Goal: Task Accomplishment & Management: Manage account settings

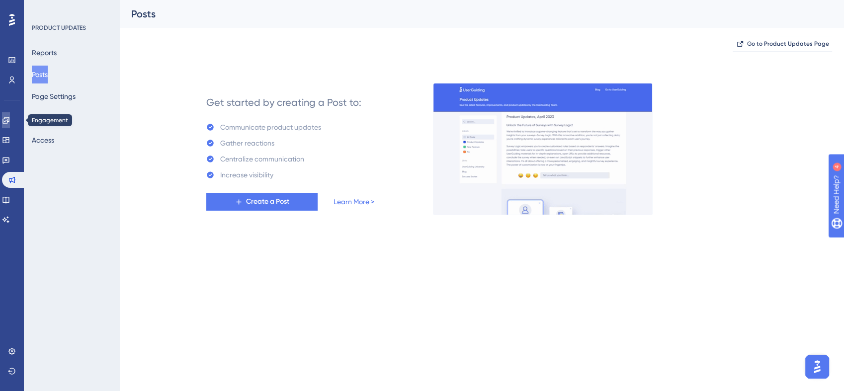
drag, startPoint x: 8, startPoint y: 119, endPoint x: 9, endPoint y: 126, distance: 7.1
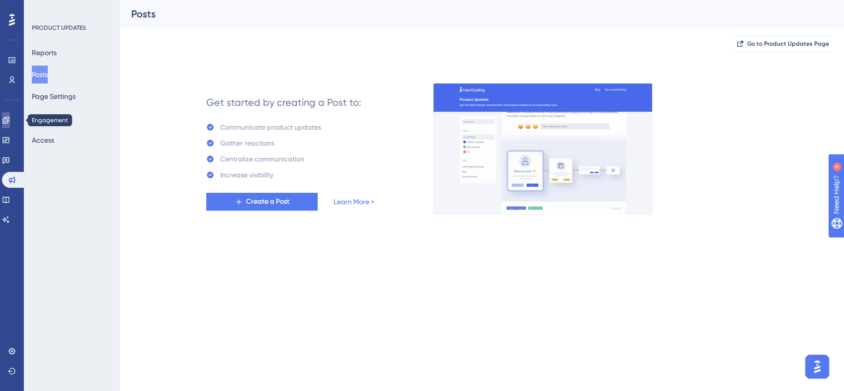
click at [8, 119] on icon at bounding box center [6, 120] width 8 height 8
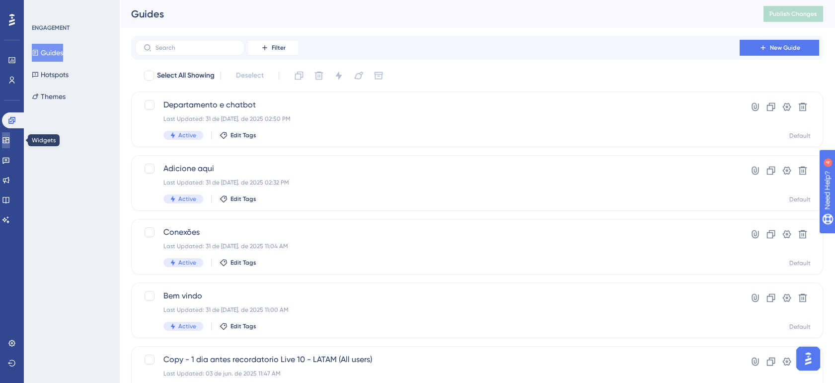
click at [10, 135] on link at bounding box center [6, 140] width 8 height 16
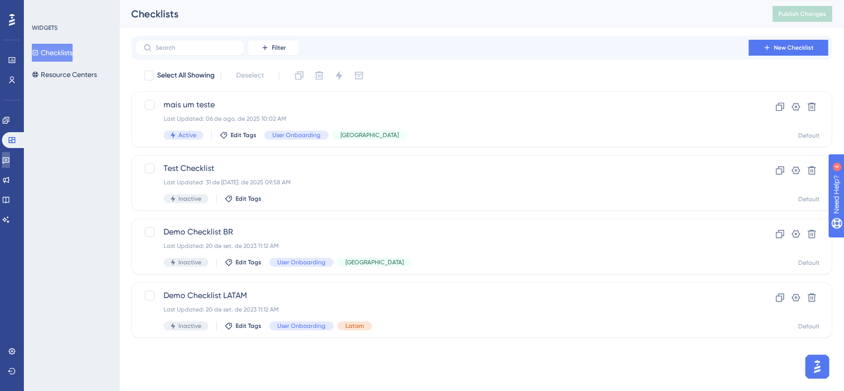
click at [10, 156] on link at bounding box center [6, 160] width 8 height 16
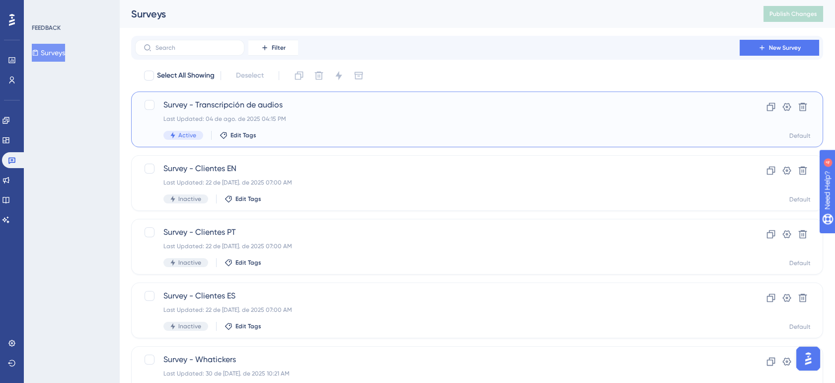
click at [404, 118] on div "Last Updated: 04 de ago. de 2025 04:15 PM" at bounding box center [437, 119] width 548 height 8
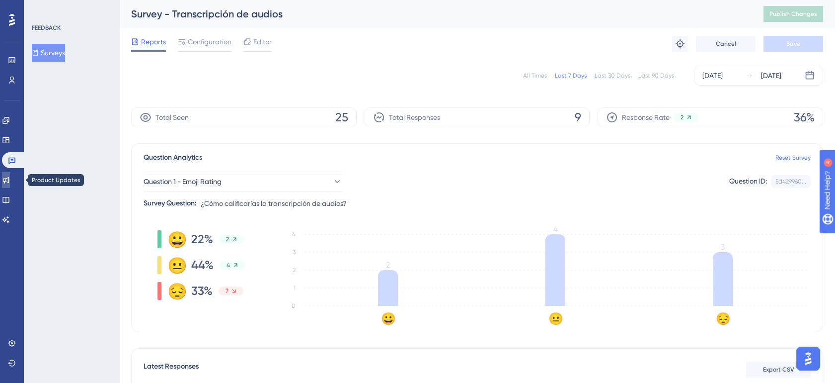
click at [10, 179] on icon at bounding box center [6, 180] width 8 height 8
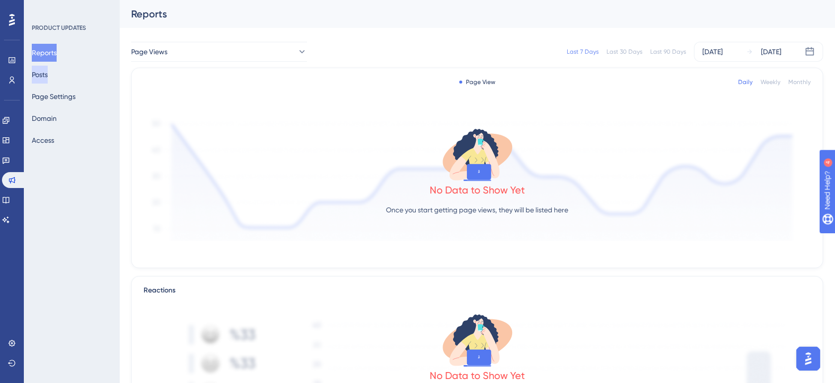
click at [48, 76] on button "Posts" at bounding box center [40, 75] width 16 height 18
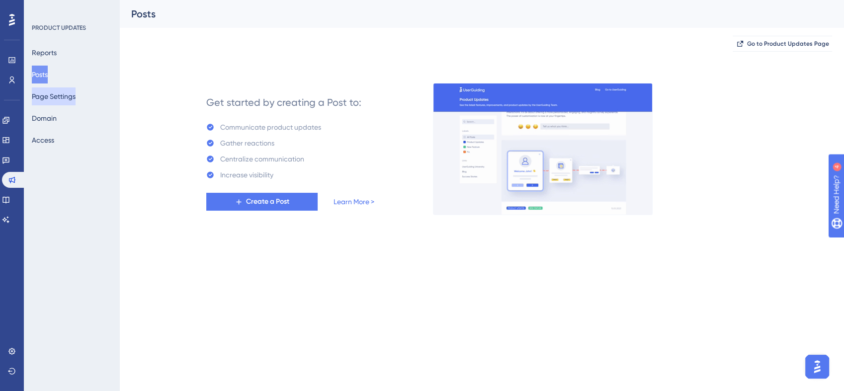
click at [45, 96] on button "Page Settings" at bounding box center [54, 96] width 44 height 18
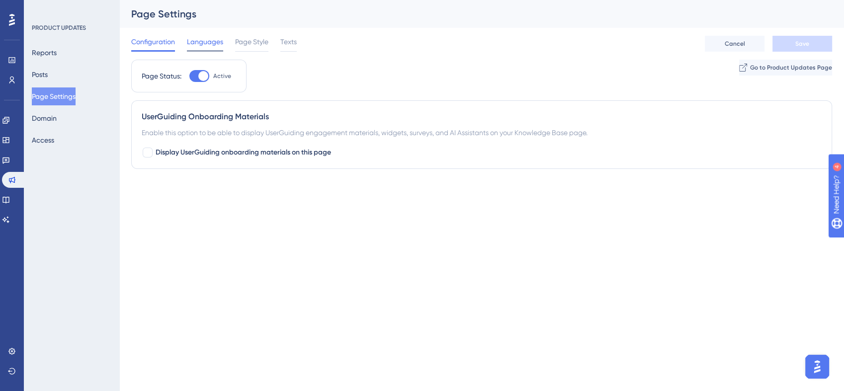
click at [208, 47] on span "Languages" at bounding box center [205, 42] width 36 height 12
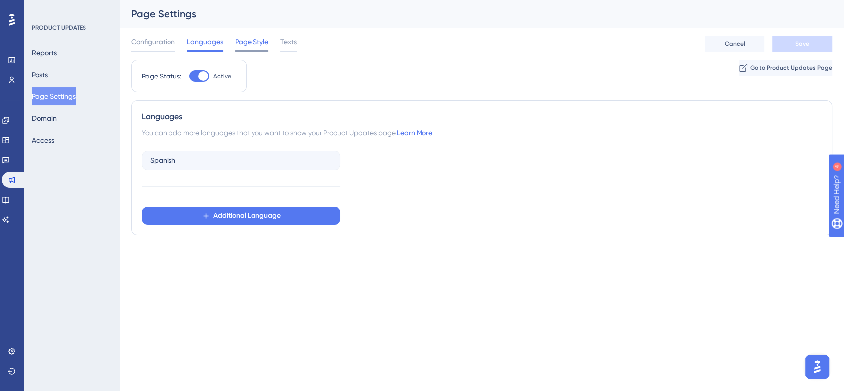
click at [256, 48] on div "Page Style" at bounding box center [251, 44] width 33 height 16
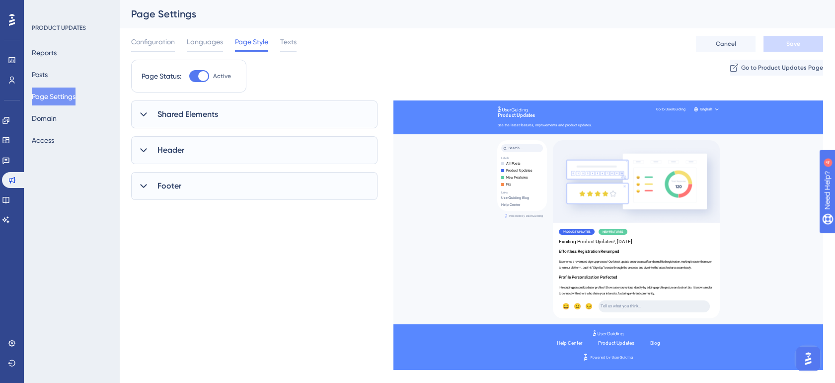
click at [191, 111] on span "Shared Elements" at bounding box center [187, 114] width 61 height 12
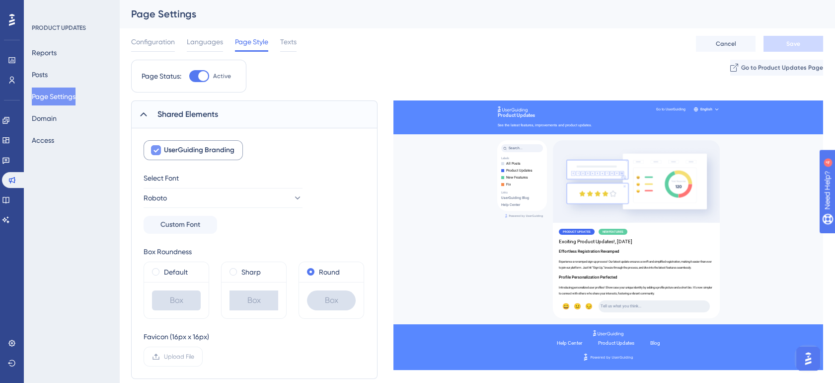
click at [200, 149] on span "UserGuiding Branding" at bounding box center [199, 150] width 71 height 12
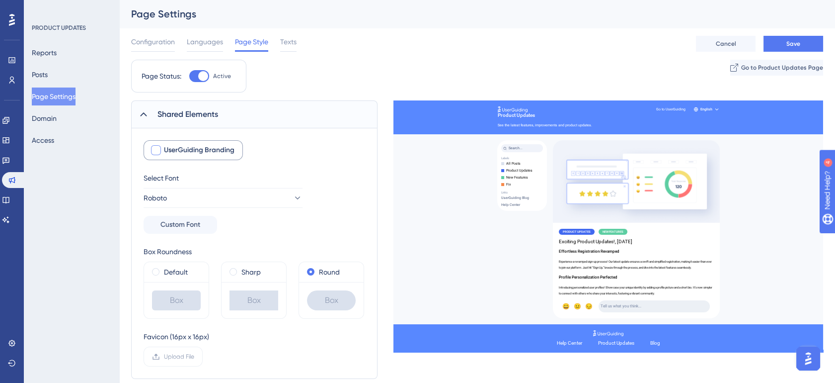
click at [198, 149] on span "UserGuiding Branding" at bounding box center [199, 150] width 71 height 12
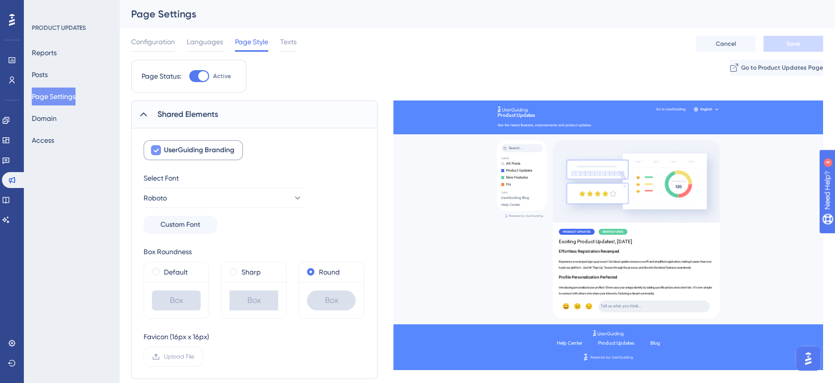
click at [198, 149] on span "UserGuiding Branding" at bounding box center [199, 150] width 71 height 12
checkbox input "false"
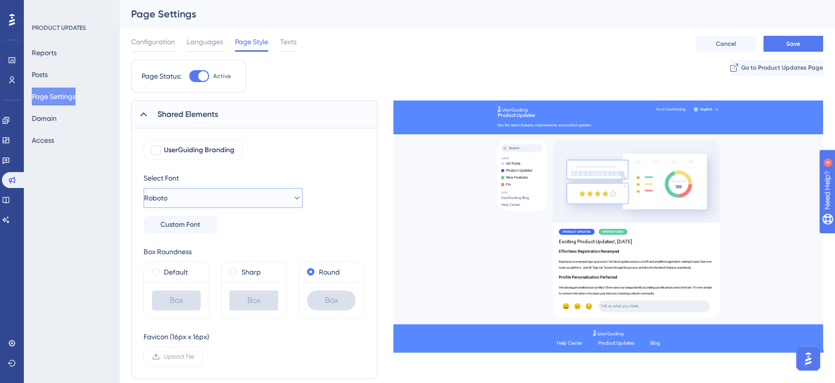
click at [182, 196] on button "Roboto" at bounding box center [223, 198] width 159 height 20
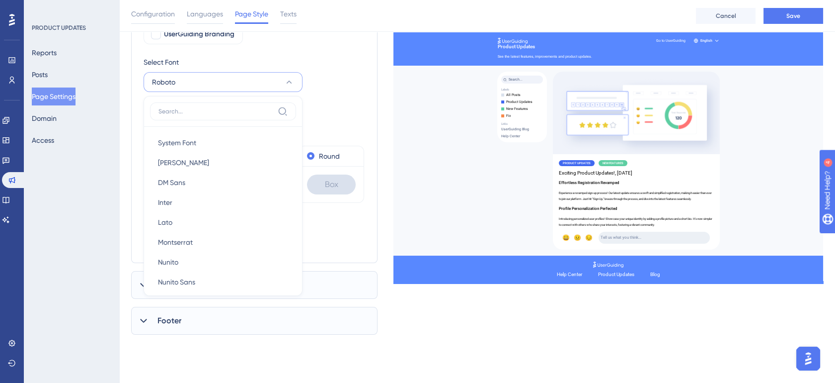
click at [314, 72] on div "Select Font Roboto System Font System Font [PERSON_NAME] [PERSON_NAME] Sans DM …" at bounding box center [255, 87] width 222 height 62
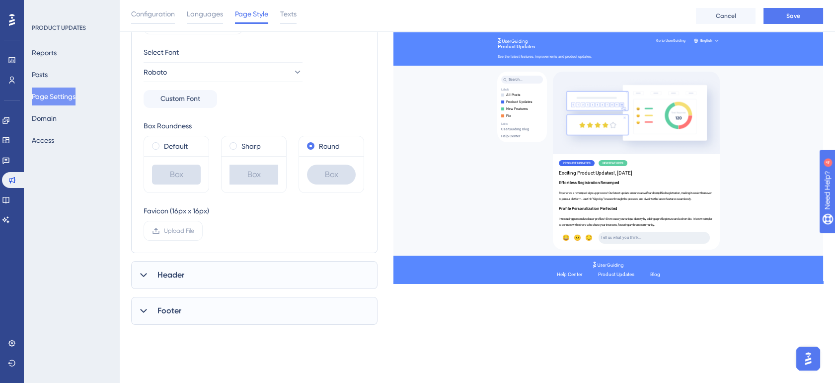
scroll to position [139, 0]
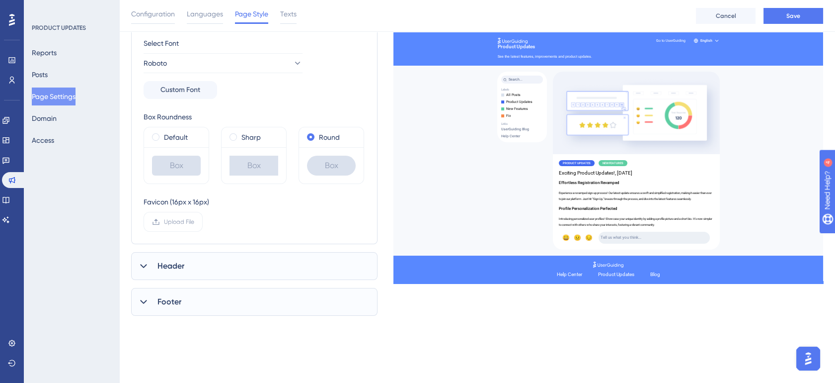
click at [156, 266] on div "Header" at bounding box center [254, 266] width 246 height 28
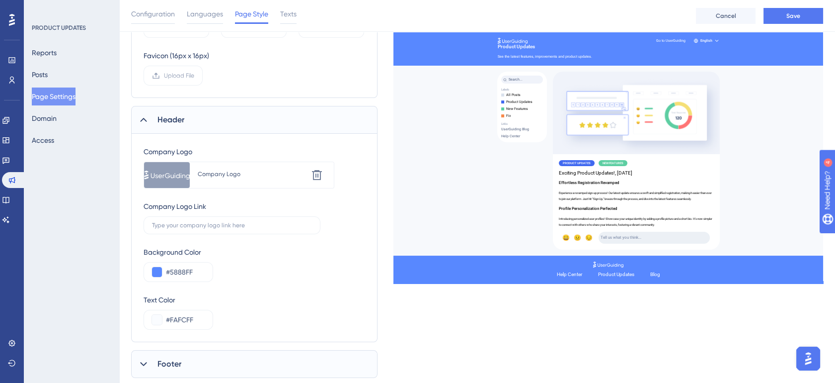
scroll to position [311, 0]
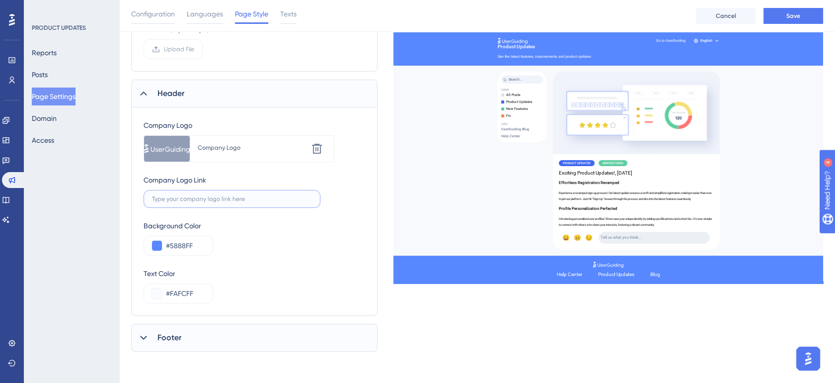
click at [209, 199] on input "text" at bounding box center [232, 198] width 160 height 7
click at [273, 252] on div "Background Color #5888FF" at bounding box center [255, 238] width 222 height 36
click at [196, 246] on input "#5888FF" at bounding box center [185, 245] width 39 height 12
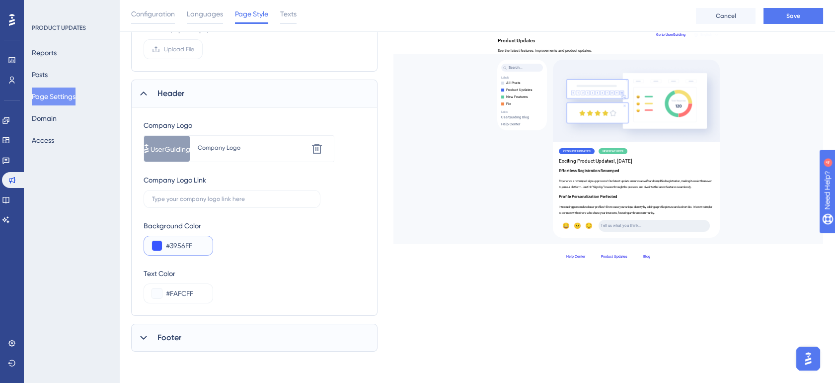
type input "#3956FF"
click at [350, 242] on div "Background Color #3956FF" at bounding box center [255, 238] width 222 height 36
drag, startPoint x: 171, startPoint y: 294, endPoint x: 210, endPoint y: 293, distance: 38.8
click at [210, 293] on div "#FAFCFF" at bounding box center [179, 293] width 70 height 20
click at [315, 147] on icon at bounding box center [317, 149] width 10 height 10
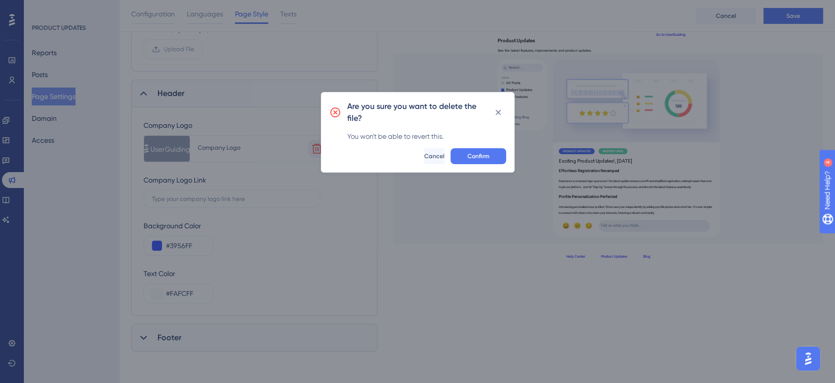
scroll to position [303, 0]
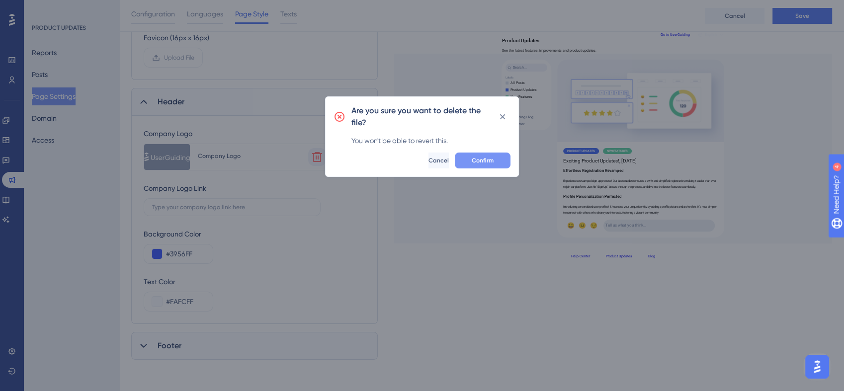
click at [479, 156] on span "Confirm" at bounding box center [482, 160] width 22 height 8
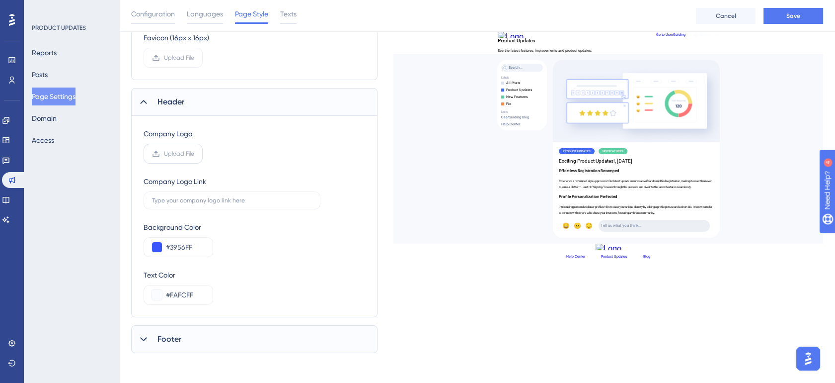
click at [185, 155] on span "Upload File" at bounding box center [179, 154] width 30 height 8
click at [194, 154] on input "Upload File" at bounding box center [194, 154] width 0 height 0
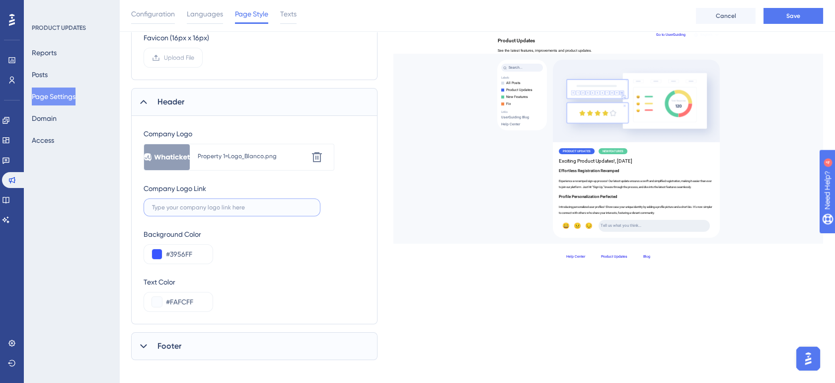
click at [224, 205] on input "text" at bounding box center [232, 207] width 160 height 7
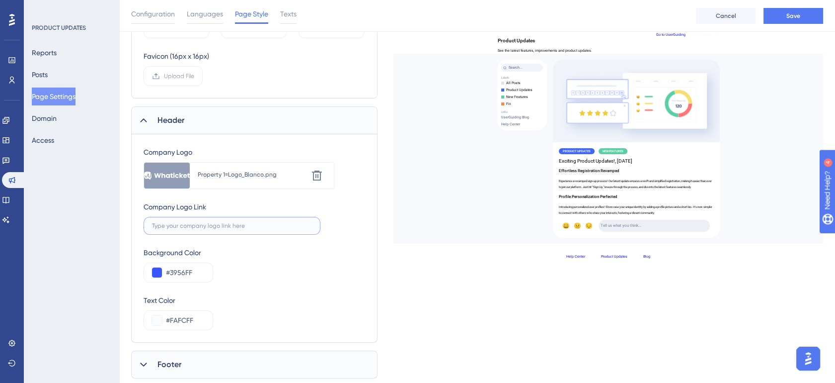
scroll to position [311, 0]
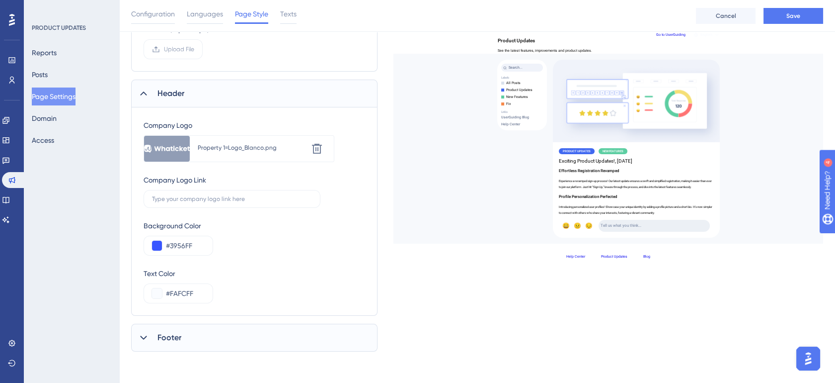
click at [275, 346] on div "Footer" at bounding box center [254, 337] width 246 height 28
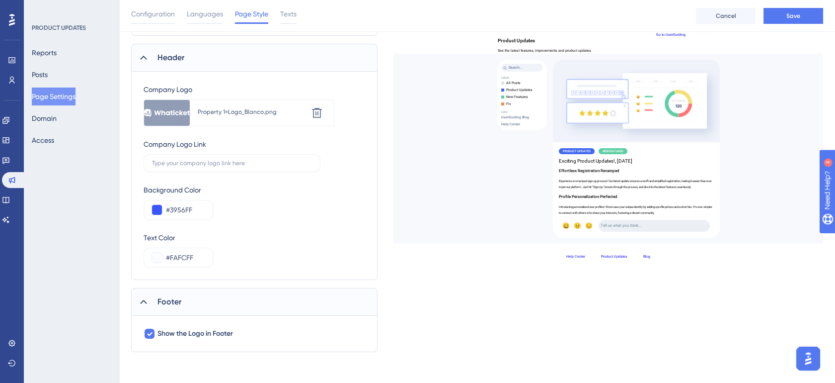
scroll to position [347, 0]
click at [228, 333] on span "Show the Logo in Footer" at bounding box center [195, 333] width 76 height 12
click at [233, 335] on span "Show the Logo in Footer" at bounding box center [195, 333] width 76 height 12
checkbox input "true"
click at [775, 19] on button "Save" at bounding box center [794, 16] width 60 height 16
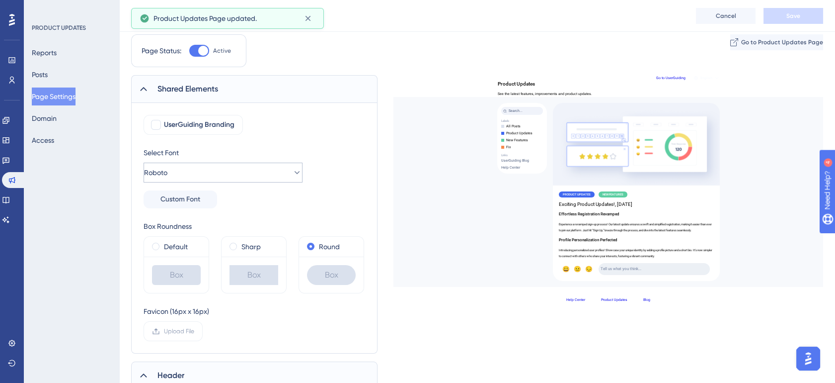
scroll to position [0, 0]
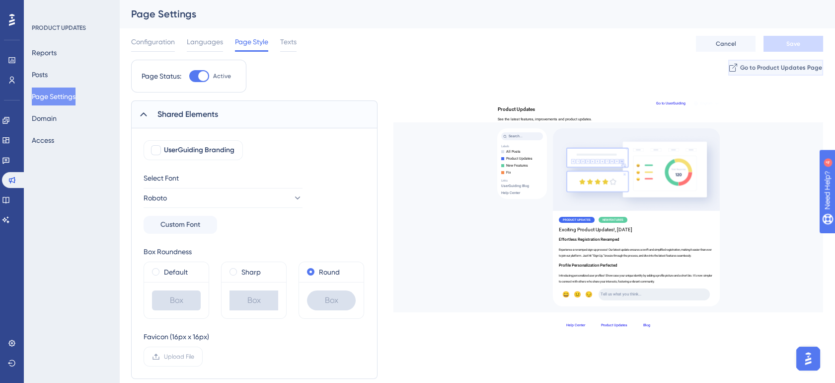
click at [728, 71] on button "Go to Product Updates Page" at bounding box center [775, 68] width 95 height 16
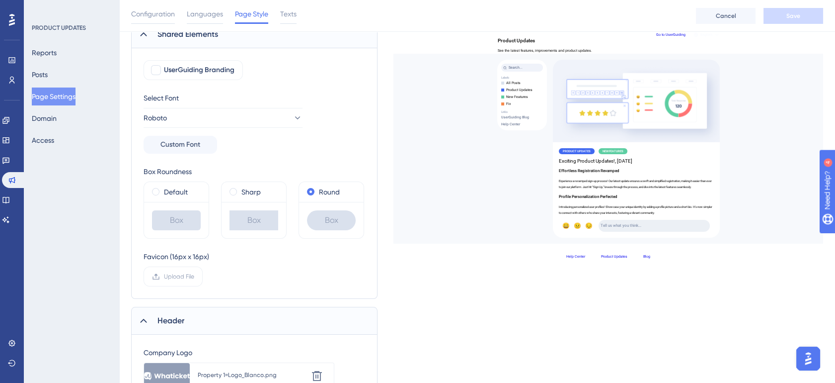
scroll to position [347, 0]
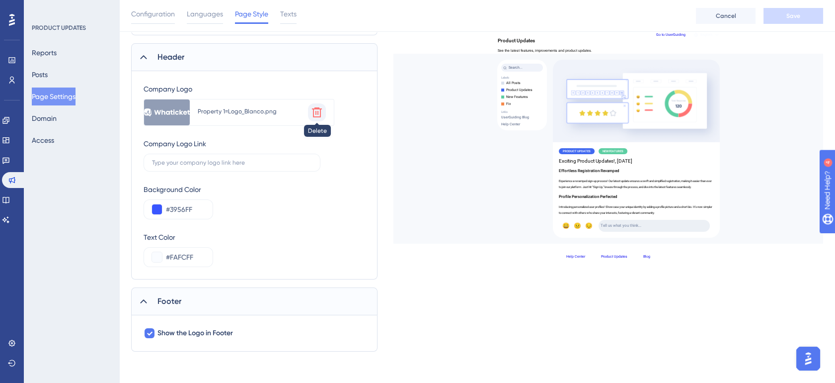
click at [315, 111] on icon at bounding box center [317, 112] width 10 height 10
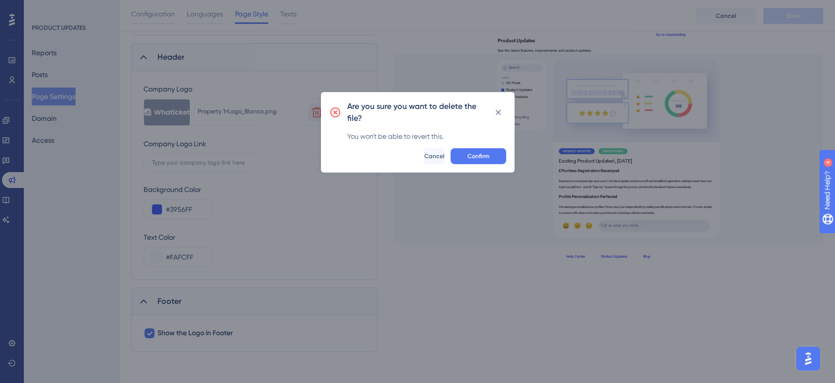
scroll to position [339, 0]
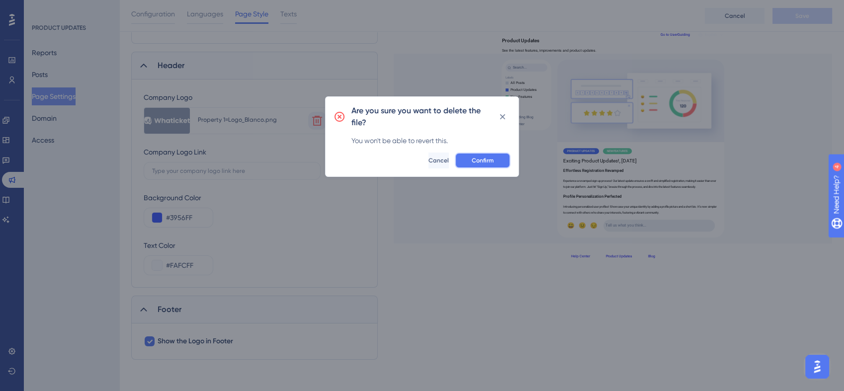
click at [492, 160] on span "Confirm" at bounding box center [482, 160] width 22 height 8
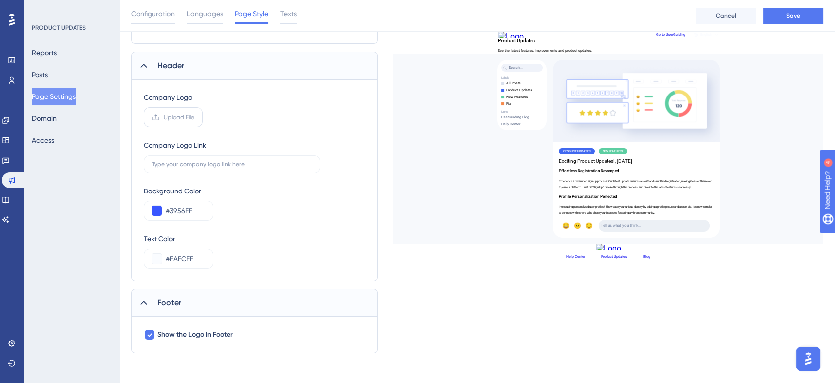
click at [195, 115] on label "Upload File" at bounding box center [173, 117] width 59 height 20
click at [194, 117] on input "Upload File" at bounding box center [194, 117] width 0 height 0
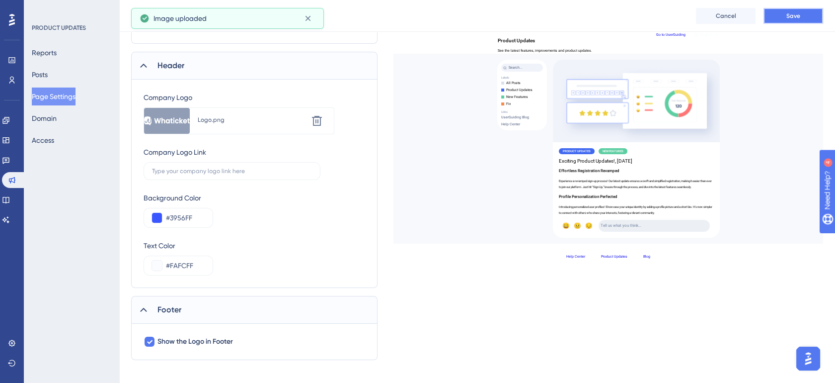
click at [803, 16] on button "Save" at bounding box center [794, 16] width 60 height 16
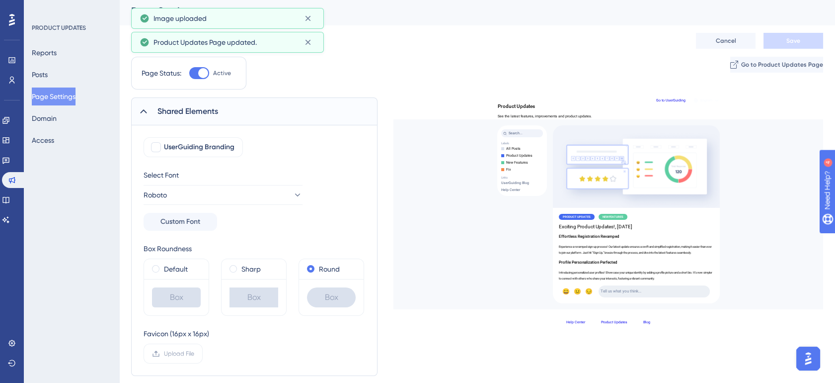
scroll to position [0, 0]
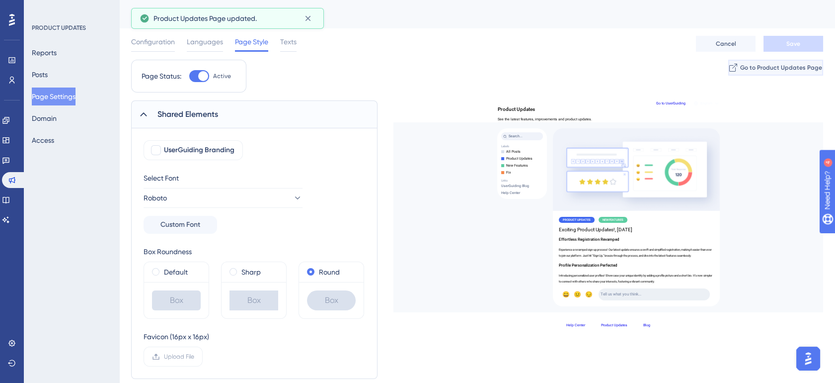
click at [744, 65] on span "Go to Product Updates Page" at bounding box center [781, 68] width 82 height 8
click at [209, 150] on span "UserGuiding Branding" at bounding box center [199, 150] width 71 height 12
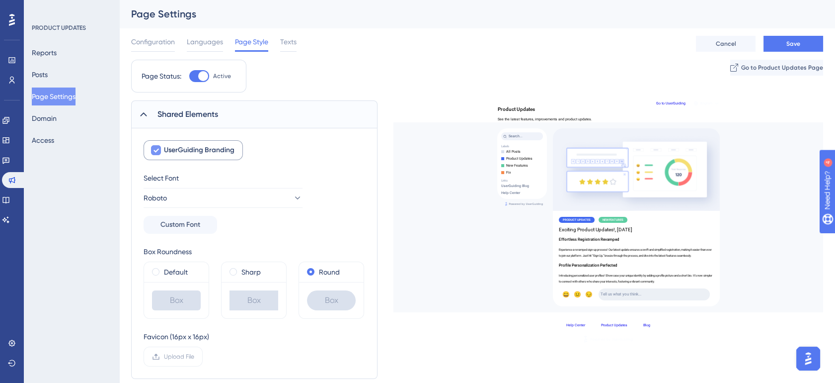
click at [209, 150] on span "UserGuiding Branding" at bounding box center [199, 150] width 71 height 12
click at [201, 151] on span "UserGuiding Branding" at bounding box center [199, 150] width 71 height 12
checkbox input "false"
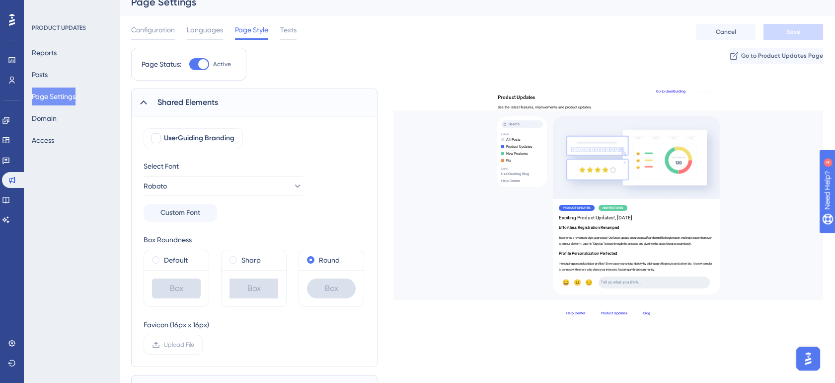
scroll to position [36, 0]
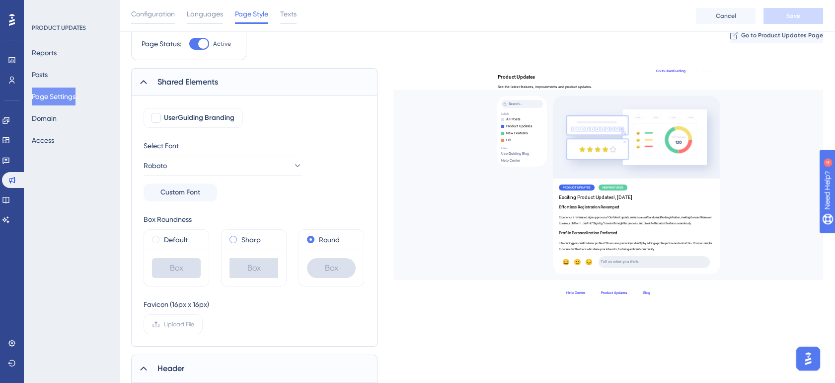
click at [246, 241] on label "Sharp" at bounding box center [250, 239] width 19 height 12
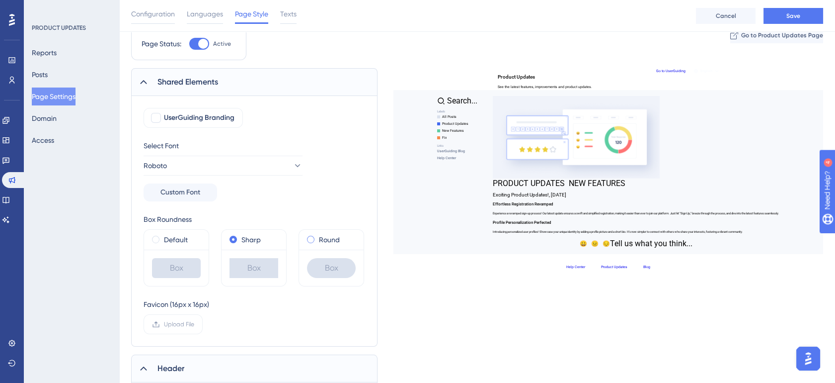
click at [315, 239] on div "Round" at bounding box center [331, 239] width 49 height 12
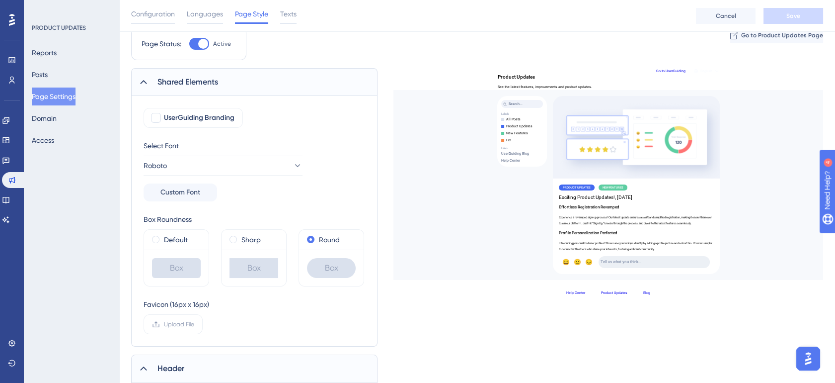
scroll to position [110, 0]
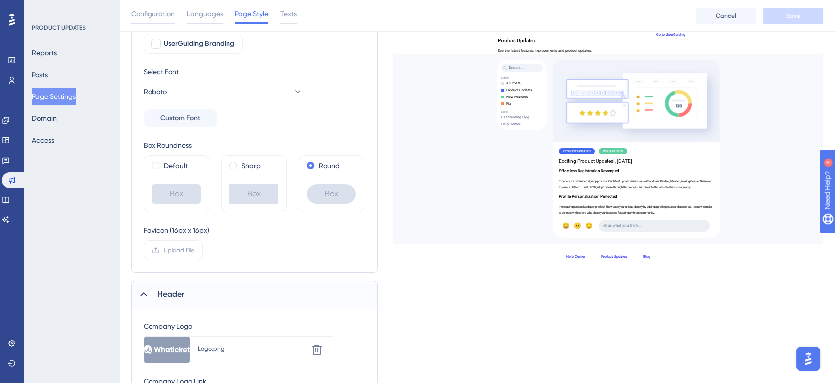
click at [191, 229] on div "Favicon (16px x 16px)" at bounding box center [177, 230] width 66 height 12
click at [163, 250] on label "Upload File" at bounding box center [173, 250] width 59 height 20
click at [194, 250] on input "Upload File" at bounding box center [194, 250] width 0 height 0
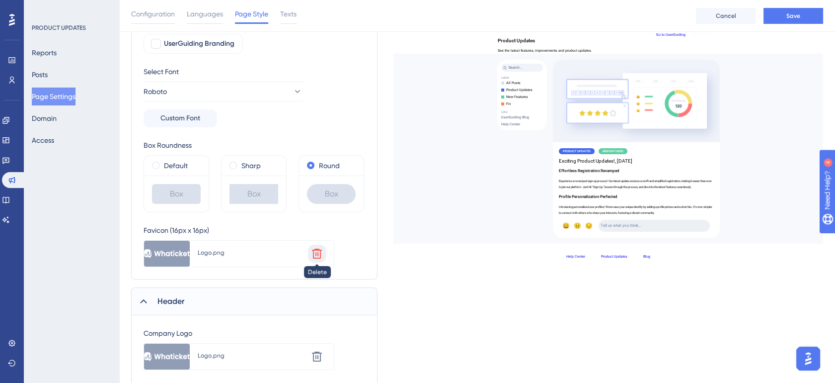
click at [316, 254] on icon at bounding box center [317, 253] width 12 height 12
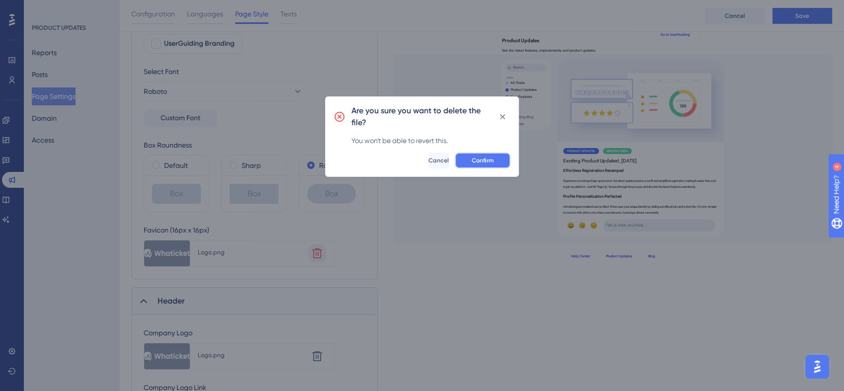
click at [504, 162] on button "Confirm" at bounding box center [483, 161] width 56 height 16
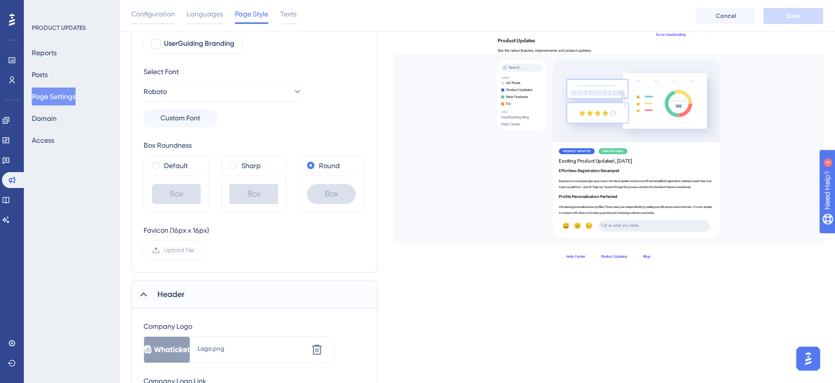
click at [156, 231] on div "Favicon (16px x 16px)" at bounding box center [177, 230] width 66 height 12
drag, startPoint x: 156, startPoint y: 231, endPoint x: 150, endPoint y: 225, distance: 8.8
click at [275, 228] on div "Favicon (16px x 16px) Upload File" at bounding box center [255, 242] width 222 height 36
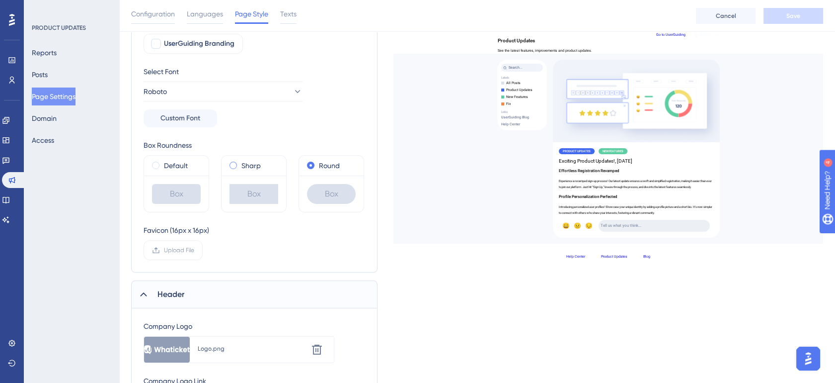
click at [249, 169] on label "Sharp" at bounding box center [250, 165] width 19 height 12
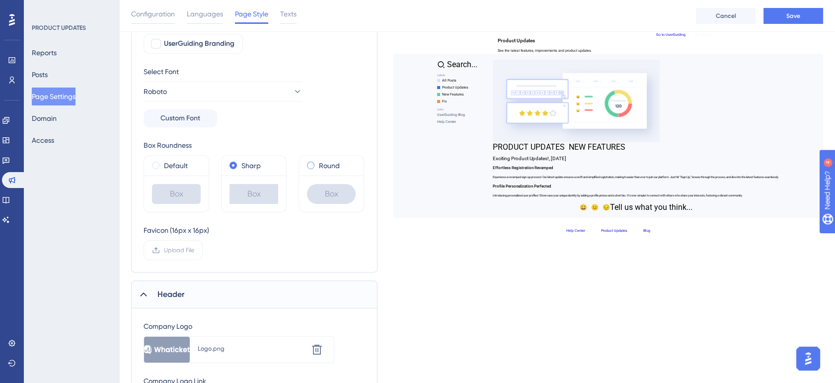
click at [341, 167] on div "Round" at bounding box center [331, 165] width 49 height 12
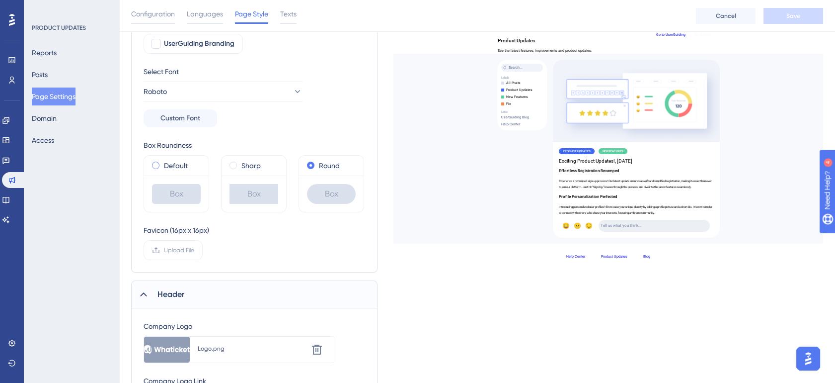
click at [180, 167] on label "Default" at bounding box center [176, 165] width 24 height 12
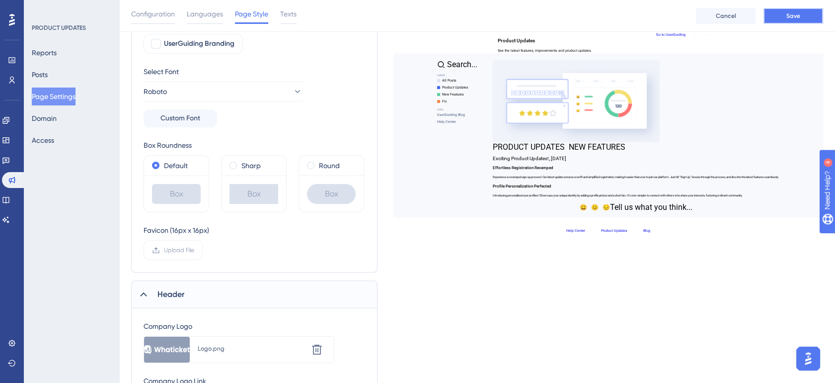
click at [778, 22] on button "Save" at bounding box center [794, 16] width 60 height 16
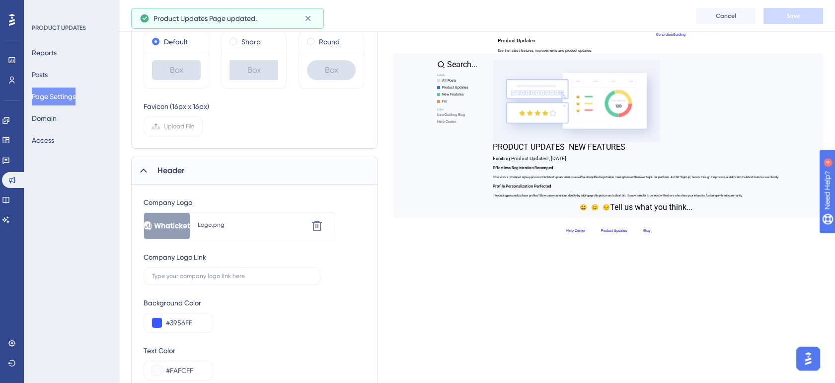
scroll to position [239, 0]
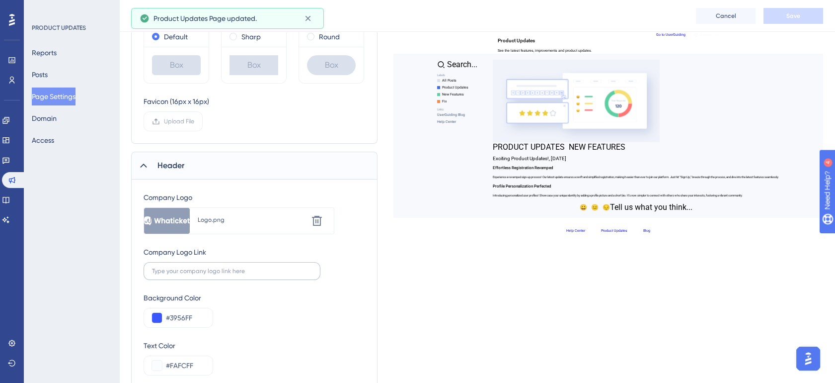
click at [225, 274] on label at bounding box center [232, 271] width 177 height 18
click at [225, 274] on input "text" at bounding box center [232, 270] width 160 height 7
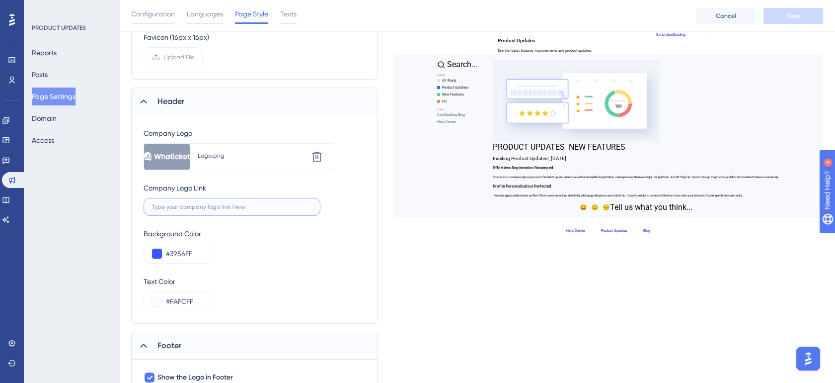
scroll to position [312, 0]
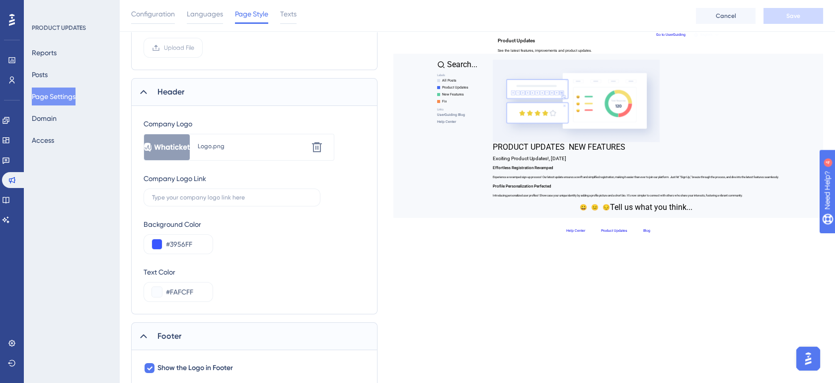
click at [181, 179] on div "Company Logo Link" at bounding box center [175, 178] width 63 height 12
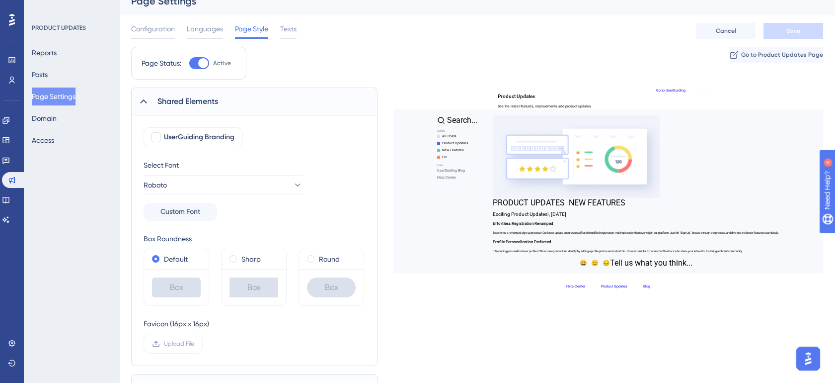
scroll to position [0, 0]
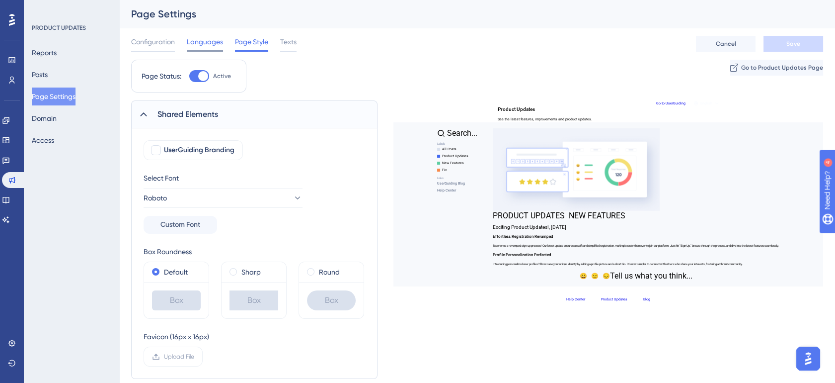
click at [201, 44] on span "Languages" at bounding box center [205, 42] width 36 height 12
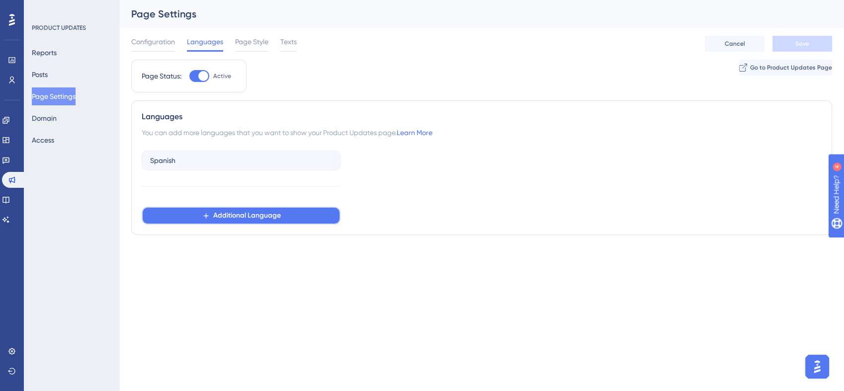
click at [259, 220] on span "Additional Language" at bounding box center [247, 216] width 68 height 12
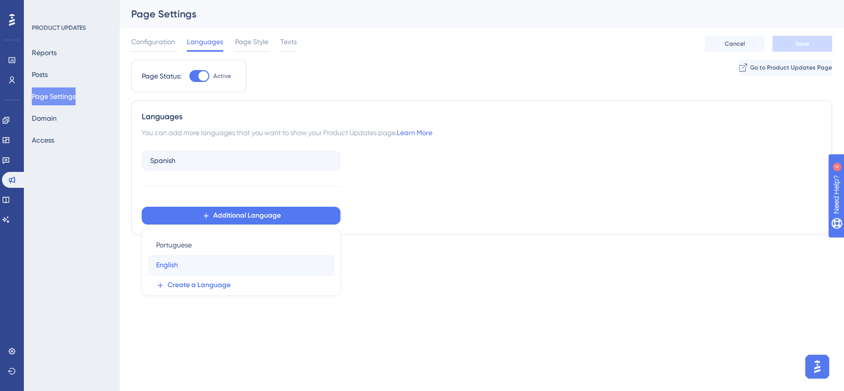
click at [195, 257] on div "English English" at bounding box center [241, 265] width 170 height 20
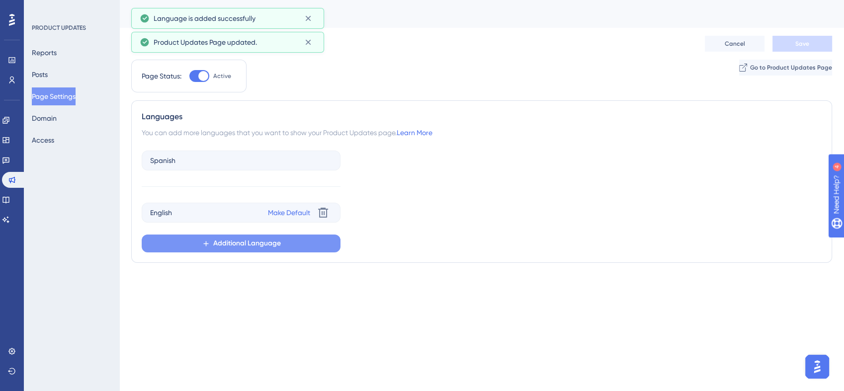
click at [224, 246] on span "Additional Language" at bounding box center [247, 243] width 68 height 12
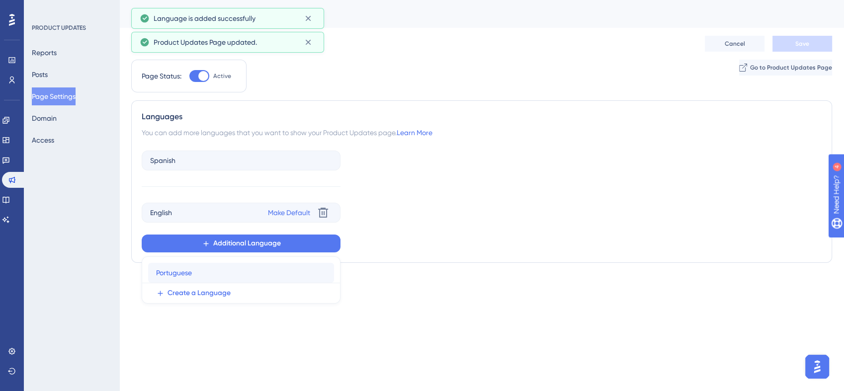
click at [219, 274] on div "Portuguese Portuguese" at bounding box center [241, 273] width 170 height 20
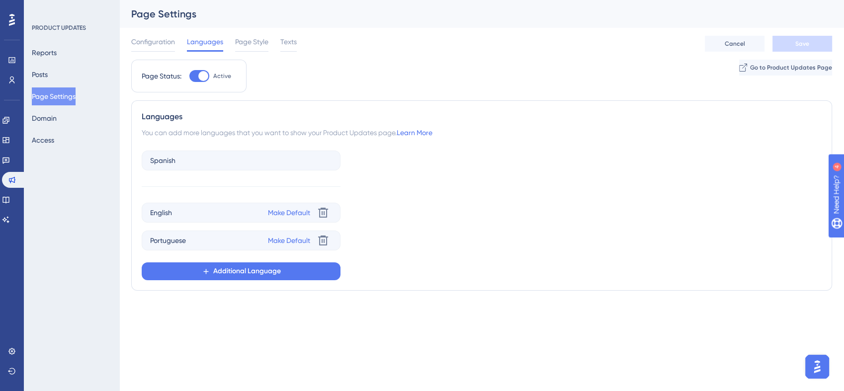
click at [445, 198] on div "Spanish English Make Default Delete Portuguese Make Default Delete Additional L…" at bounding box center [482, 214] width 680 height 134
click at [261, 133] on div "You can add more languages that you want to show your Product Updates page. Lea…" at bounding box center [482, 133] width 680 height 12
click at [257, 46] on span "Page Style" at bounding box center [251, 42] width 33 height 12
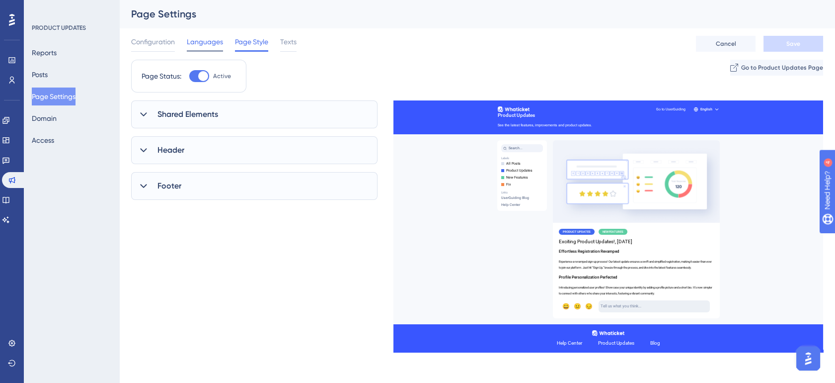
click at [200, 39] on span "Languages" at bounding box center [205, 42] width 36 height 12
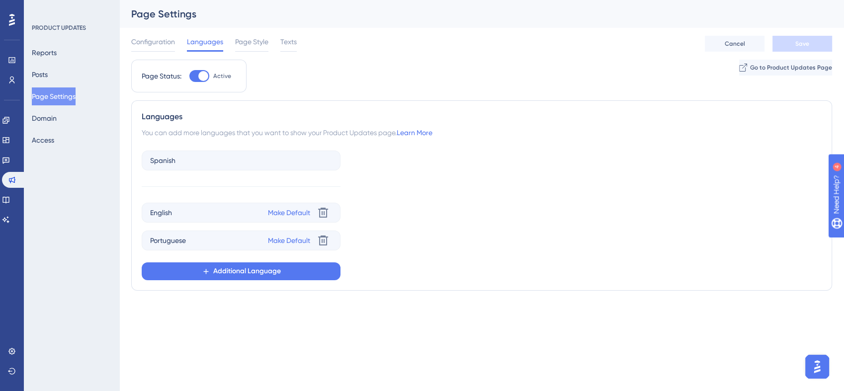
click at [230, 36] on div "Configuration Languages Page Style Texts" at bounding box center [213, 44] width 165 height 16
click at [240, 41] on span "Page Style" at bounding box center [251, 42] width 33 height 12
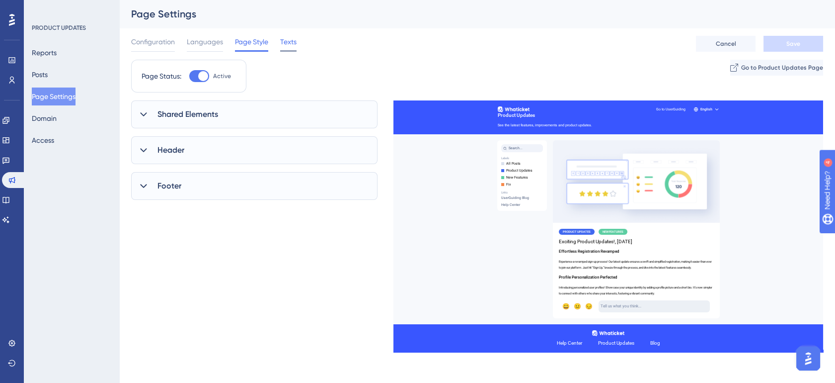
click at [289, 42] on span "Texts" at bounding box center [288, 42] width 16 height 12
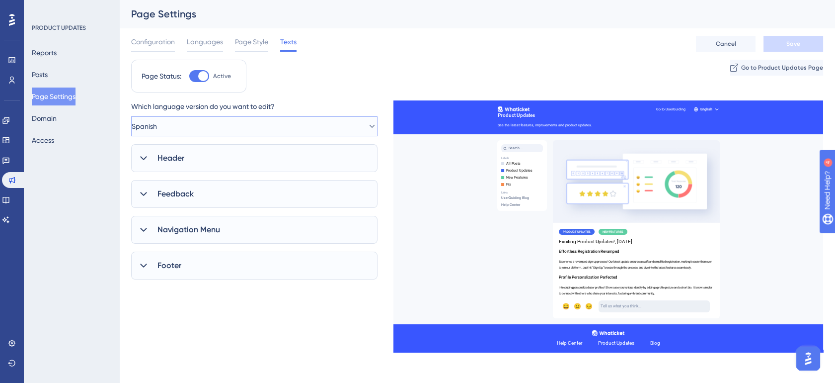
click at [367, 121] on icon at bounding box center [372, 126] width 10 height 10
click at [363, 121] on icon at bounding box center [364, 126] width 10 height 10
click at [316, 151] on div "Header" at bounding box center [254, 158] width 246 height 28
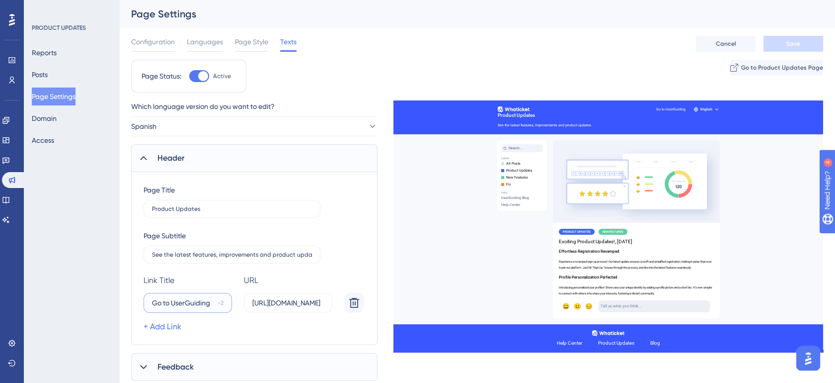
click at [174, 306] on input "Go to UserGuiding" at bounding box center [183, 302] width 62 height 11
click at [294, 338] on div "Page Title Product Updates Page Subtitle See the latest features, improvements …" at bounding box center [254, 258] width 246 height 173
click at [225, 254] on input "See the latest features, improvements and product updates." at bounding box center [232, 254] width 160 height 7
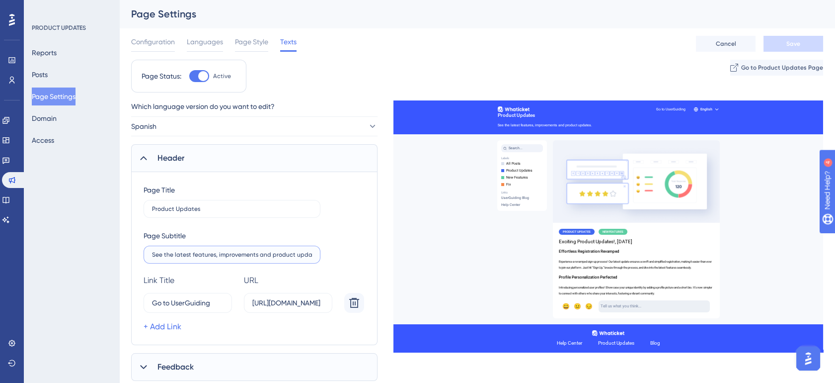
click at [225, 254] on input "See the latest features, improvements and product updates." at bounding box center [232, 254] width 160 height 7
paste input "Fique por dentro das novidades, melhorias e correções do Whaticket"
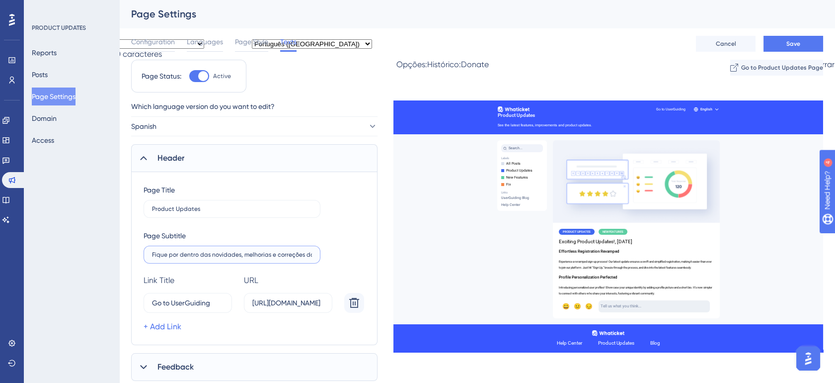
scroll to position [0, 28]
click at [281, 254] on input "Fique por dentro das novidades, melhorias e correções do Whaticket" at bounding box center [232, 254] width 160 height 7
type input "Fique por dentro das novidades, melhorias e correções da Whaticket"
click at [809, 48] on button "Save" at bounding box center [794, 44] width 60 height 16
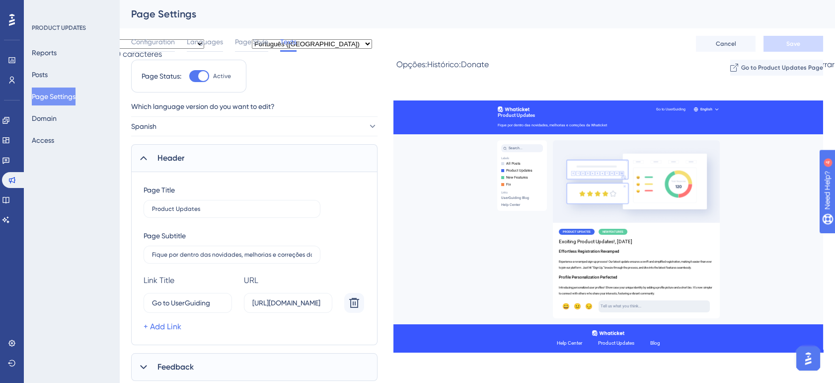
click at [162, 161] on span "Header" at bounding box center [170, 158] width 27 height 12
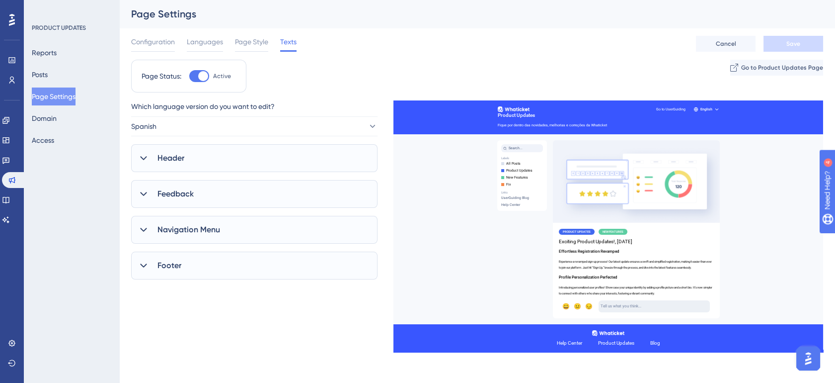
click at [227, 228] on div "Navigation Menu" at bounding box center [254, 230] width 246 height 28
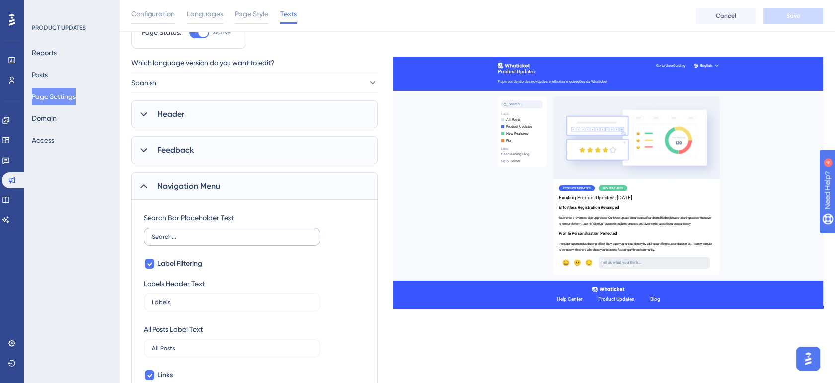
scroll to position [55, 0]
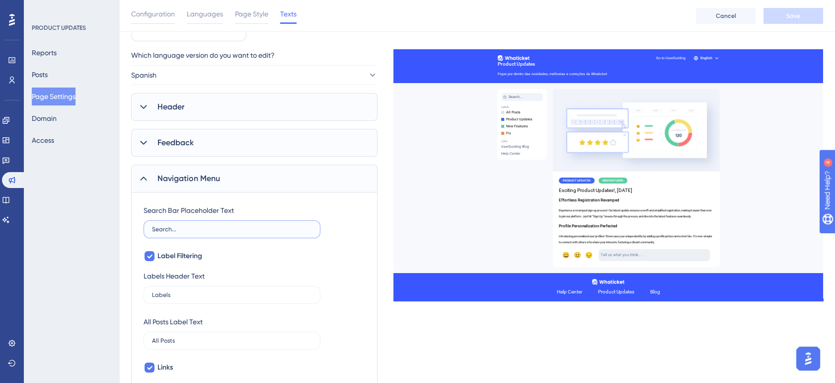
click at [192, 226] on input "Search..." at bounding box center [232, 229] width 160 height 7
paste input "Busque por recursos, melhorias ou correções…"
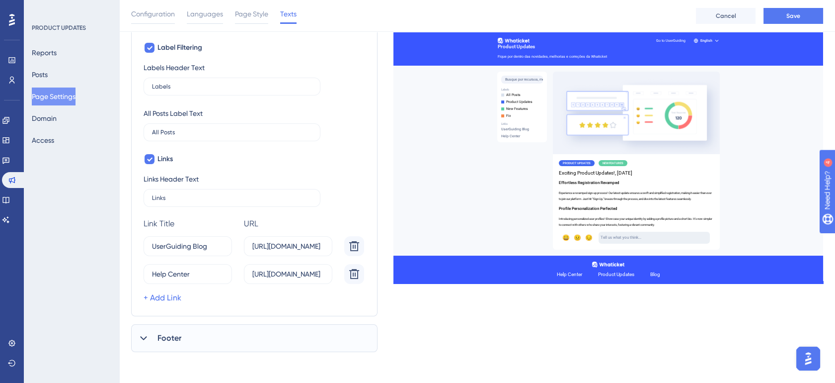
scroll to position [264, 0]
type input "Busque por recursos, melhorias ou correções…"
click at [203, 272] on input "Help Center" at bounding box center [184, 273] width 64 height 11
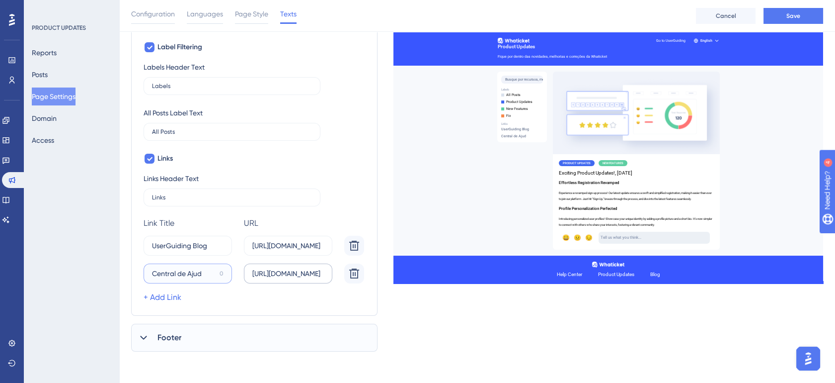
type input "Central de Ajud"
click at [270, 274] on input "[URL][DOMAIN_NAME]" at bounding box center [288, 273] width 72 height 11
paste input "[DOMAIN_NAME][URL]"
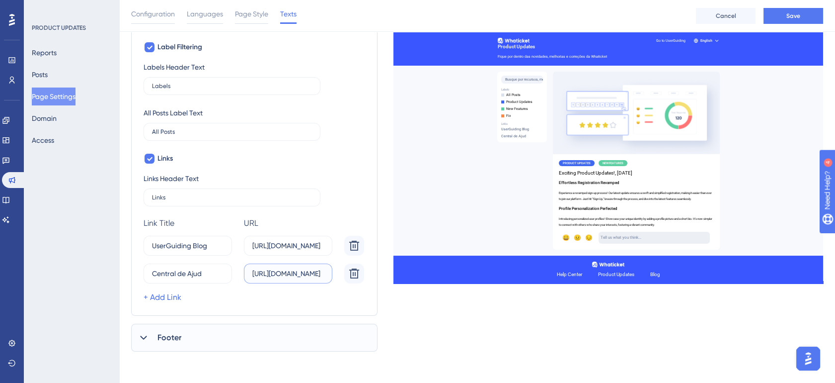
scroll to position [0, 36]
type input "[URL][DOMAIN_NAME]"
click at [271, 298] on div "+ Add Link" at bounding box center [256, 297] width 225 height 12
click at [192, 247] on input "UserGuiding Blog" at bounding box center [183, 245] width 63 height 11
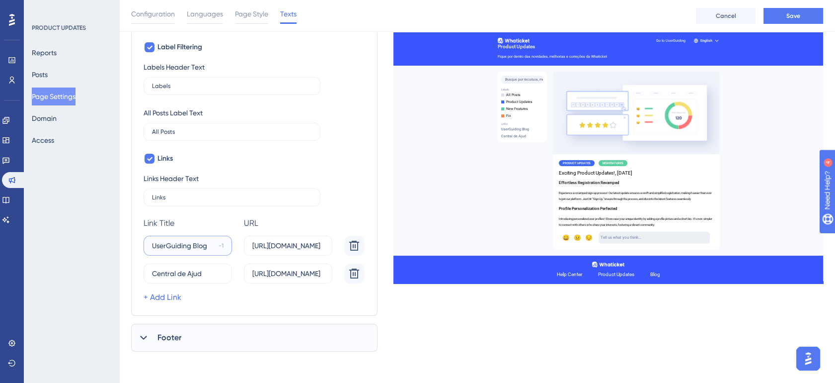
click at [199, 246] on input "UserGuiding Blog" at bounding box center [183, 245] width 63 height 11
click at [307, 250] on label "[URL][DOMAIN_NAME]" at bounding box center [288, 245] width 88 height 20
click at [307, 250] on input "[URL][DOMAIN_NAME]" at bounding box center [288, 245] width 72 height 11
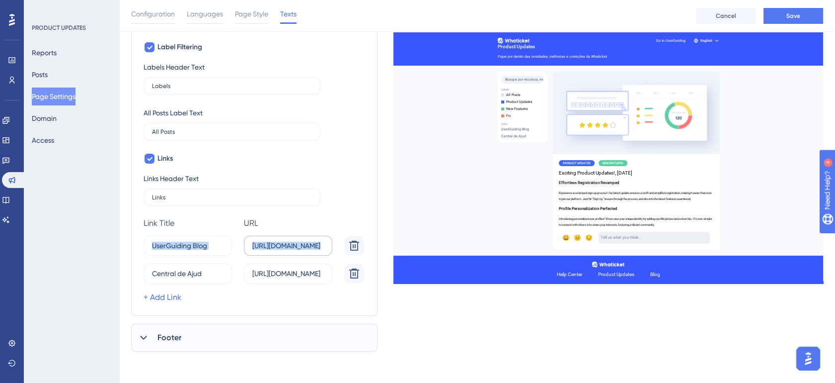
click at [307, 250] on label "[URL][DOMAIN_NAME]" at bounding box center [288, 245] width 88 height 20
click at [307, 250] on input "[URL][DOMAIN_NAME]" at bounding box center [288, 245] width 72 height 11
click at [307, 250] on label "[URL][DOMAIN_NAME]" at bounding box center [288, 245] width 88 height 20
click at [307, 250] on input "[URL][DOMAIN_NAME]" at bounding box center [288, 245] width 72 height 11
paste input "[DOMAIN_NAME]"
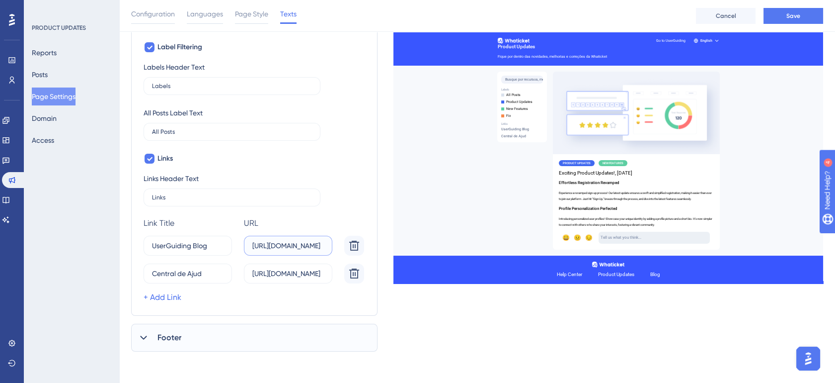
scroll to position [0, 4]
type input "[URL][DOMAIN_NAME]"
click at [187, 247] on input "UserGuiding Blog" at bounding box center [183, 245] width 63 height 11
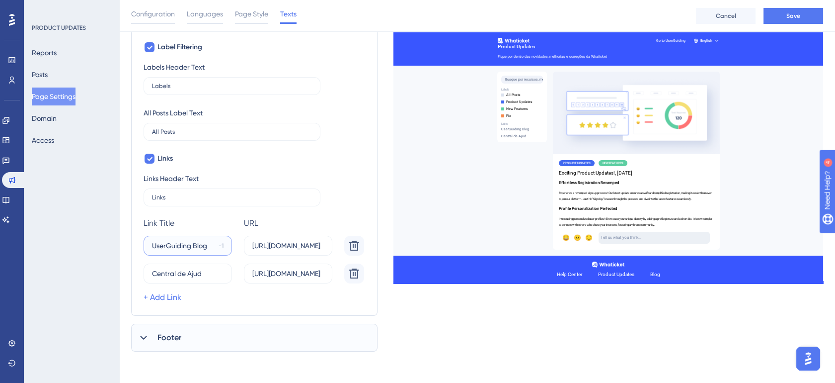
click at [187, 247] on input "UserGuiding Blog" at bounding box center [183, 245] width 63 height 11
click at [213, 335] on div "Footer" at bounding box center [254, 337] width 246 height 28
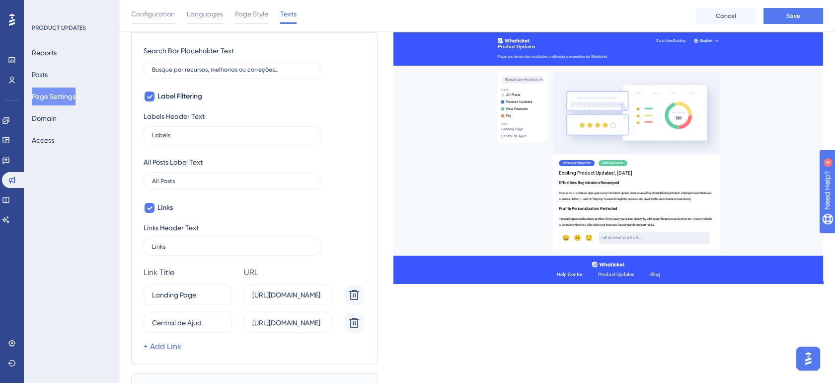
scroll to position [235, 0]
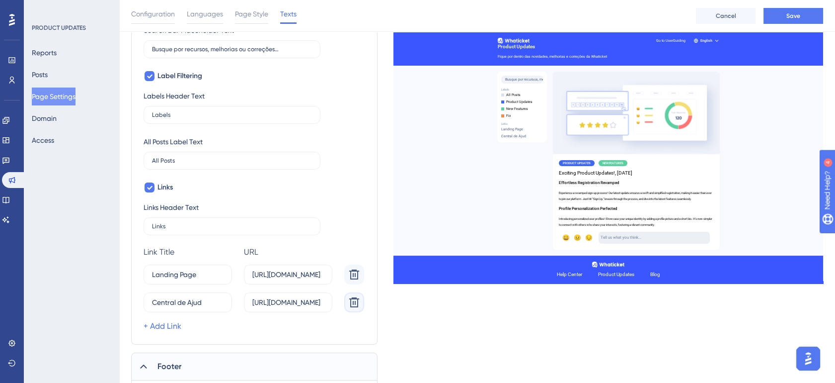
click at [362, 284] on button at bounding box center [354, 274] width 20 height 20
type input "Landing W"
click at [354, 271] on icon at bounding box center [354, 274] width 12 height 12
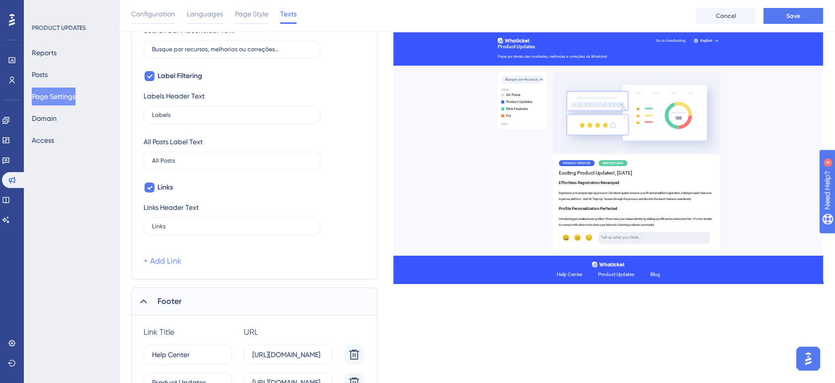
click at [176, 258] on link "+ Add Link" at bounding box center [163, 261] width 38 height 12
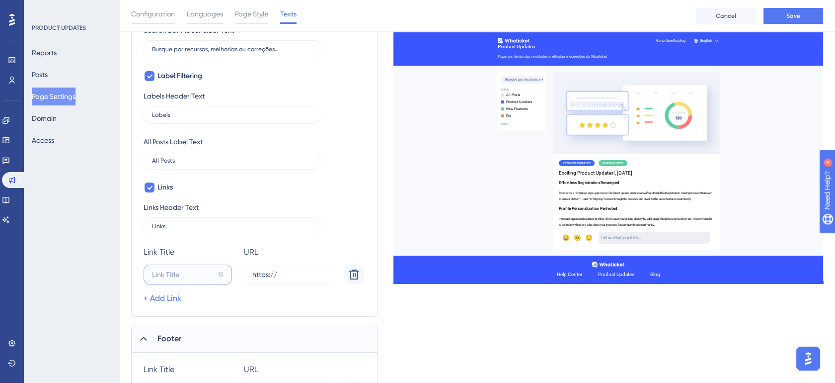
click at [179, 273] on input "15" at bounding box center [183, 274] width 62 height 11
click at [645, 350] on div "Which language version do you want to edit? Spanish Header Page Title Product U…" at bounding box center [477, 179] width 692 height 620
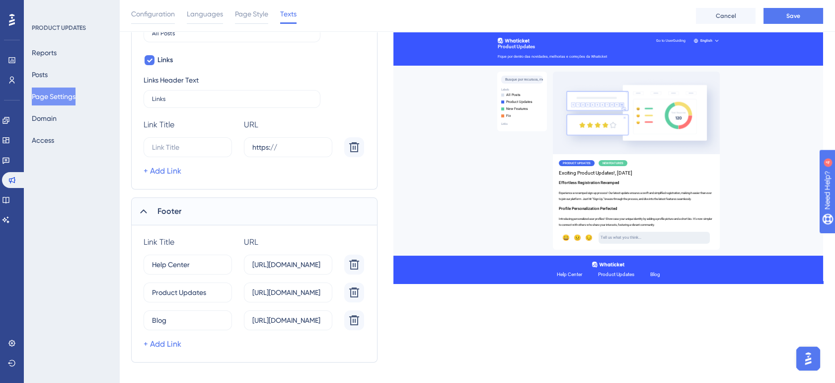
scroll to position [373, 0]
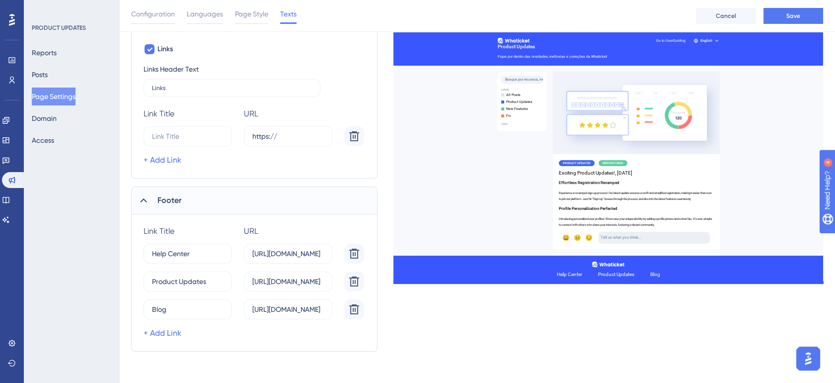
click at [147, 203] on icon at bounding box center [144, 200] width 10 height 10
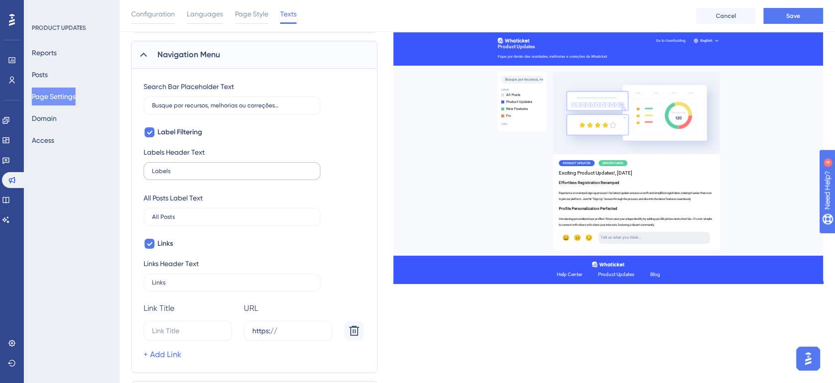
scroll to position [144, 0]
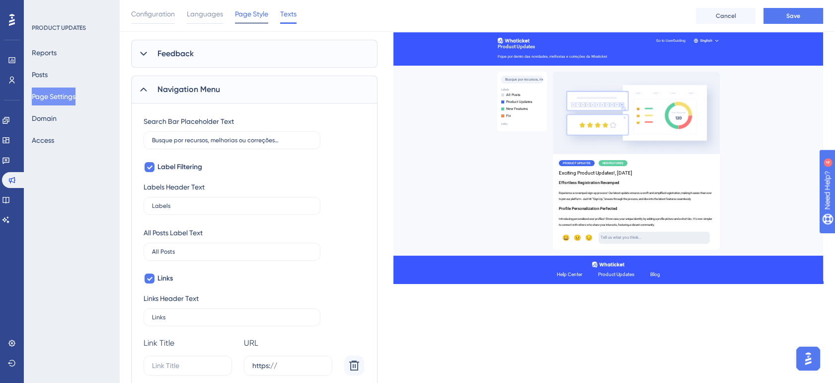
click at [248, 8] on span "Page Style" at bounding box center [251, 14] width 33 height 12
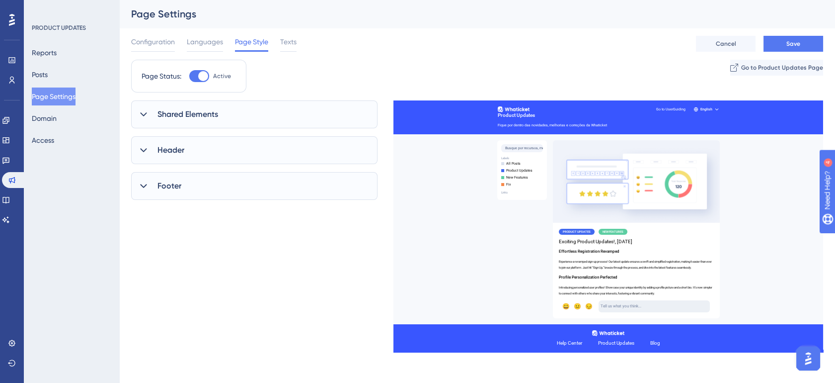
click at [175, 180] on span "Footer" at bounding box center [169, 186] width 24 height 12
click at [184, 216] on span "Show the Logo in Footer" at bounding box center [195, 218] width 76 height 12
checkbox input "false"
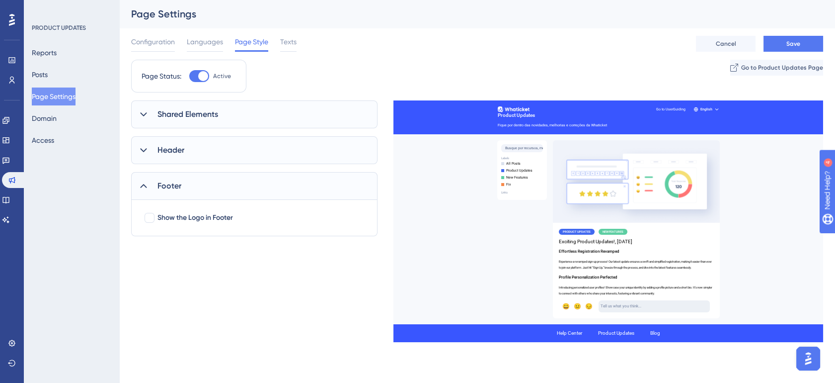
click at [175, 185] on span "Footer" at bounding box center [169, 186] width 24 height 12
click at [190, 145] on div "Header" at bounding box center [254, 150] width 246 height 28
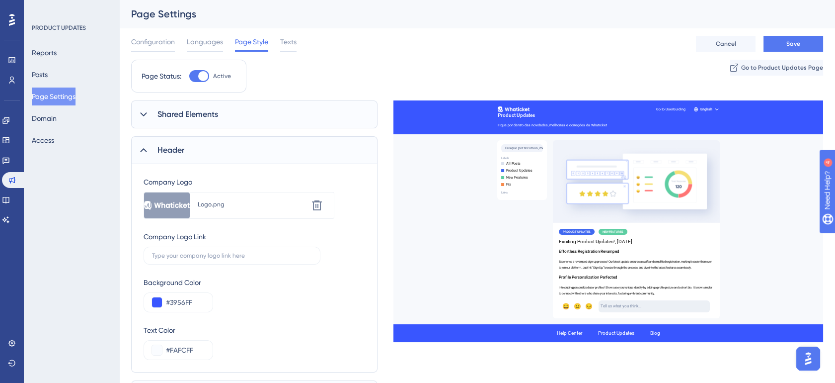
click at [305, 206] on div "Logo.png" at bounding box center [252, 204] width 109 height 8
click at [316, 205] on icon at bounding box center [317, 205] width 10 height 10
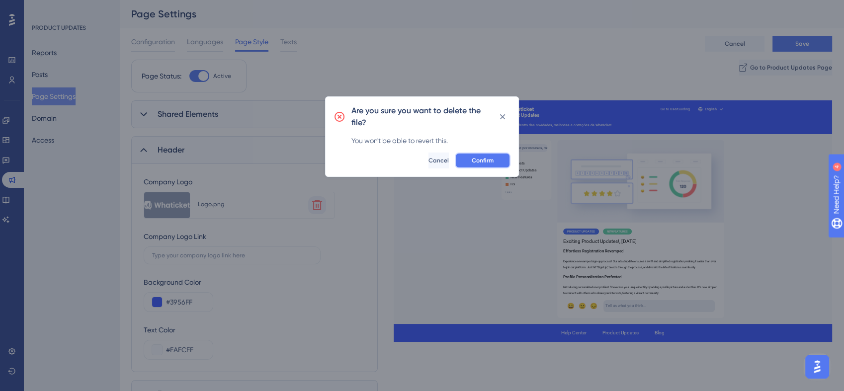
click at [473, 159] on span "Confirm" at bounding box center [482, 160] width 22 height 8
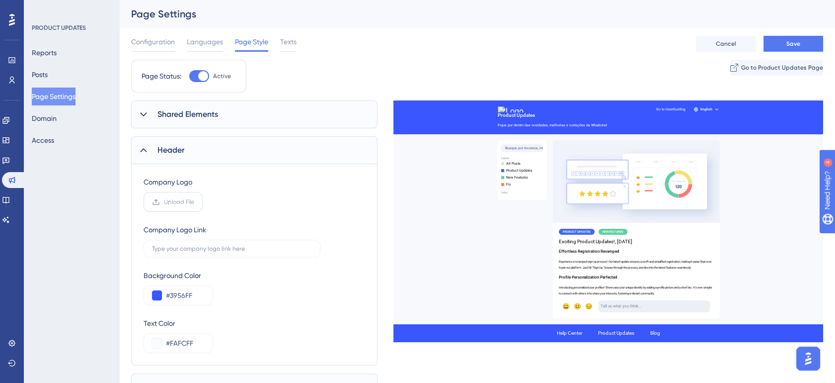
click at [194, 198] on span "Upload File" at bounding box center [179, 202] width 30 height 8
click at [194, 202] on input "Upload File" at bounding box center [194, 202] width 0 height 0
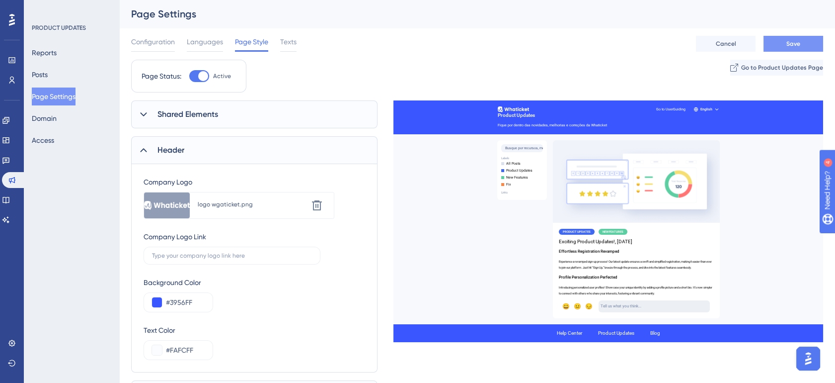
click at [791, 41] on span "Save" at bounding box center [793, 44] width 14 height 8
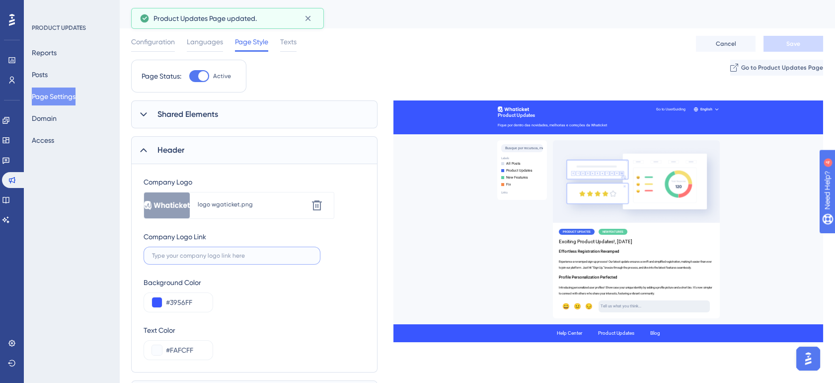
click at [201, 255] on input "text" at bounding box center [232, 255] width 160 height 7
click at [168, 150] on span "Header" at bounding box center [170, 150] width 27 height 12
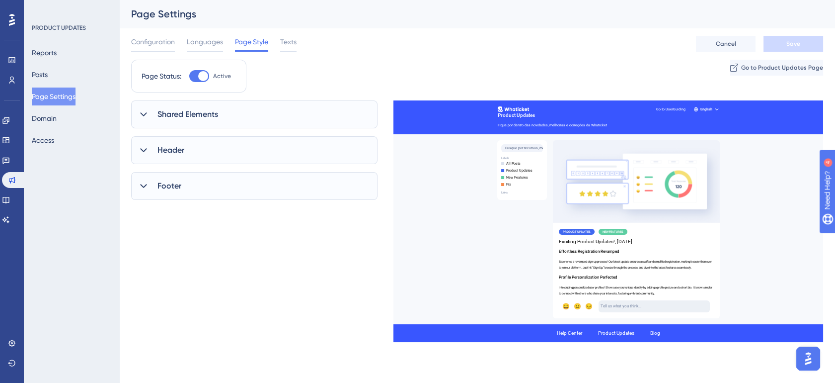
click at [178, 119] on span "Shared Elements" at bounding box center [187, 114] width 61 height 12
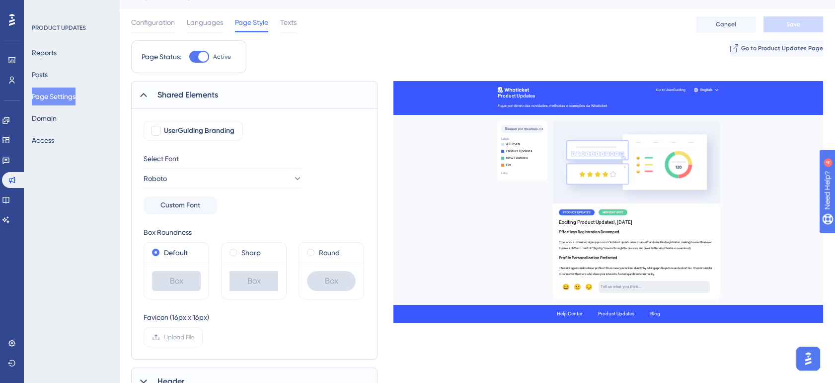
scroll to position [18, 0]
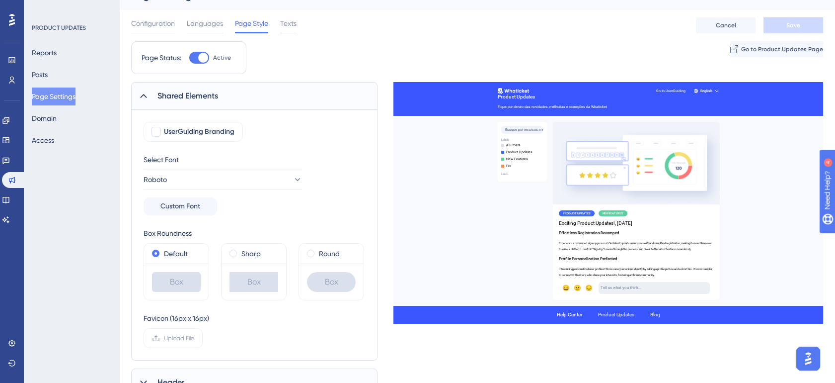
click at [211, 96] on span "Shared Elements" at bounding box center [187, 96] width 61 height 12
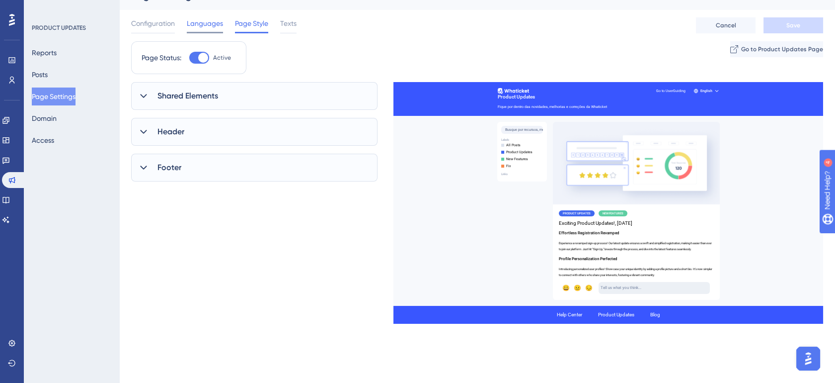
click at [202, 28] on span "Languages" at bounding box center [205, 23] width 36 height 12
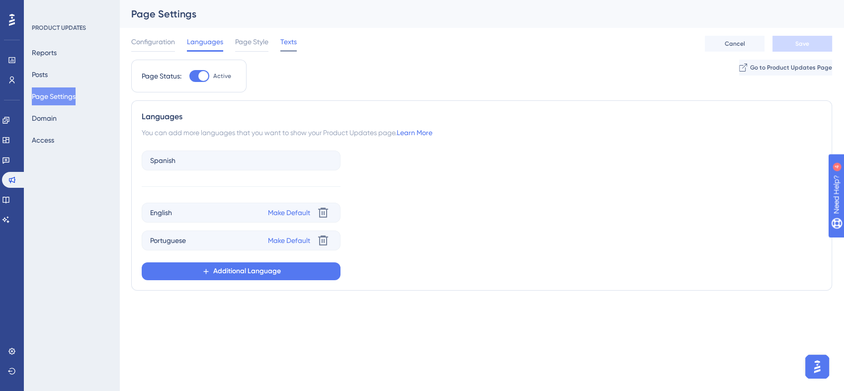
click at [282, 46] on span "Texts" at bounding box center [288, 42] width 16 height 12
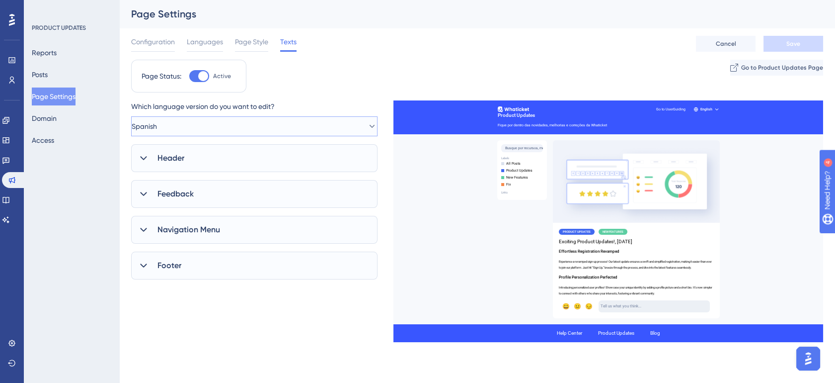
click at [260, 126] on button "Spanish" at bounding box center [254, 126] width 246 height 20
click at [253, 163] on div "Header" at bounding box center [254, 158] width 246 height 28
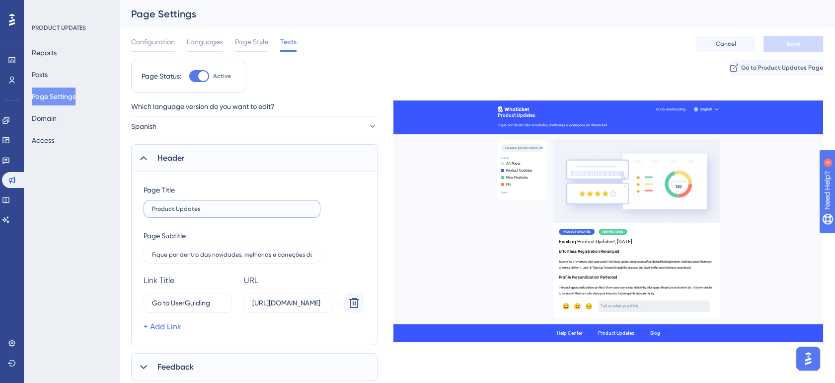
click at [213, 210] on input "Product Updates" at bounding box center [232, 208] width 160 height 7
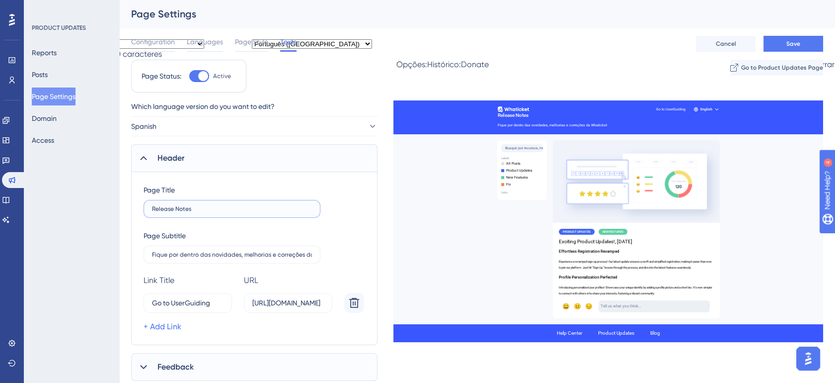
type input "Release Notes"
click at [331, 258] on div "Page Subtitle Fique por dentro das novidades, melhorias e correções da Whaticket" at bounding box center [255, 247] width 222 height 34
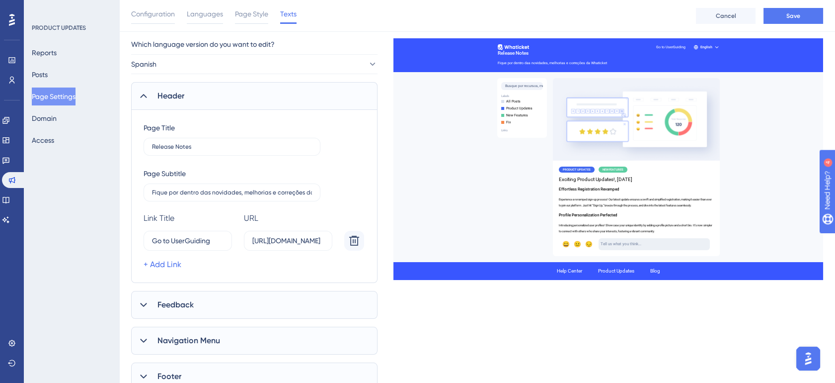
scroll to position [74, 0]
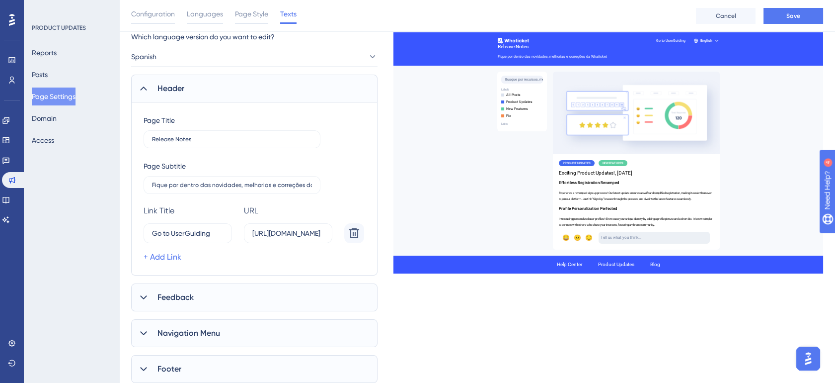
click at [276, 296] on div "Feedback" at bounding box center [254, 297] width 246 height 28
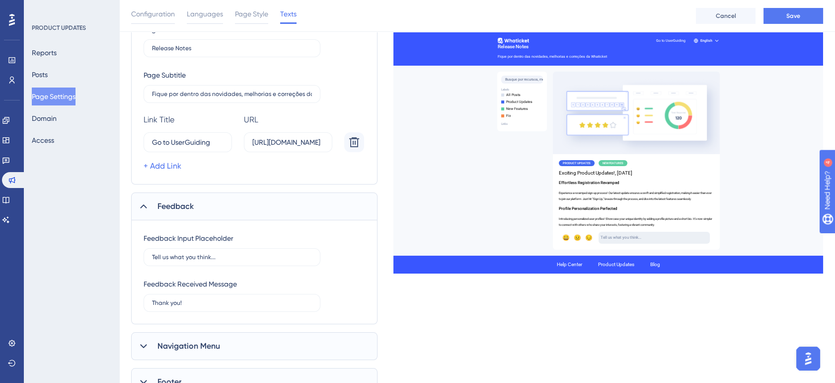
scroll to position [213, 0]
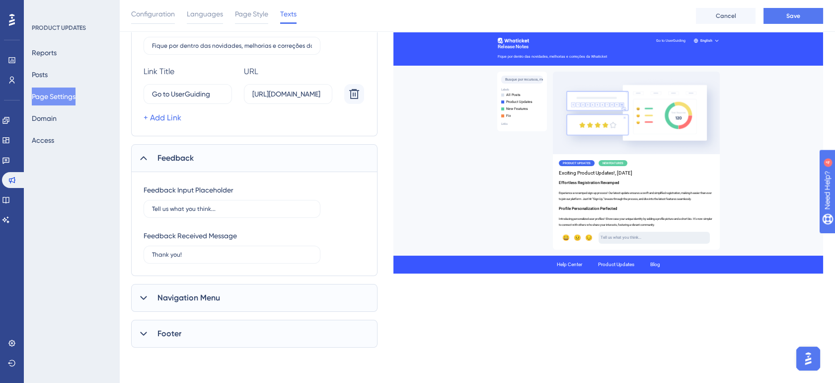
click at [244, 157] on div "Feedback" at bounding box center [254, 158] width 246 height 28
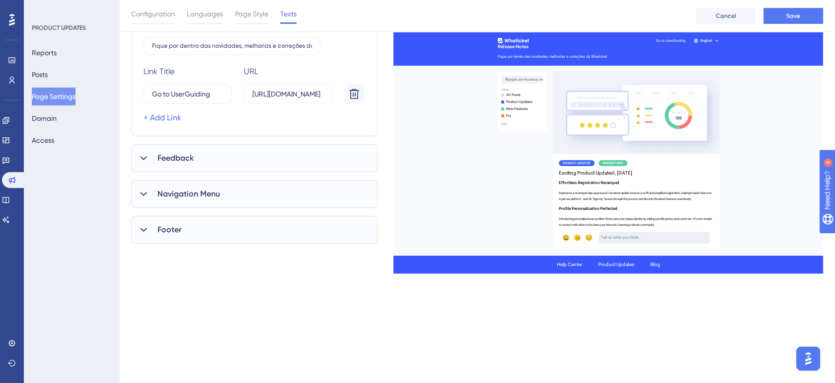
click at [258, 187] on div "Navigation Menu" at bounding box center [254, 194] width 246 height 28
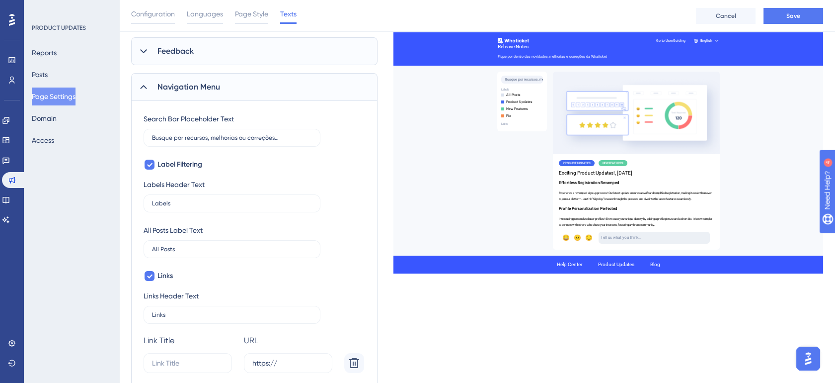
scroll to position [323, 0]
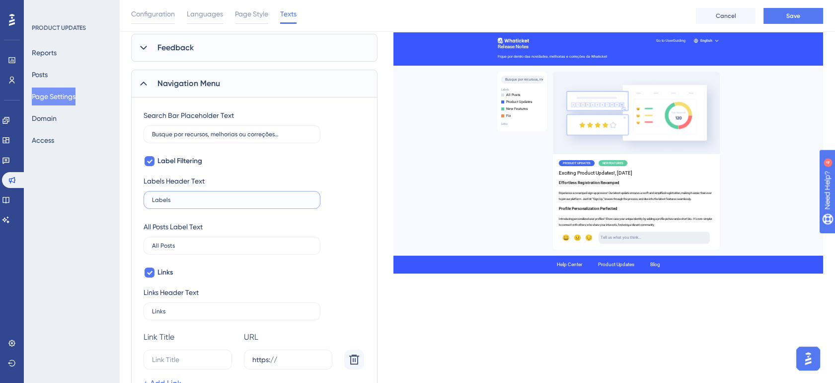
click at [179, 199] on input "Labels" at bounding box center [232, 199] width 160 height 7
click at [226, 200] on input "Labels" at bounding box center [232, 199] width 160 height 7
type input "Labels"
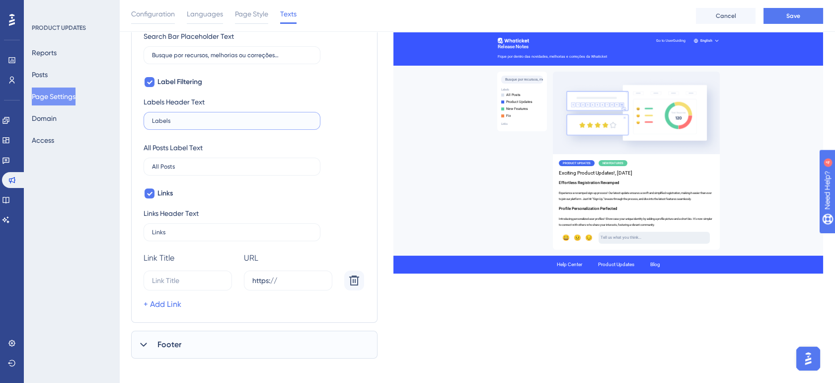
scroll to position [409, 0]
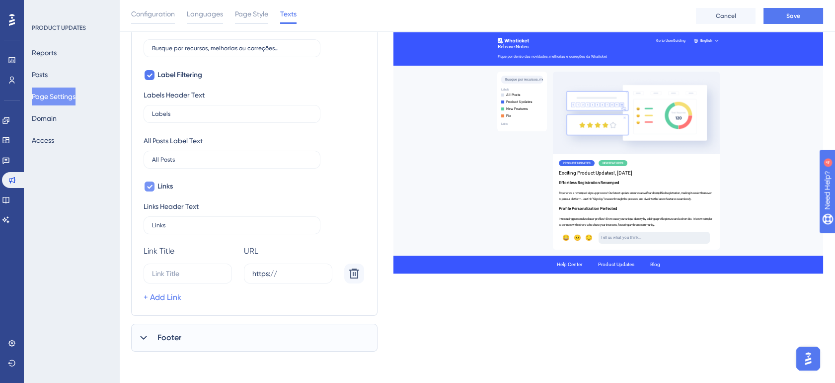
click at [156, 186] on label "Links" at bounding box center [158, 186] width 29 height 12
checkbox input "false"
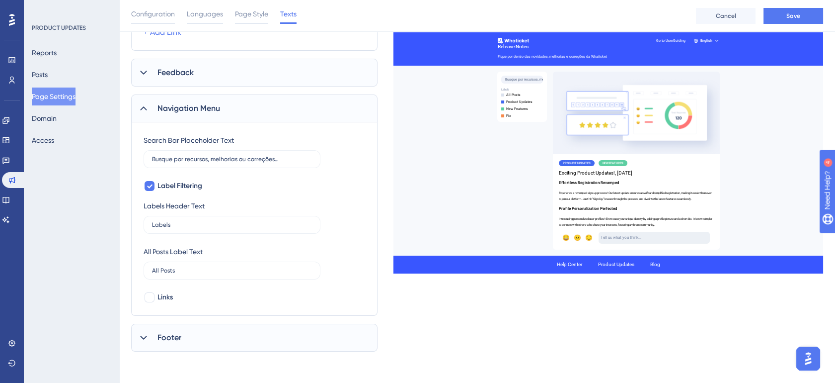
click at [243, 345] on div "Footer" at bounding box center [254, 337] width 246 height 28
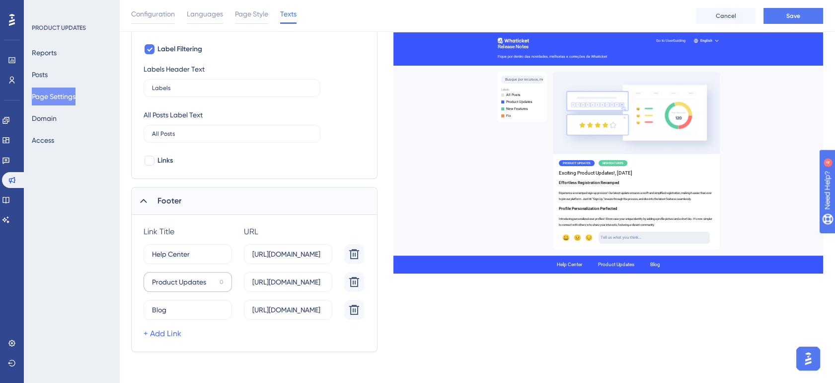
scroll to position [435, 0]
click at [176, 252] on input "Help Center" at bounding box center [184, 253] width 64 height 11
type input "Centro de Ajuda"
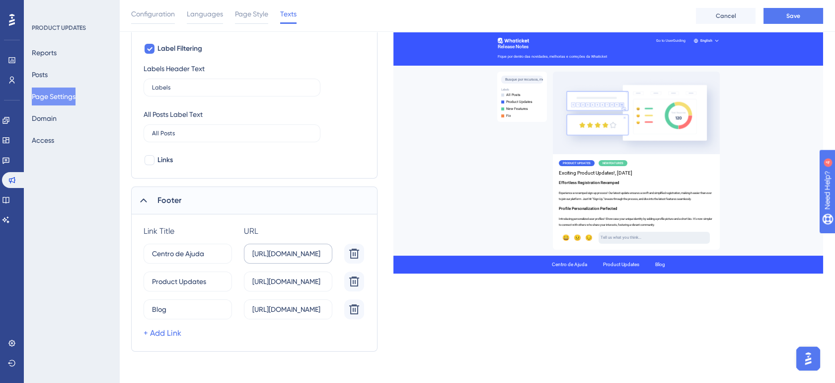
click at [293, 259] on label "[URL][DOMAIN_NAME]" at bounding box center [288, 253] width 88 height 20
click at [293, 259] on input "[URL][DOMAIN_NAME]" at bounding box center [288, 253] width 72 height 11
click at [293, 258] on label "[URL][DOMAIN_NAME]" at bounding box center [288, 253] width 88 height 20
click at [293, 258] on input "[URL][DOMAIN_NAME]" at bounding box center [288, 253] width 72 height 11
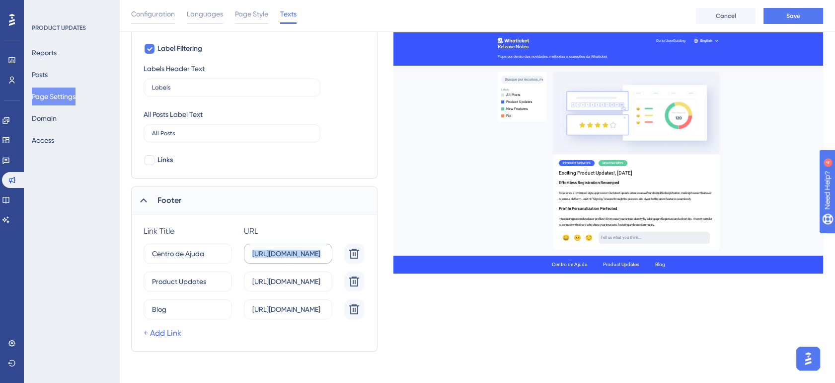
click at [293, 258] on label "[URL][DOMAIN_NAME]" at bounding box center [288, 253] width 88 height 20
click at [293, 258] on input "[URL][DOMAIN_NAME]" at bounding box center [288, 253] width 72 height 11
click at [293, 258] on label "[URL][DOMAIN_NAME]" at bounding box center [288, 253] width 88 height 20
click at [293, 258] on input "[URL][DOMAIN_NAME]" at bounding box center [288, 253] width 72 height 11
drag, startPoint x: 293, startPoint y: 258, endPoint x: 295, endPoint y: 251, distance: 7.1
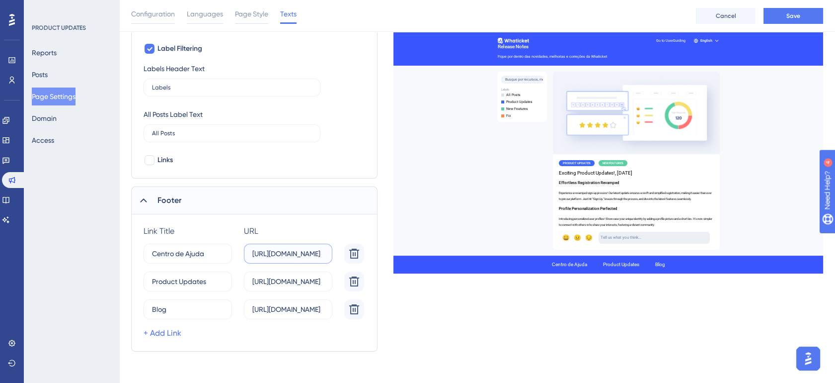
click at [295, 251] on input "[URL][DOMAIN_NAME]" at bounding box center [288, 253] width 72 height 11
paste input "[DOMAIN_NAME][URL]"
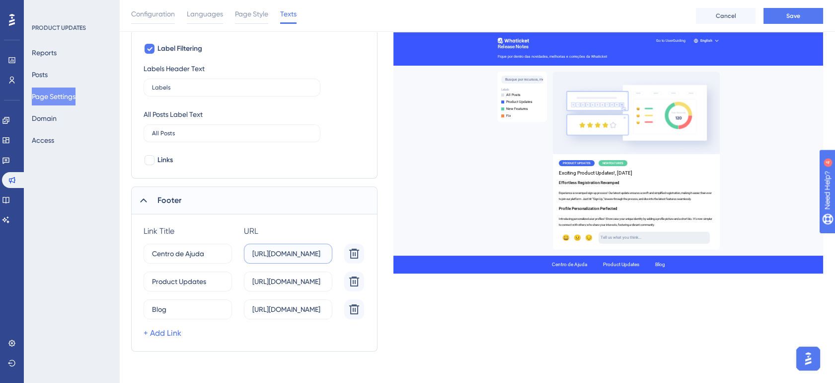
type input "[URL][DOMAIN_NAME]"
click at [272, 308] on input "[URL][DOMAIN_NAME]" at bounding box center [288, 309] width 72 height 11
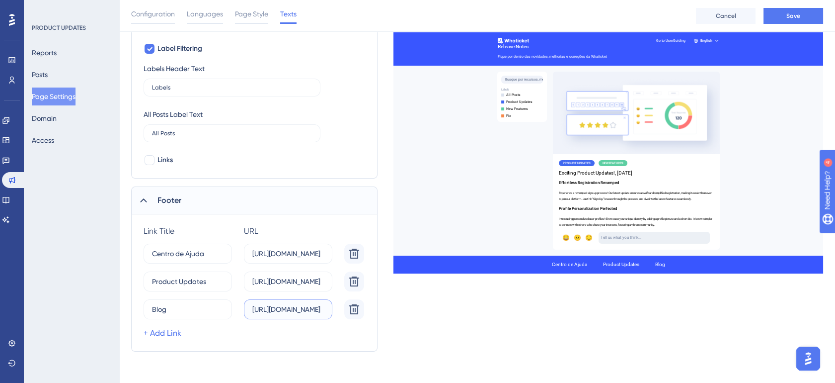
paste input "whaticket"
type input "[URL][DOMAIN_NAME]"
click at [794, 16] on span "Save" at bounding box center [793, 16] width 14 height 8
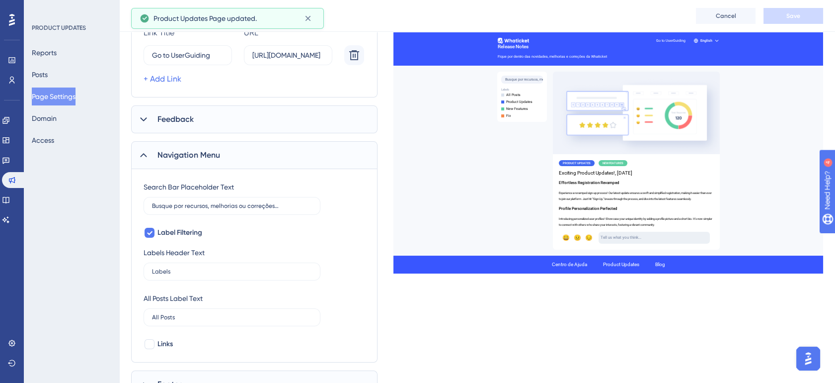
scroll to position [251, 0]
click at [170, 123] on span "Feedback" at bounding box center [175, 120] width 36 height 12
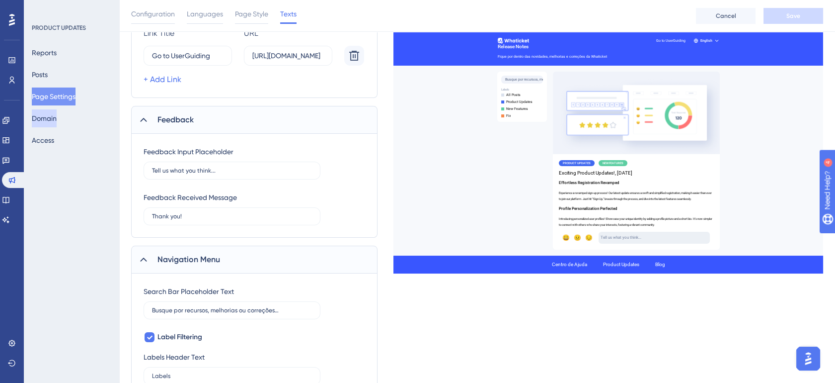
click at [57, 121] on button "Domain" at bounding box center [44, 118] width 25 height 18
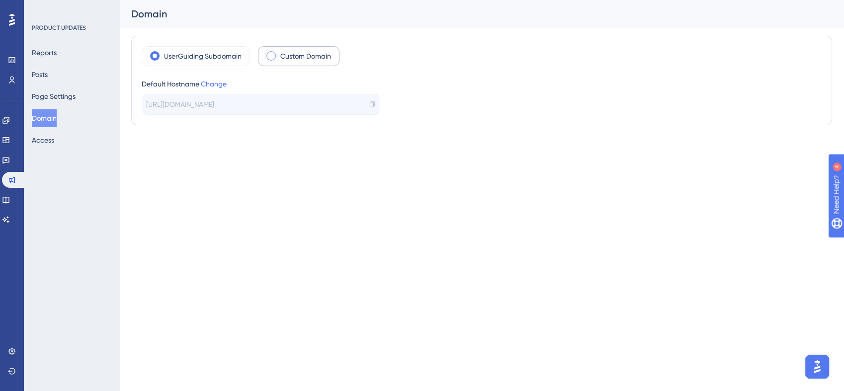
click at [282, 56] on label "Custom Domain" at bounding box center [305, 56] width 51 height 12
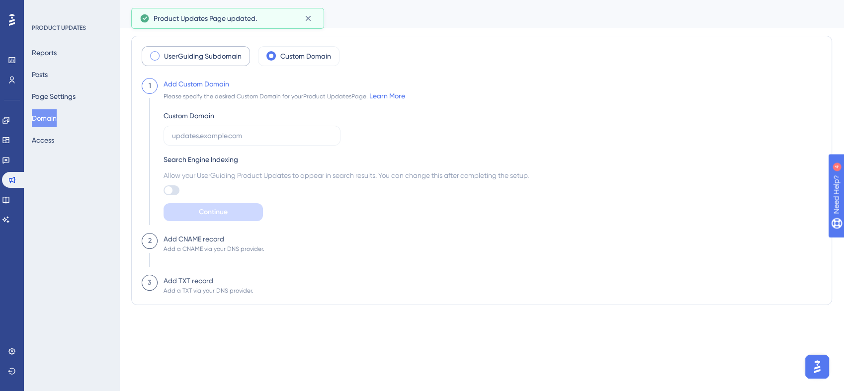
click at [192, 56] on label "UserGuiding Subdomain" at bounding box center [203, 56] width 78 height 12
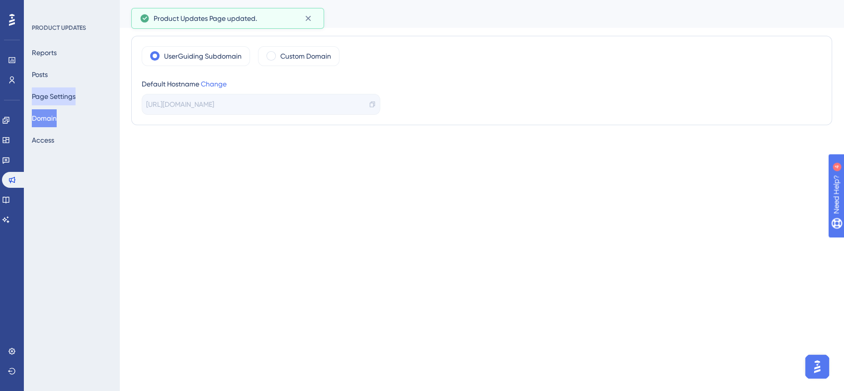
click at [76, 99] on button "Page Settings" at bounding box center [54, 96] width 44 height 18
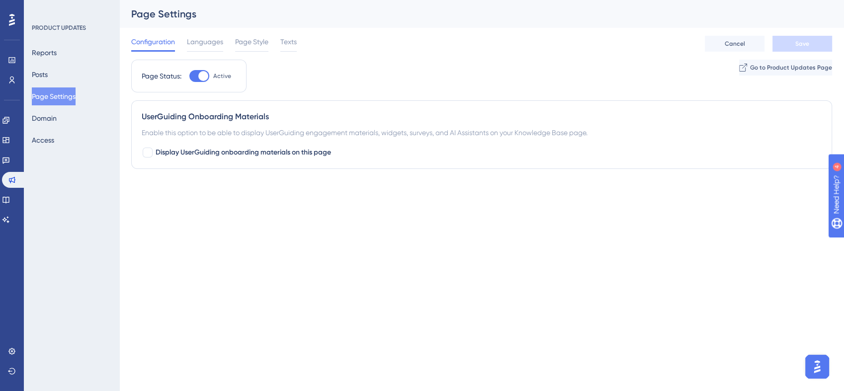
click at [449, 131] on div "Enable this option to be able to display UserGuiding engagement materials, widg…" at bounding box center [482, 133] width 680 height 12
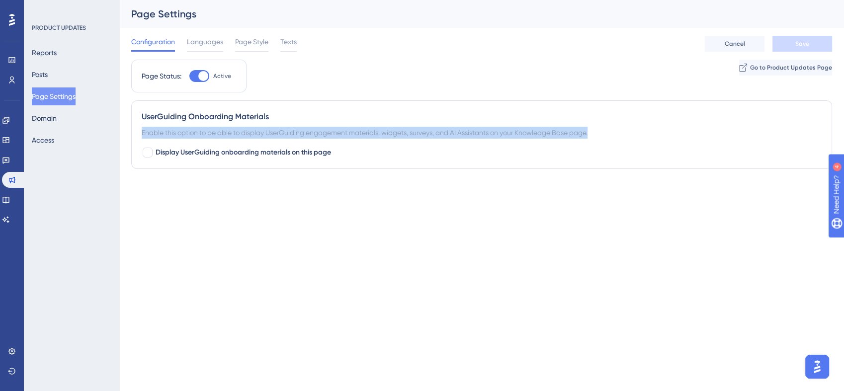
click at [449, 131] on div "Enable this option to be able to display UserGuiding engagement materials, widg…" at bounding box center [482, 133] width 680 height 12
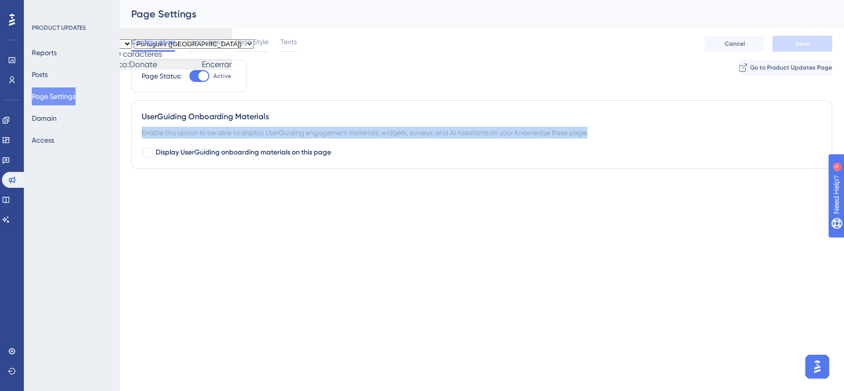
drag, startPoint x: 449, startPoint y: 131, endPoint x: 443, endPoint y: 133, distance: 6.8
click at [443, 70] on body "Performance Users Engagement Widgets Feedback Product Updates Knowledge Base AI…" at bounding box center [422, 35] width 844 height 70
click at [216, 130] on div "Enable this option to be able to display UserGuiding engagement materials, widg…" at bounding box center [482, 133] width 680 height 12
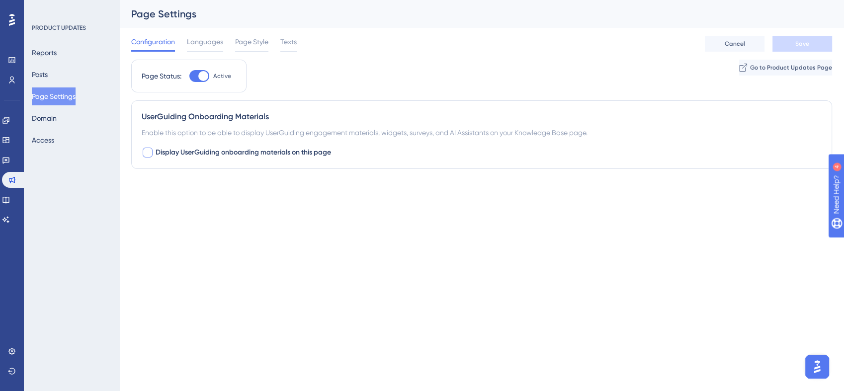
click at [207, 153] on span "Display UserGuiding onboarding materials on this page" at bounding box center [243, 153] width 175 height 12
checkbox input "true"
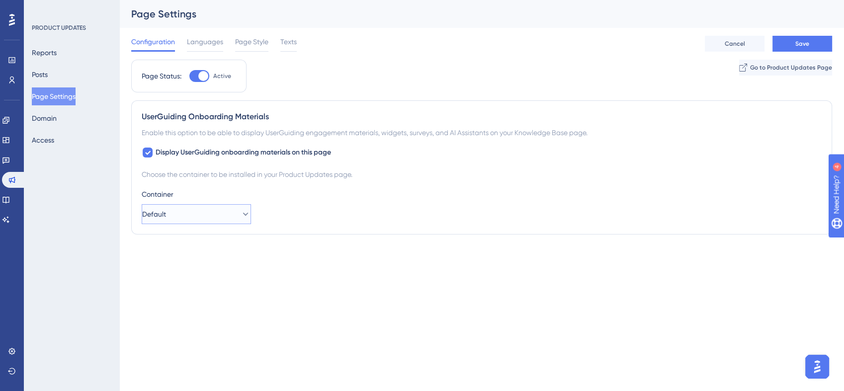
click at [212, 218] on button "Default" at bounding box center [196, 214] width 109 height 20
click at [218, 239] on div "Default Default" at bounding box center [196, 244] width 80 height 20
click at [822, 43] on button "Save" at bounding box center [802, 44] width 60 height 16
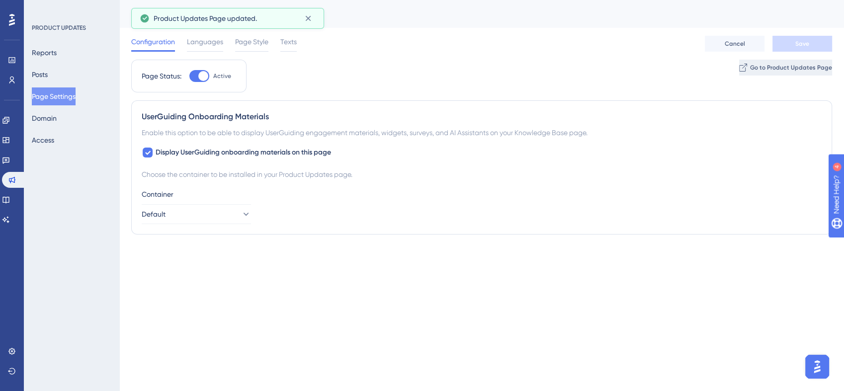
click at [791, 66] on span "Go to Product Updates Page" at bounding box center [791, 68] width 82 height 8
click at [201, 79] on div at bounding box center [203, 76] width 10 height 10
click at [189, 77] on input "Active" at bounding box center [189, 76] width 0 height 0
checkbox input "false"
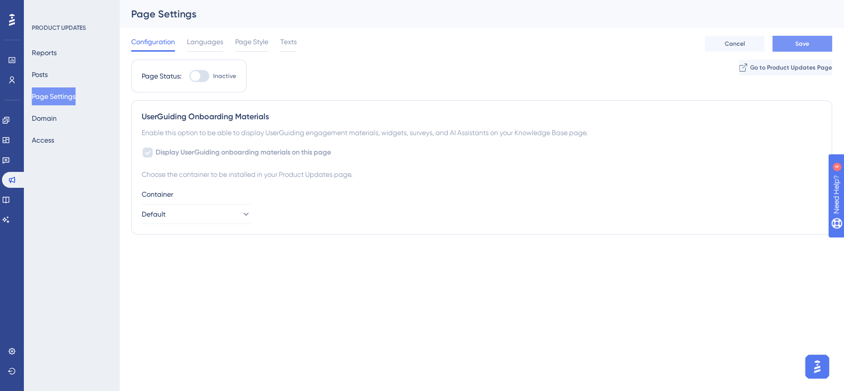
click at [803, 49] on button "Save" at bounding box center [802, 44] width 60 height 16
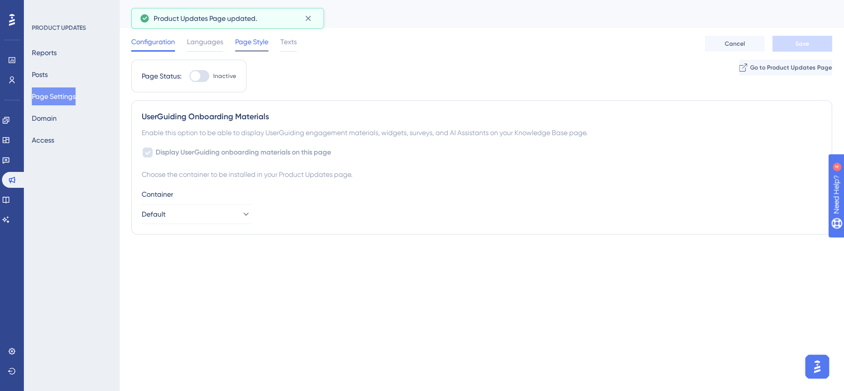
click at [247, 51] on div at bounding box center [251, 50] width 33 height 1
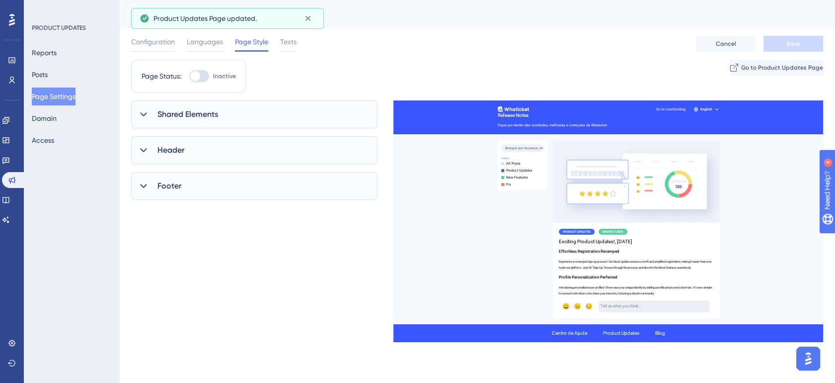
click at [209, 111] on span "Shared Elements" at bounding box center [187, 114] width 61 height 12
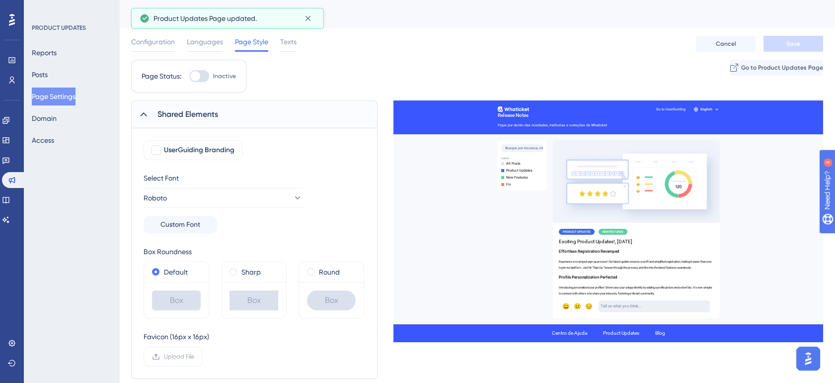
click at [306, 272] on div "Round" at bounding box center [331, 272] width 65 height 20
click at [312, 272] on span at bounding box center [310, 271] width 7 height 7
click at [317, 269] on input "radio" at bounding box center [317, 269] width 0 height 0
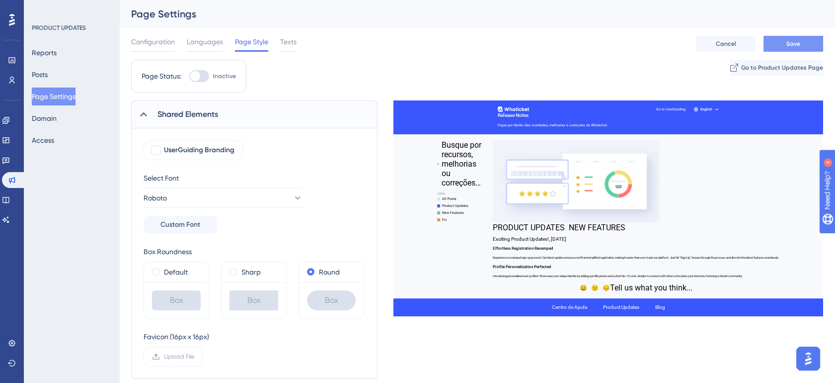
click at [808, 48] on button "Save" at bounding box center [794, 44] width 60 height 16
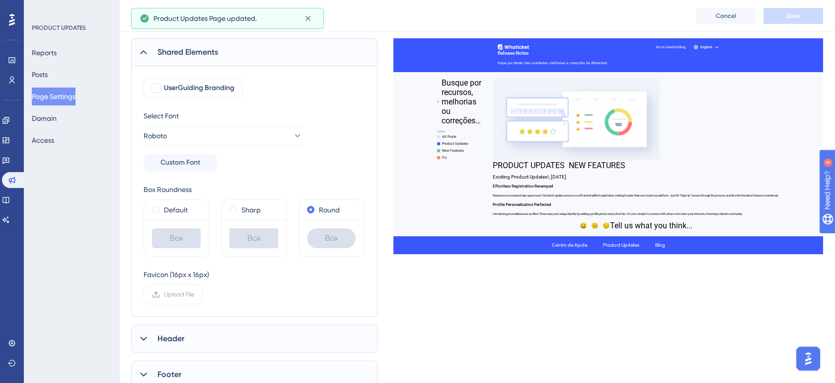
scroll to position [213, 0]
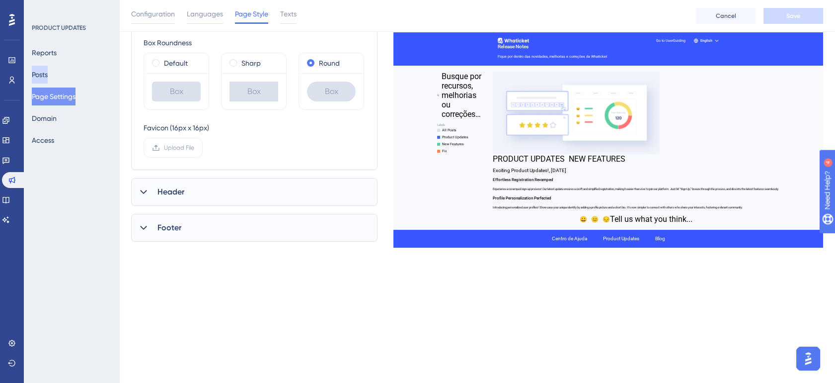
click at [48, 76] on button "Posts" at bounding box center [40, 75] width 16 height 18
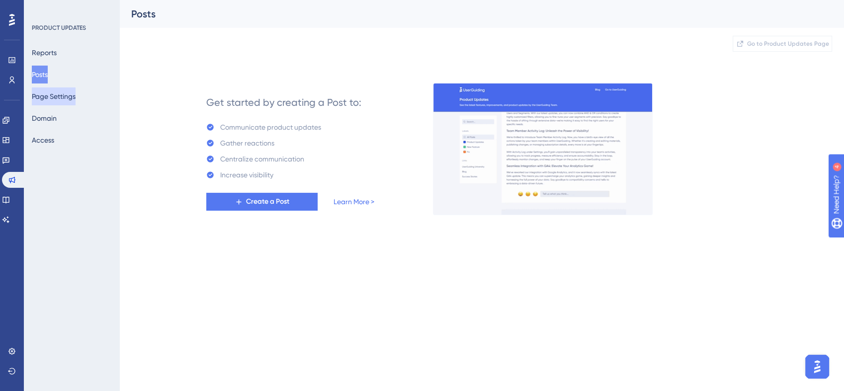
click at [56, 95] on button "Page Settings" at bounding box center [54, 96] width 44 height 18
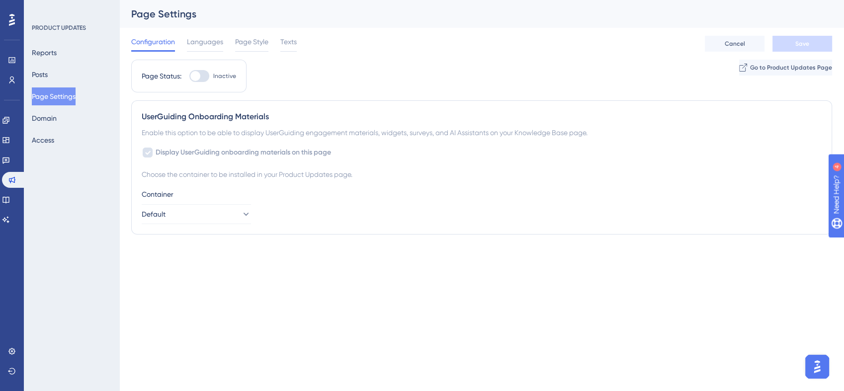
click at [228, 42] on div "Configuration Languages Page Style Texts" at bounding box center [213, 44] width 165 height 16
click at [214, 42] on span "Languages" at bounding box center [205, 42] width 36 height 12
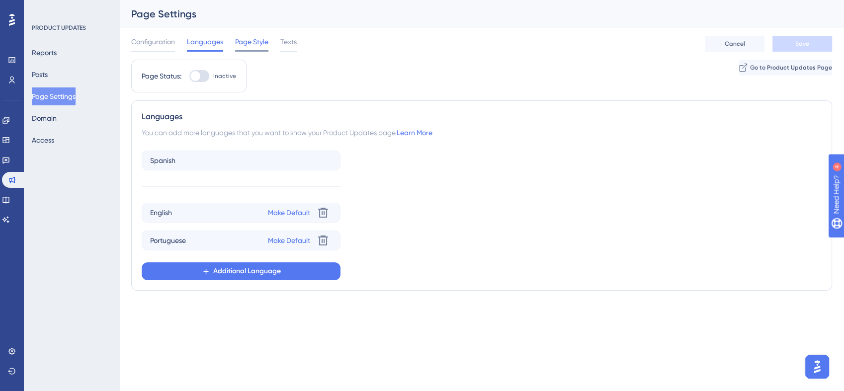
click at [253, 39] on span "Page Style" at bounding box center [251, 42] width 33 height 12
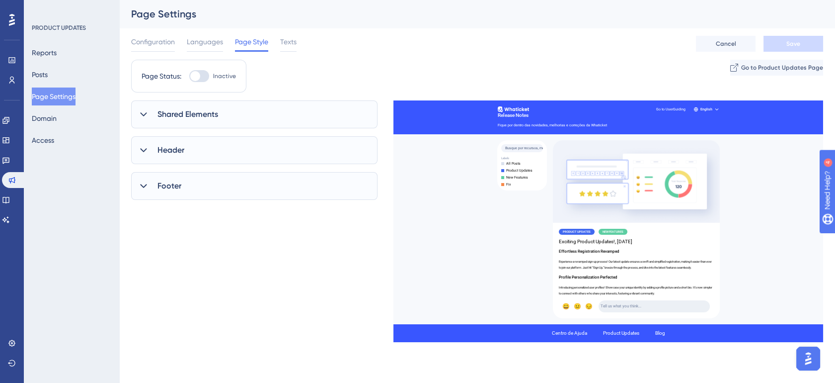
click at [242, 115] on div "Shared Elements" at bounding box center [254, 114] width 246 height 28
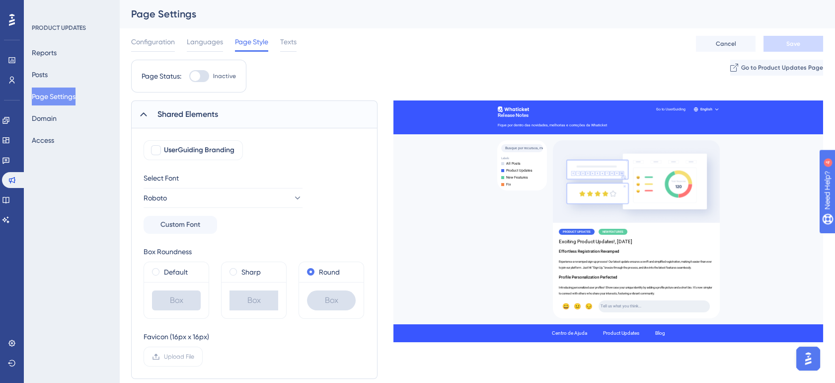
click at [242, 115] on div "Shared Elements" at bounding box center [254, 114] width 246 height 28
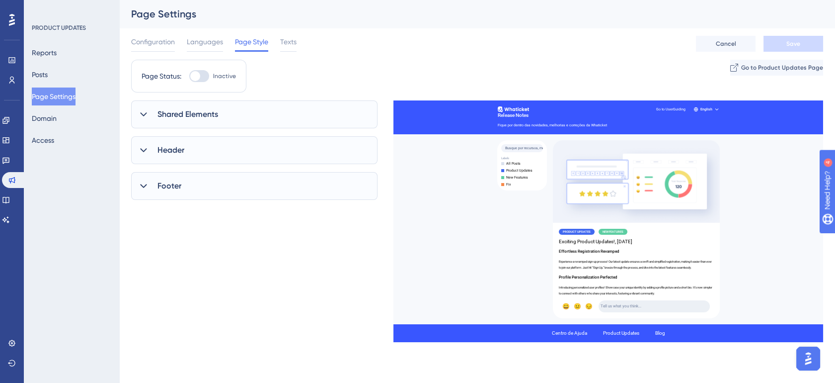
click at [242, 156] on div "Header" at bounding box center [254, 150] width 246 height 28
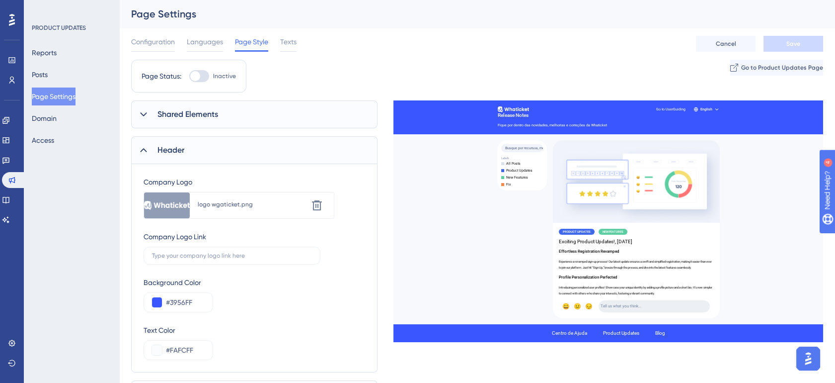
click at [242, 156] on div "Header" at bounding box center [254, 150] width 246 height 28
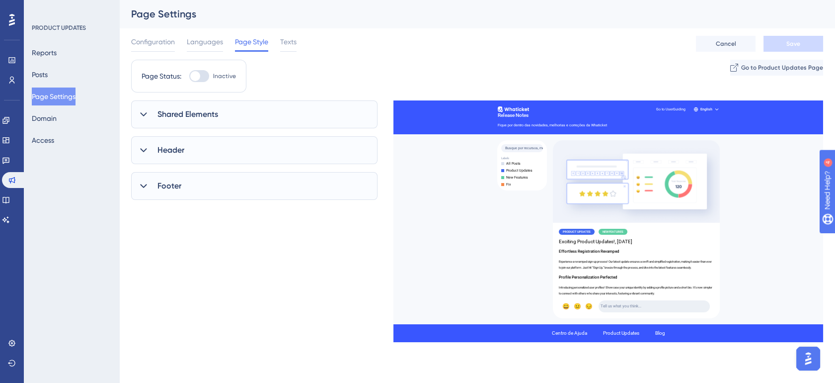
click at [279, 41] on div "Configuration Languages Page Style Texts" at bounding box center [213, 44] width 165 height 16
click at [286, 42] on span "Texts" at bounding box center [288, 42] width 16 height 12
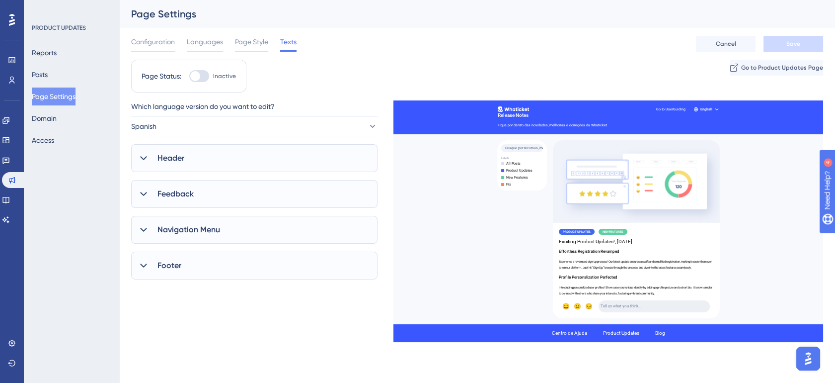
click at [249, 165] on div "Header" at bounding box center [254, 158] width 246 height 28
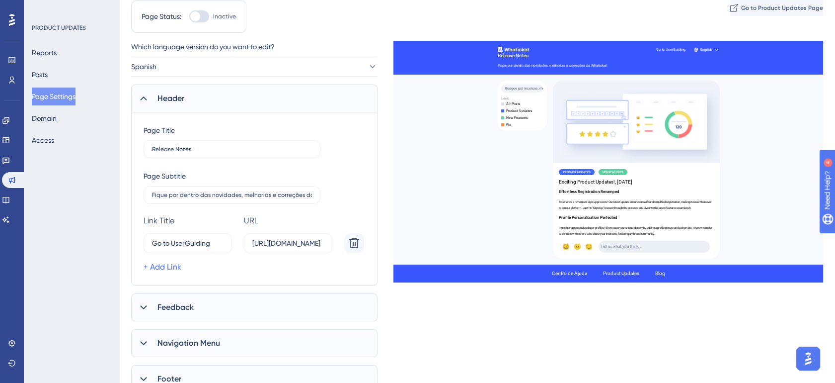
scroll to position [74, 0]
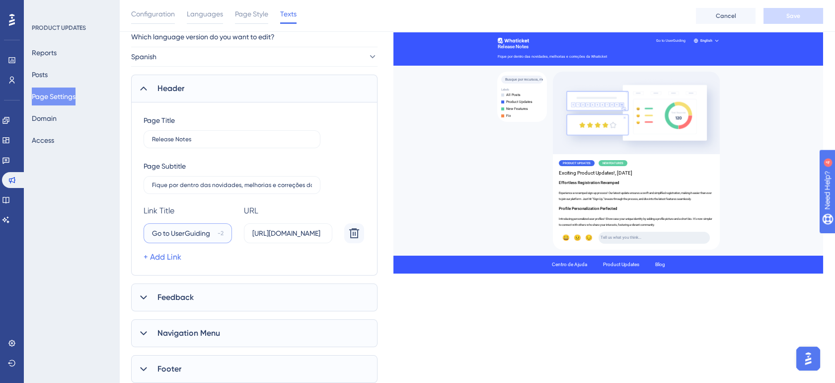
click at [192, 233] on input "Go to UserGuiding" at bounding box center [183, 233] width 62 height 11
click at [220, 231] on div "11" at bounding box center [222, 233] width 4 height 8
click at [216, 231] on input "Sing" at bounding box center [184, 233] width 64 height 11
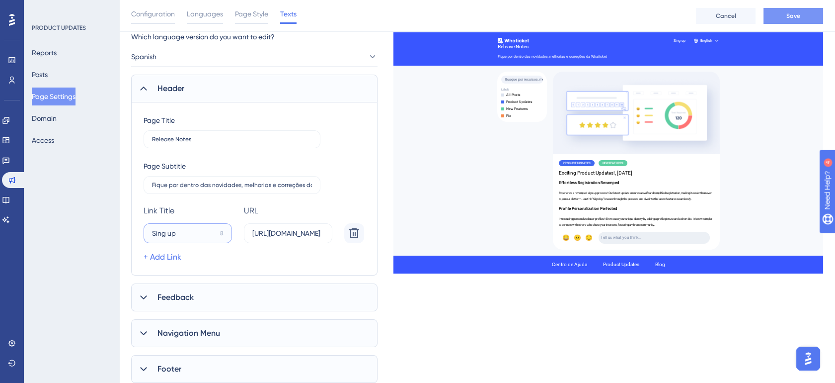
type input "Sing up"
click at [282, 236] on input "[URL][DOMAIN_NAME]" at bounding box center [288, 233] width 72 height 11
paste input "[DOMAIN_NAME][URL]"
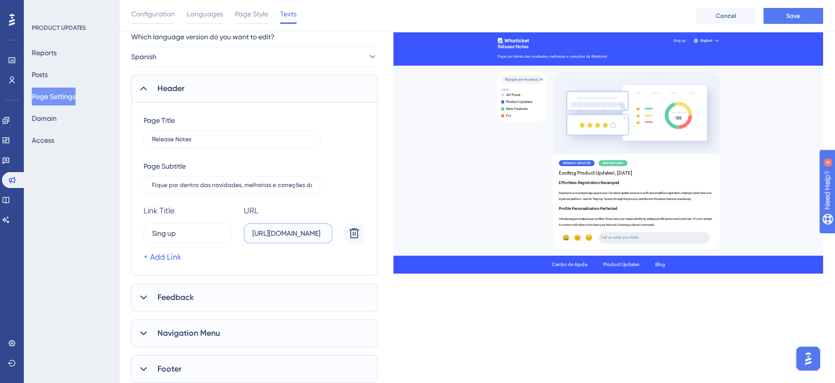
scroll to position [0, 34]
type input "[URL][DOMAIN_NAME]"
click at [792, 21] on button "Save" at bounding box center [794, 16] width 60 height 16
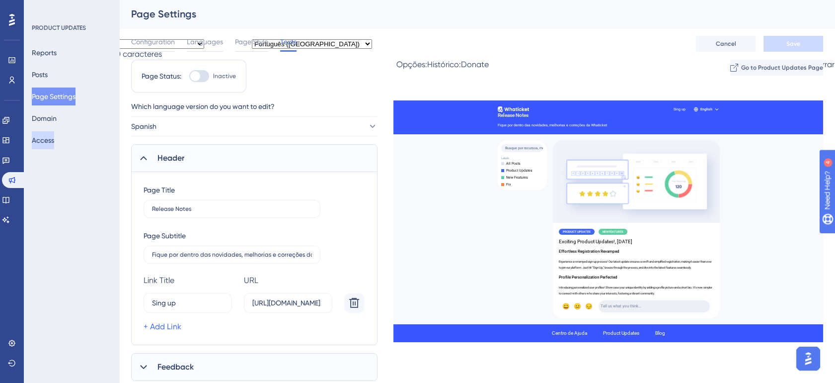
click at [40, 137] on button "Access" at bounding box center [43, 140] width 22 height 18
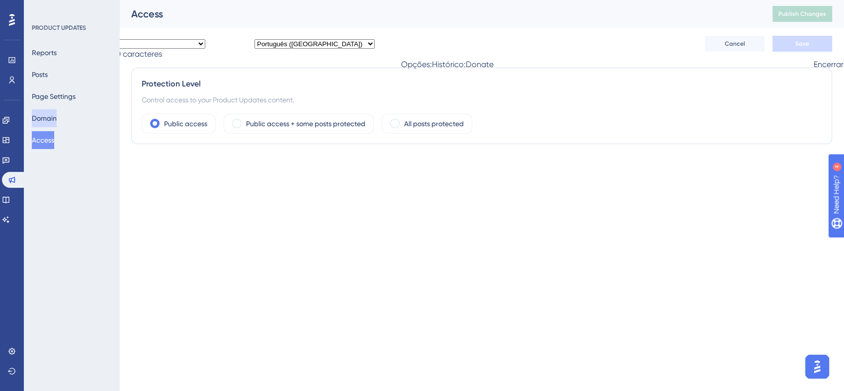
click at [44, 117] on button "Domain" at bounding box center [44, 118] width 25 height 18
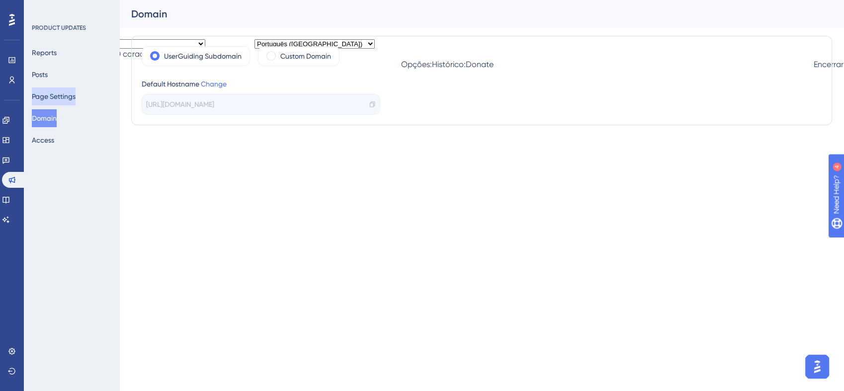
click at [61, 94] on button "Page Settings" at bounding box center [54, 96] width 44 height 18
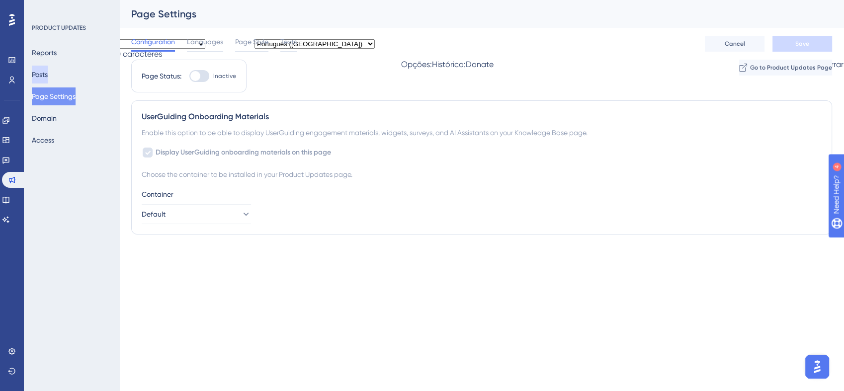
click at [45, 73] on button "Posts" at bounding box center [40, 75] width 16 height 18
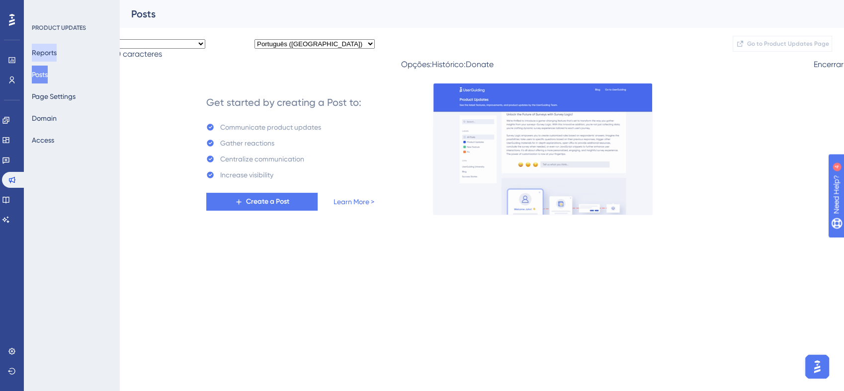
click at [57, 53] on button "Reports" at bounding box center [44, 53] width 25 height 18
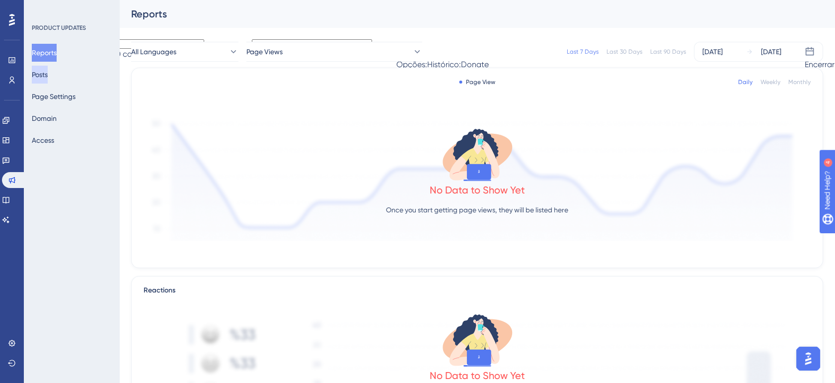
click at [47, 77] on button "Posts" at bounding box center [40, 75] width 16 height 18
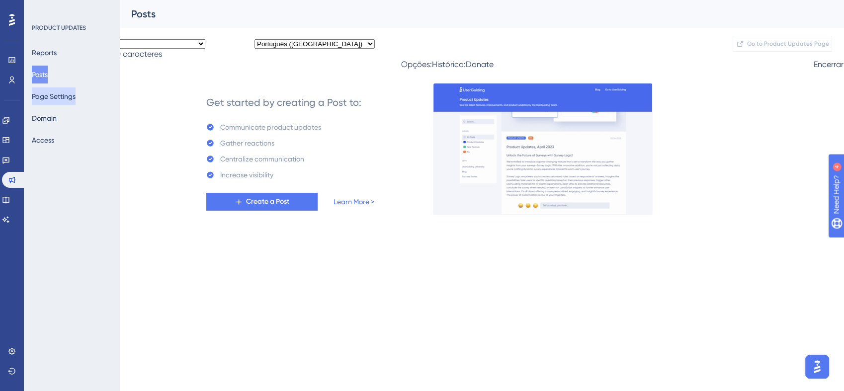
click at [76, 94] on button "Page Settings" at bounding box center [54, 96] width 44 height 18
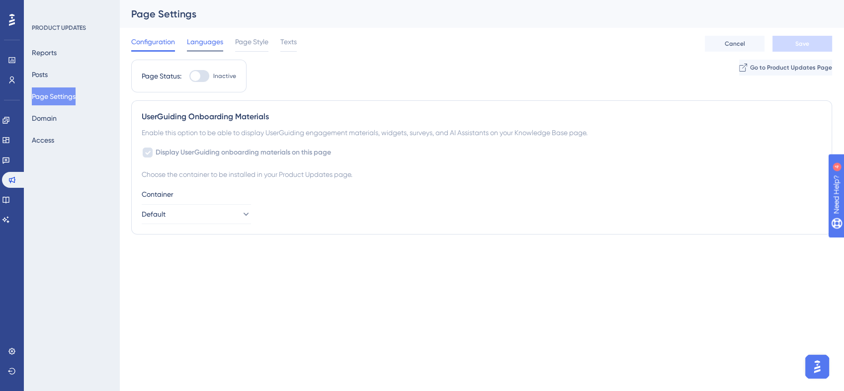
click at [213, 46] on span "Languages" at bounding box center [205, 42] width 36 height 12
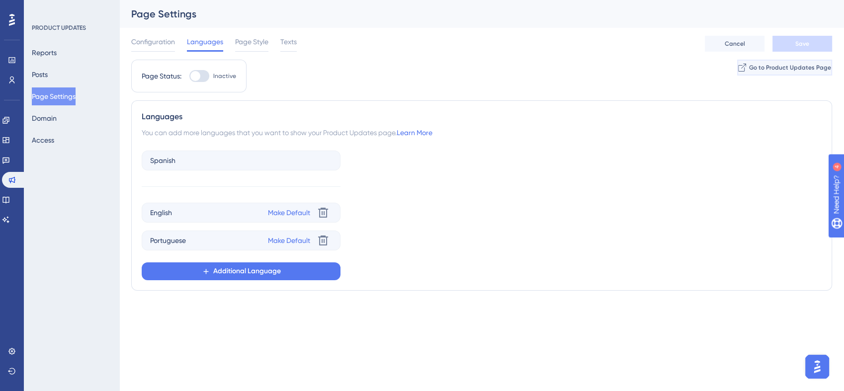
click at [754, 70] on span "Go to Product Updates Page" at bounding box center [790, 68] width 82 height 8
click at [249, 44] on span "Page Style" at bounding box center [251, 42] width 33 height 12
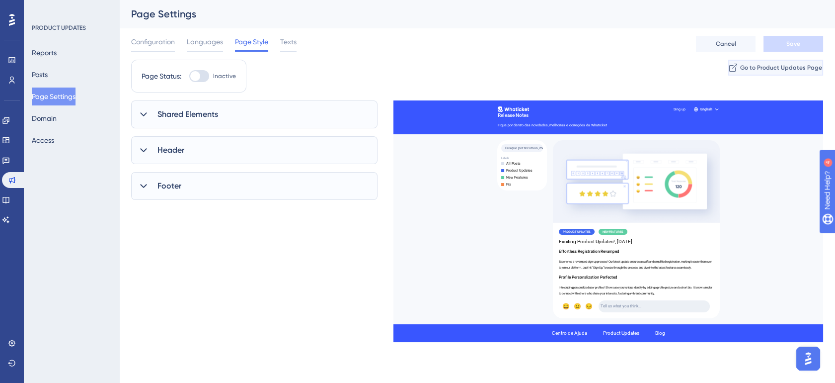
click at [740, 70] on span "Go to Product Updates Page" at bounding box center [781, 68] width 82 height 8
click at [282, 42] on span "Texts" at bounding box center [288, 42] width 16 height 12
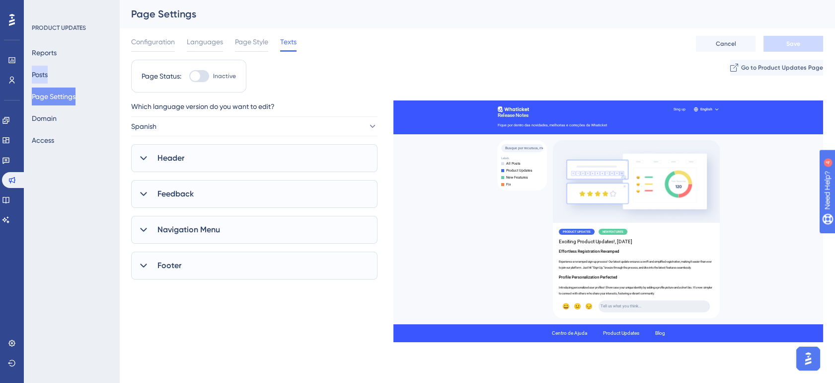
click at [43, 74] on button "Posts" at bounding box center [40, 75] width 16 height 18
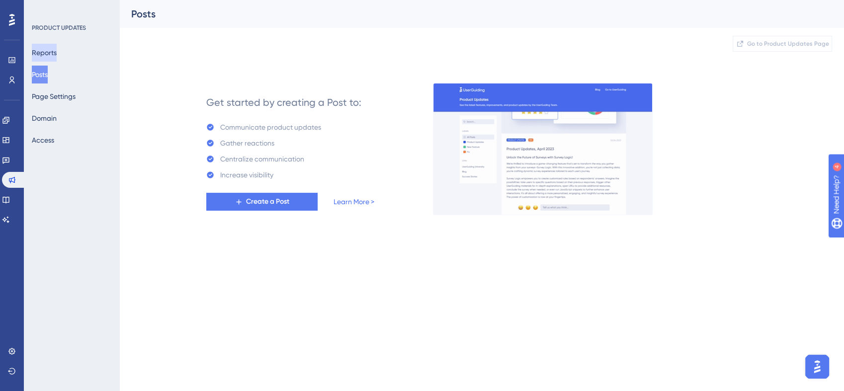
click at [48, 56] on button "Reports" at bounding box center [44, 53] width 25 height 18
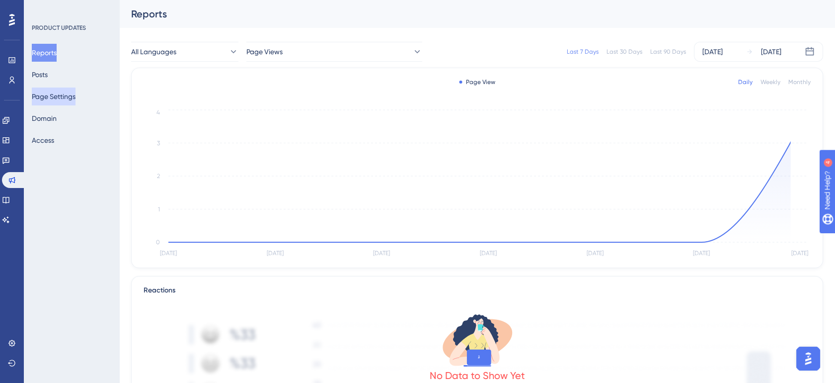
click at [64, 95] on button "Page Settings" at bounding box center [54, 96] width 44 height 18
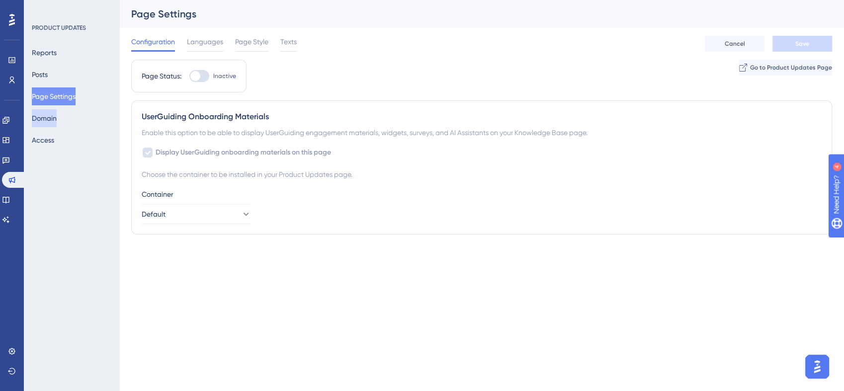
click at [57, 120] on button "Domain" at bounding box center [44, 118] width 25 height 18
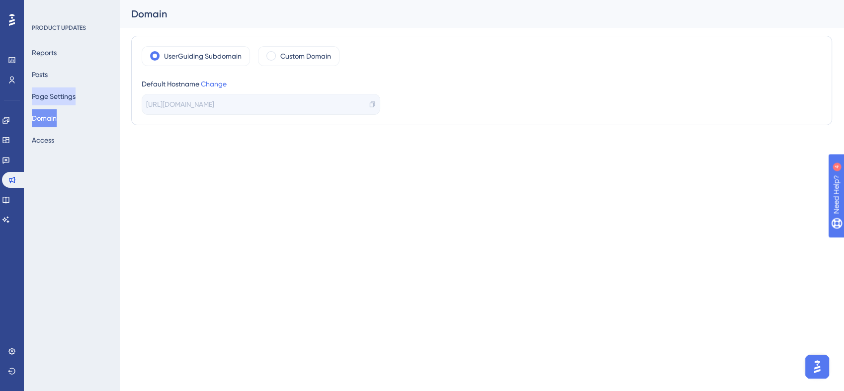
click at [60, 99] on button "Page Settings" at bounding box center [54, 96] width 44 height 18
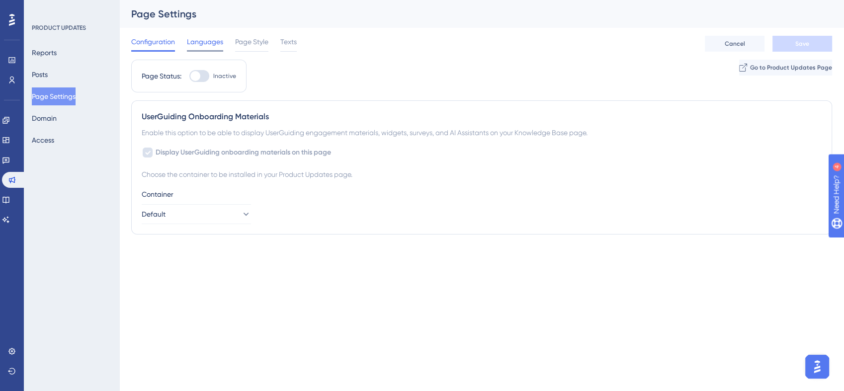
click at [199, 42] on span "Languages" at bounding box center [205, 42] width 36 height 12
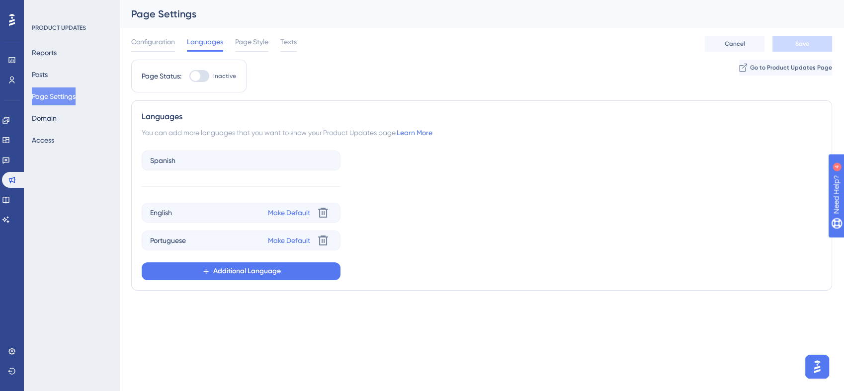
click at [207, 75] on div at bounding box center [199, 76] width 20 height 12
click at [189, 76] on input "Inactive" at bounding box center [189, 76] width 0 height 0
checkbox input "true"
click at [806, 41] on span "Save" at bounding box center [802, 44] width 14 height 8
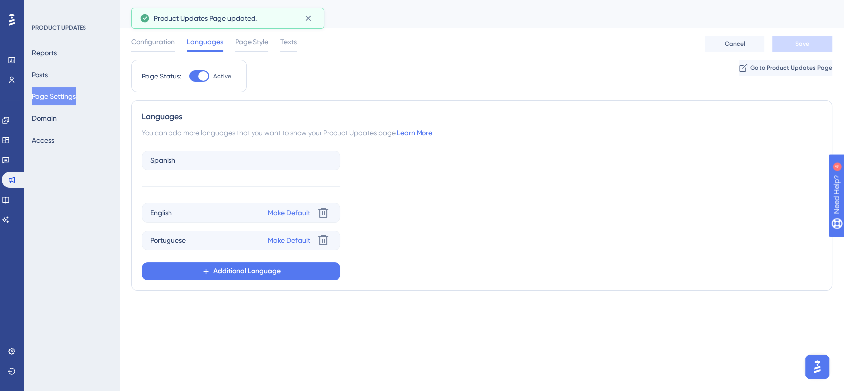
click at [238, 35] on div "Configuration Languages Page Style Texts Cancel Save" at bounding box center [481, 44] width 700 height 32
click at [248, 41] on span "Page Style" at bounding box center [251, 42] width 33 height 12
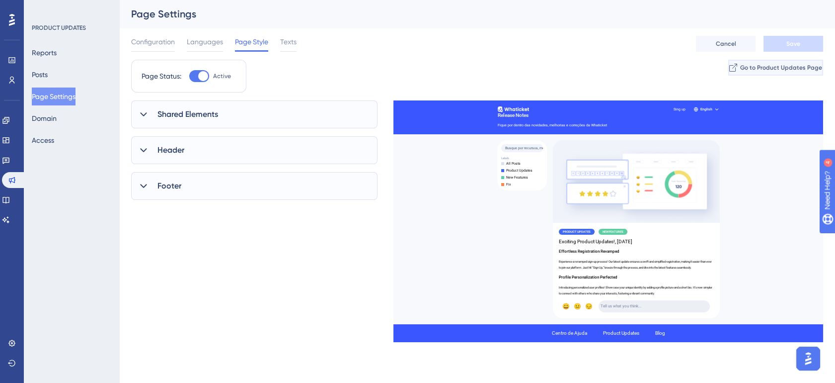
click at [783, 65] on span "Go to Product Updates Page" at bounding box center [781, 68] width 82 height 8
click at [154, 44] on span "Configuration" at bounding box center [153, 42] width 44 height 12
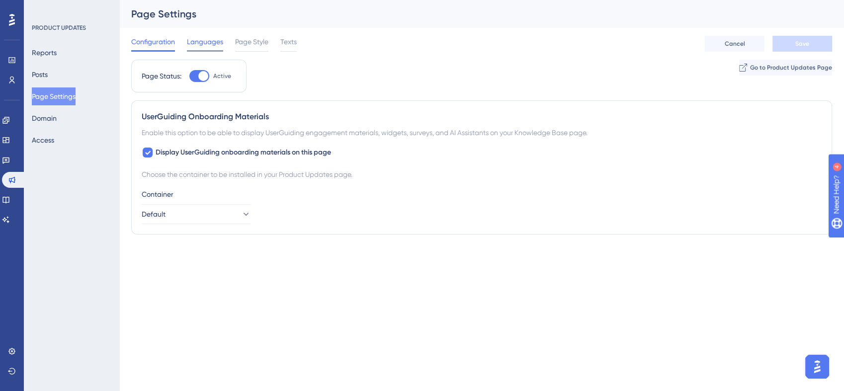
click at [208, 42] on span "Languages" at bounding box center [205, 42] width 36 height 12
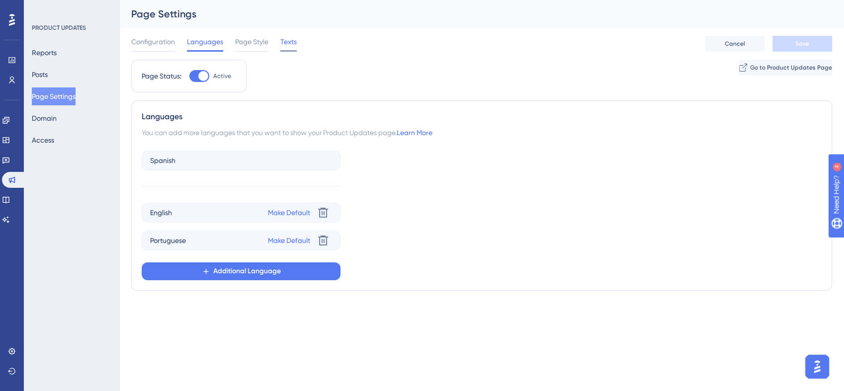
click at [295, 39] on span "Texts" at bounding box center [288, 42] width 16 height 12
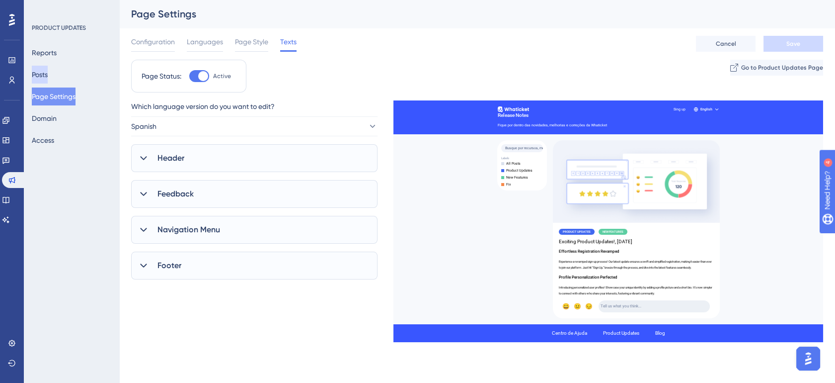
click at [48, 73] on button "Posts" at bounding box center [40, 75] width 16 height 18
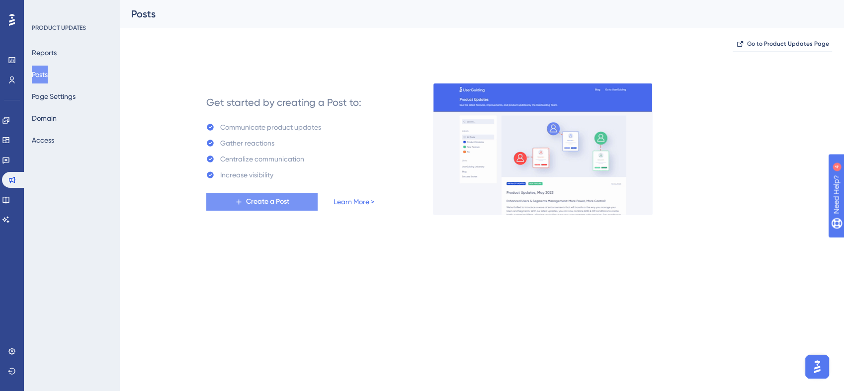
click at [270, 204] on span "Create a Post" at bounding box center [267, 202] width 43 height 12
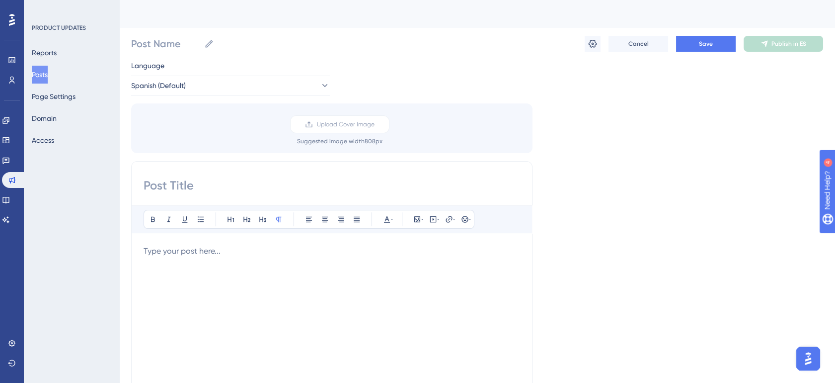
click at [579, 114] on div "Language Spanish (Default) Upload Cover Image Suggested image width 808 px Bold…" at bounding box center [477, 296] width 692 height 472
click at [48, 45] on button "Reports" at bounding box center [44, 53] width 25 height 18
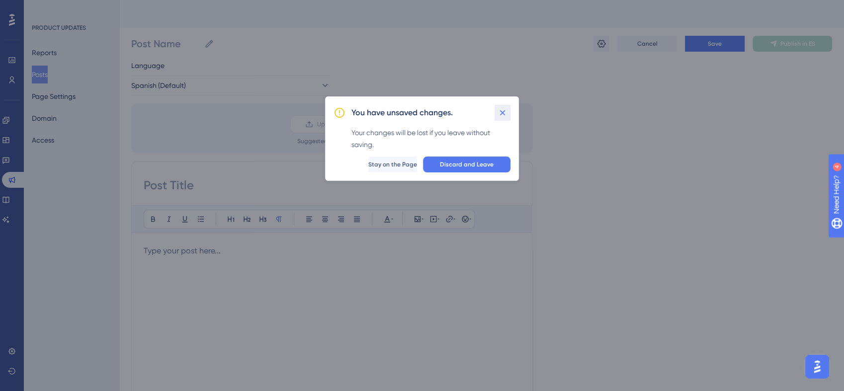
click at [505, 110] on icon at bounding box center [502, 113] width 10 height 10
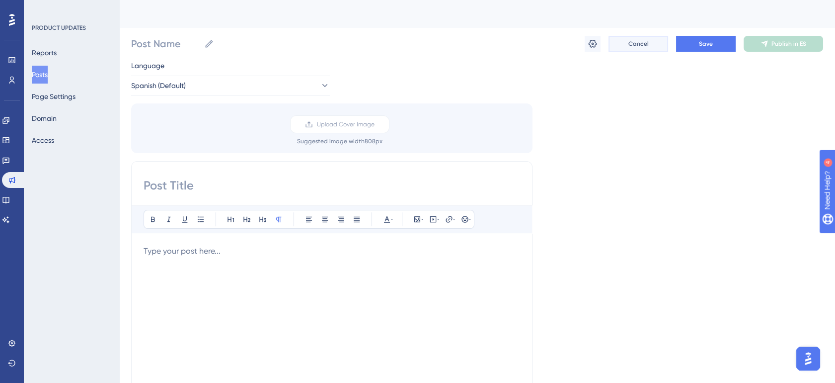
click at [643, 44] on span "Cancel" at bounding box center [638, 44] width 20 height 8
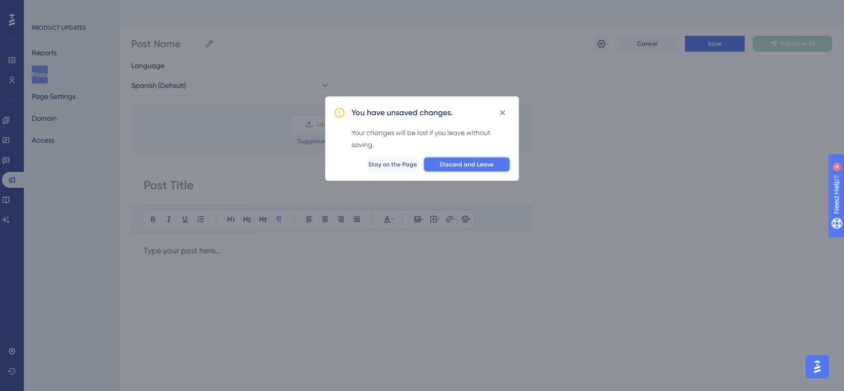
click at [484, 171] on button "Discard and Leave" at bounding box center [466, 164] width 87 height 16
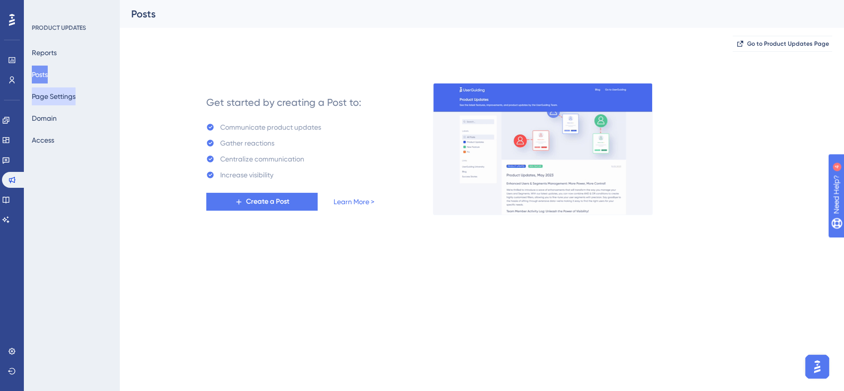
click at [52, 94] on button "Page Settings" at bounding box center [54, 96] width 44 height 18
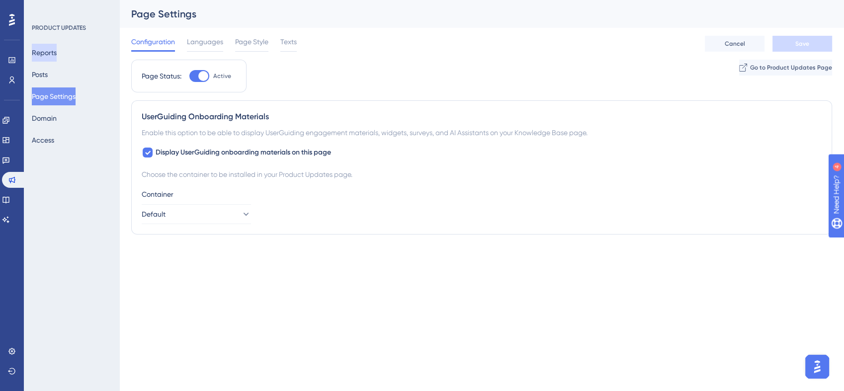
click at [52, 49] on button "Reports" at bounding box center [44, 53] width 25 height 18
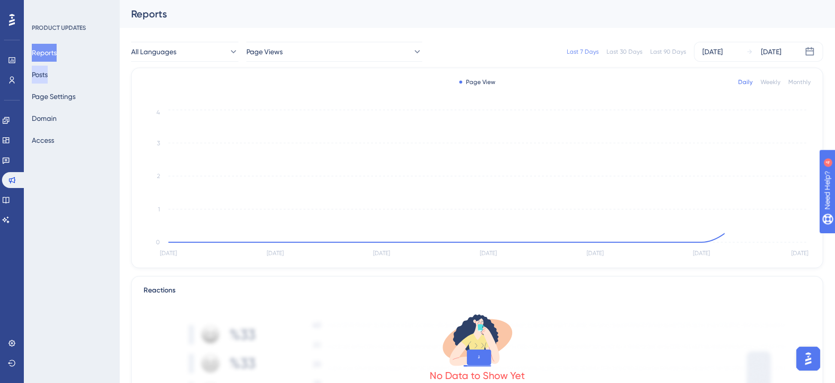
click at [36, 68] on button "Posts" at bounding box center [40, 75] width 16 height 18
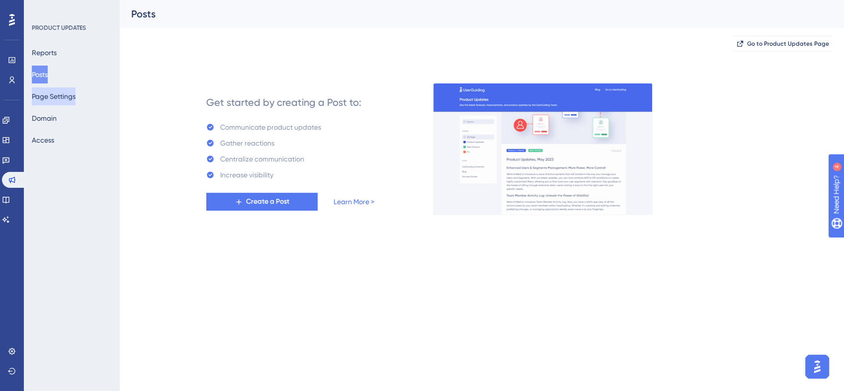
click at [68, 93] on button "Page Settings" at bounding box center [54, 96] width 44 height 18
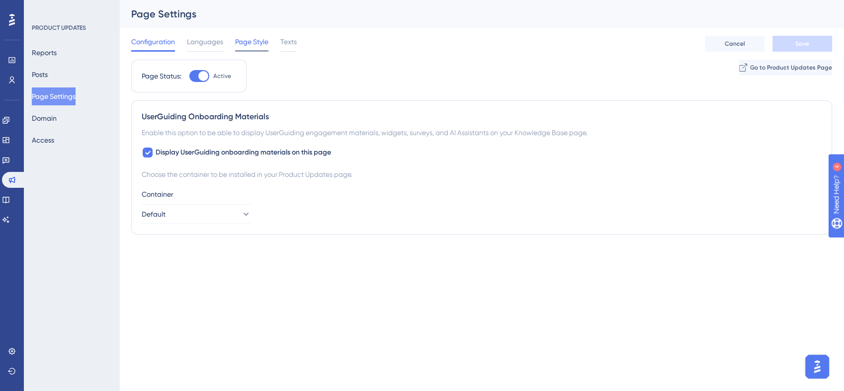
click at [258, 41] on span "Page Style" at bounding box center [251, 42] width 33 height 12
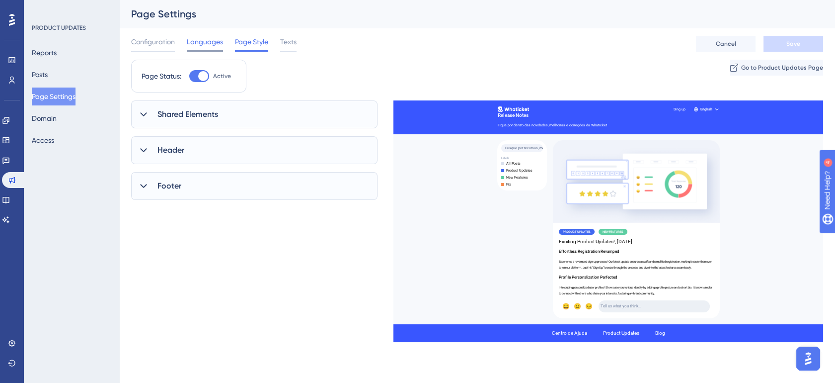
click at [193, 42] on span "Languages" at bounding box center [205, 42] width 36 height 12
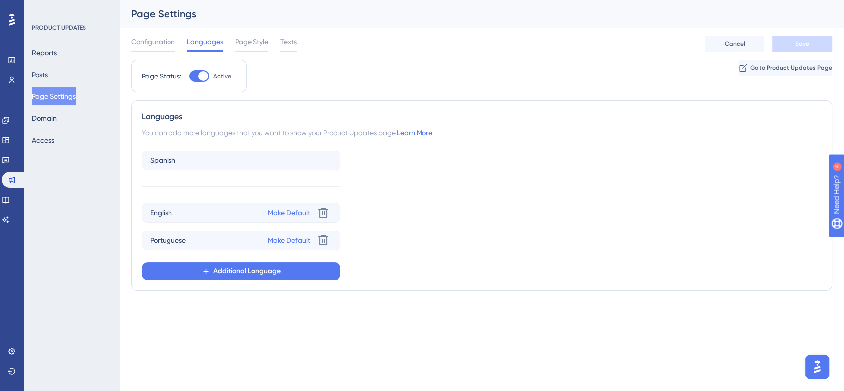
click at [275, 132] on div "You can add more languages that you want to show your Product Updates page. Lea…" at bounding box center [482, 133] width 680 height 12
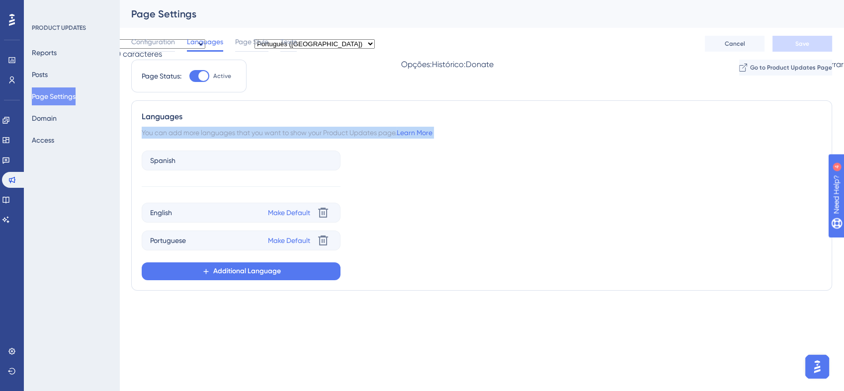
click at [275, 132] on div "You can add more languages that you want to show your Product Updates page. Lea…" at bounding box center [482, 133] width 680 height 12
drag, startPoint x: 275, startPoint y: 132, endPoint x: 251, endPoint y: 128, distance: 24.2
click at [251, 128] on div "You can add more languages that you want to show your Product Updates page. Lea…" at bounding box center [482, 133] width 680 height 12
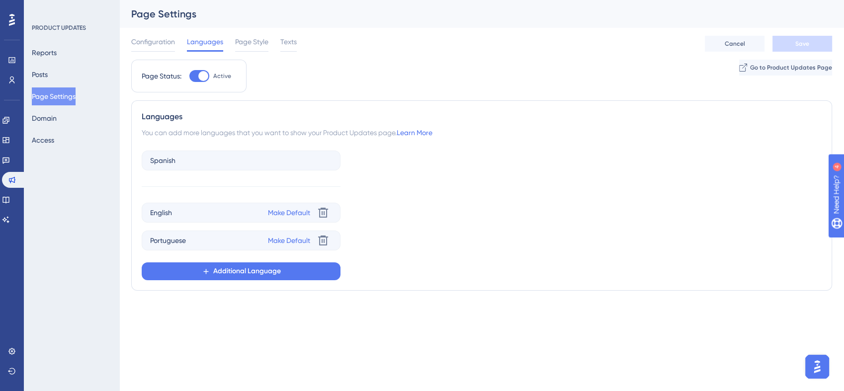
click at [145, 118] on div "Languages" at bounding box center [482, 117] width 680 height 12
drag, startPoint x: 143, startPoint y: 117, endPoint x: 401, endPoint y: 124, distance: 258.9
click at [401, 124] on div "Languages You can add more languages that you want to show your Product Updates…" at bounding box center [481, 195] width 700 height 190
drag, startPoint x: 401, startPoint y: 124, endPoint x: 354, endPoint y: 132, distance: 48.3
click at [354, 132] on div "You can add more languages that you want to show your Product Updates page. Lea…" at bounding box center [482, 133] width 680 height 12
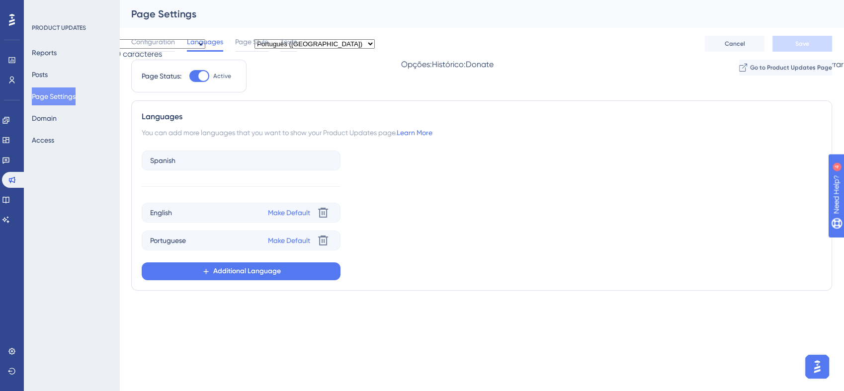
click at [273, 134] on div "You can add more languages that you want to show your Product Updates page. Lea…" at bounding box center [482, 133] width 680 height 12
click at [145, 117] on div "Languages" at bounding box center [482, 117] width 680 height 12
drag, startPoint x: 142, startPoint y: 117, endPoint x: 401, endPoint y: 137, distance: 259.6
click at [401, 137] on div "Languages You can add more languages that you want to show your Product Updates…" at bounding box center [481, 195] width 700 height 190
drag, startPoint x: 401, startPoint y: 137, endPoint x: 374, endPoint y: 135, distance: 26.9
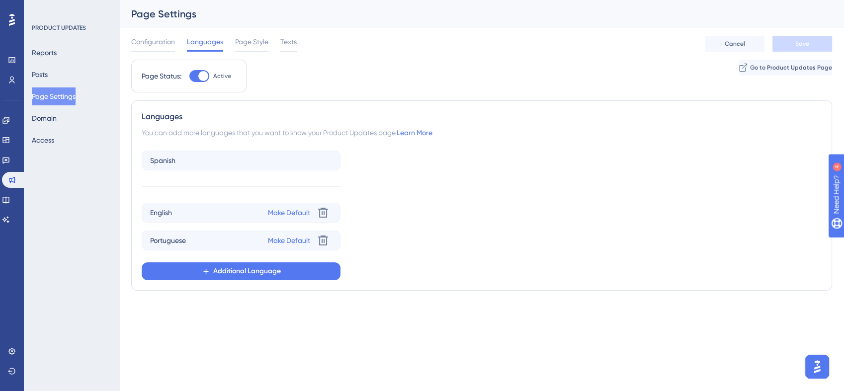
click at [374, 135] on div "You can add more languages that you want to show your Product Updates page. Lea…" at bounding box center [482, 133] width 680 height 12
click at [348, 136] on div "You can add more languages that you want to show your Product Updates page. Lea…" at bounding box center [482, 133] width 680 height 12
click at [326, 210] on icon at bounding box center [323, 213] width 10 height 10
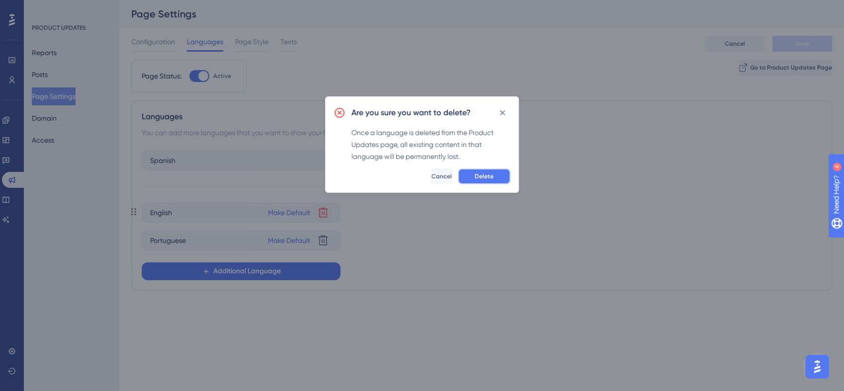
click at [473, 175] on button "Delete" at bounding box center [484, 176] width 53 height 16
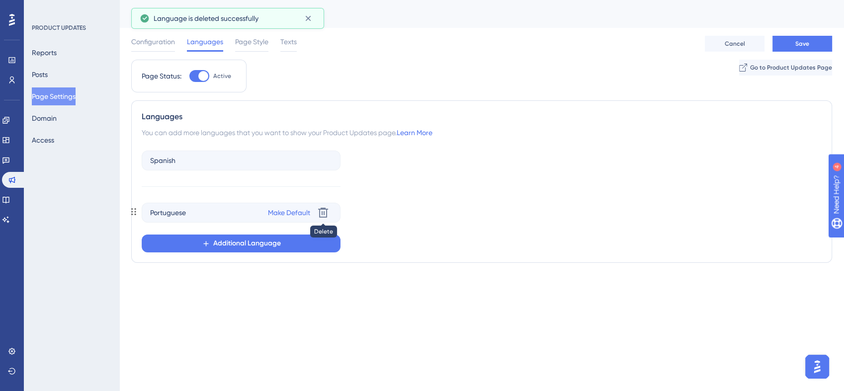
click at [326, 213] on icon at bounding box center [323, 213] width 10 height 10
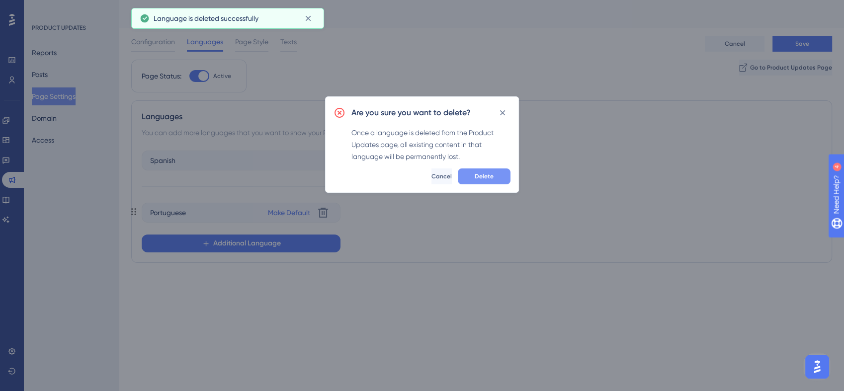
click at [484, 172] on span "Delete" at bounding box center [483, 176] width 19 height 8
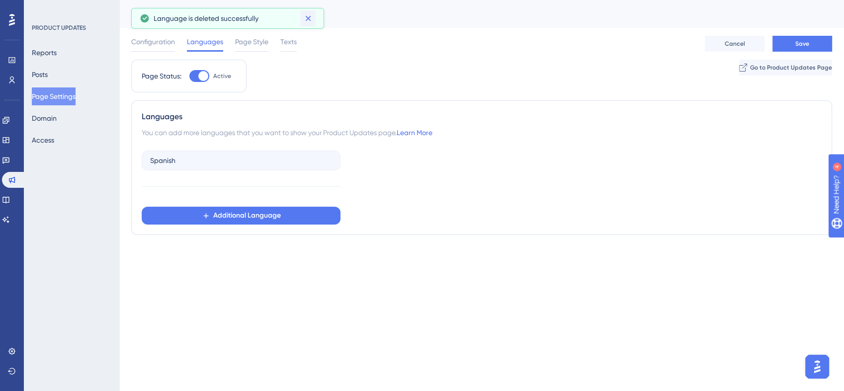
click at [307, 18] on icon at bounding box center [308, 18] width 10 height 10
click at [150, 258] on div "Performance Users Engagement Widgets Feedback Product Updates Knowledge Base AI…" at bounding box center [481, 129] width 724 height 259
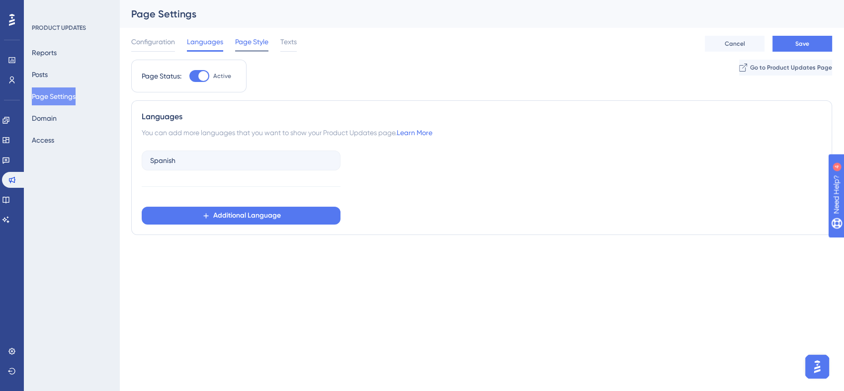
click at [239, 40] on span "Page Style" at bounding box center [251, 42] width 33 height 12
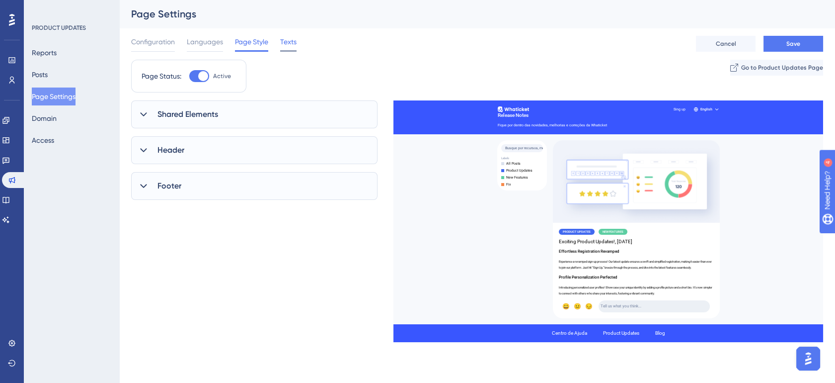
click at [286, 47] on span "Texts" at bounding box center [288, 42] width 16 height 12
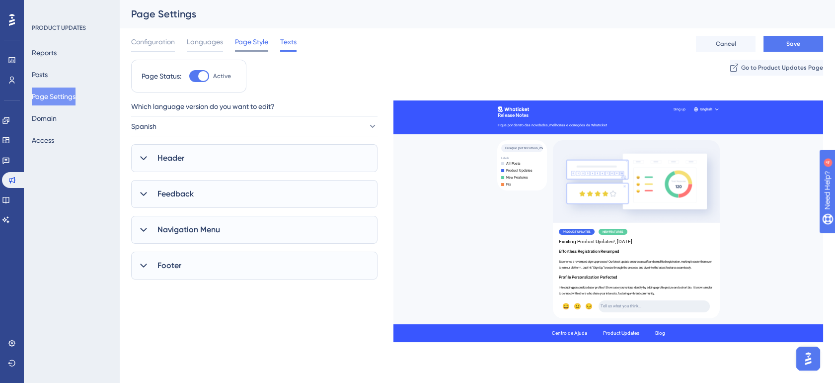
click at [258, 49] on div "Page Style" at bounding box center [251, 44] width 33 height 16
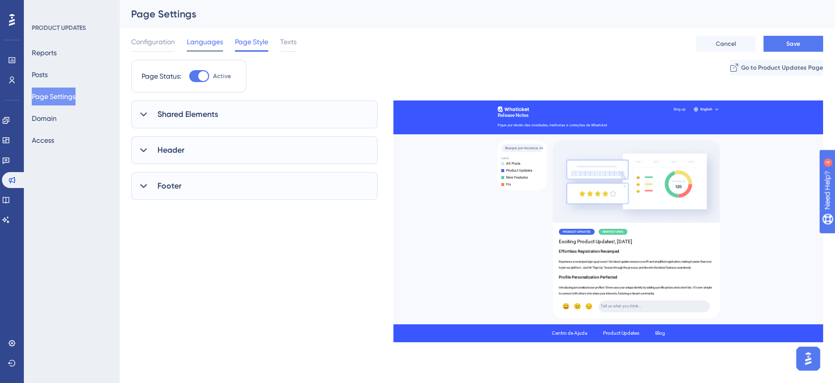
click at [213, 39] on span "Languages" at bounding box center [205, 42] width 36 height 12
